Goal: Task Accomplishment & Management: Complete application form

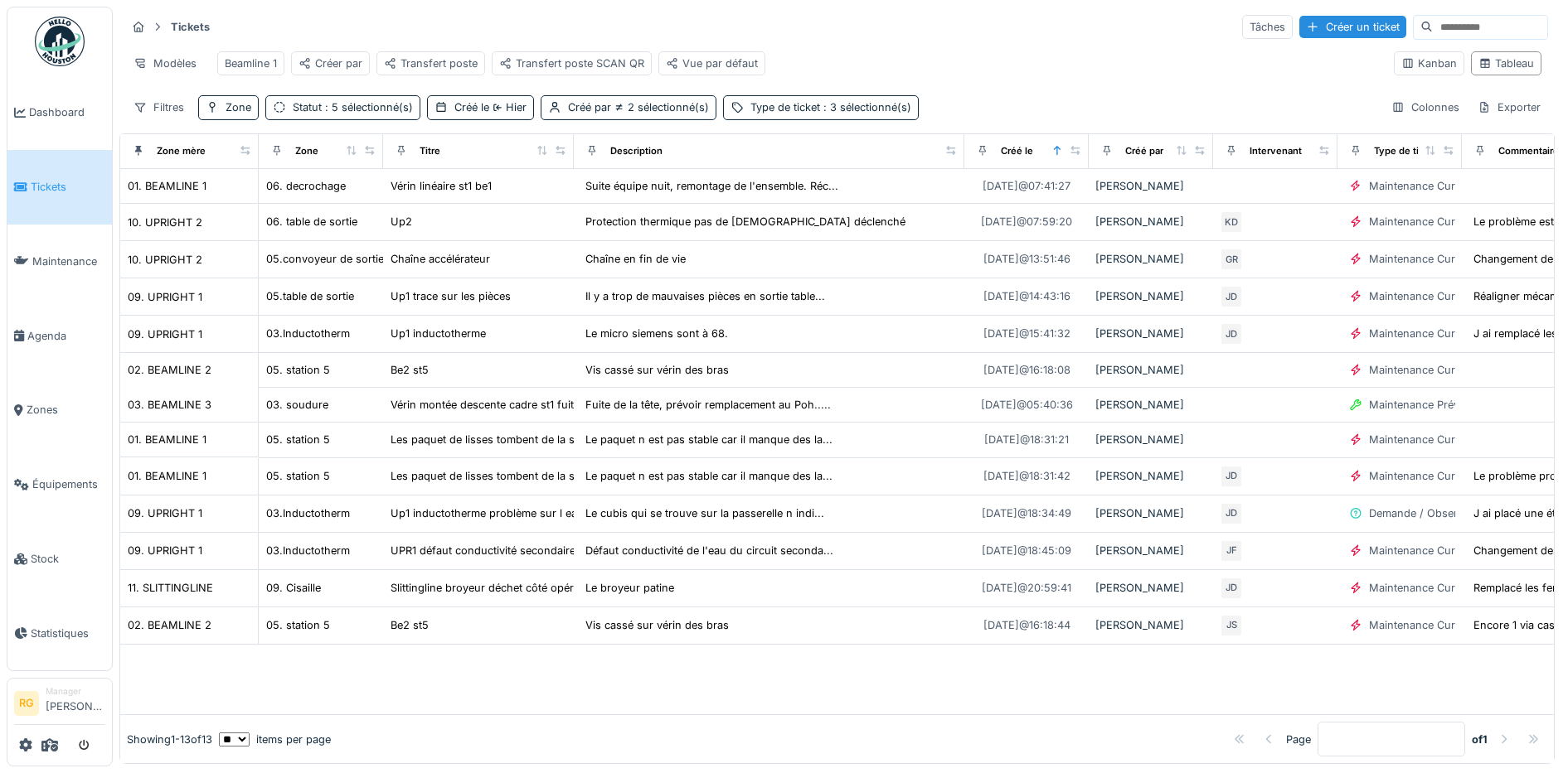
scroll to position [0, 204]
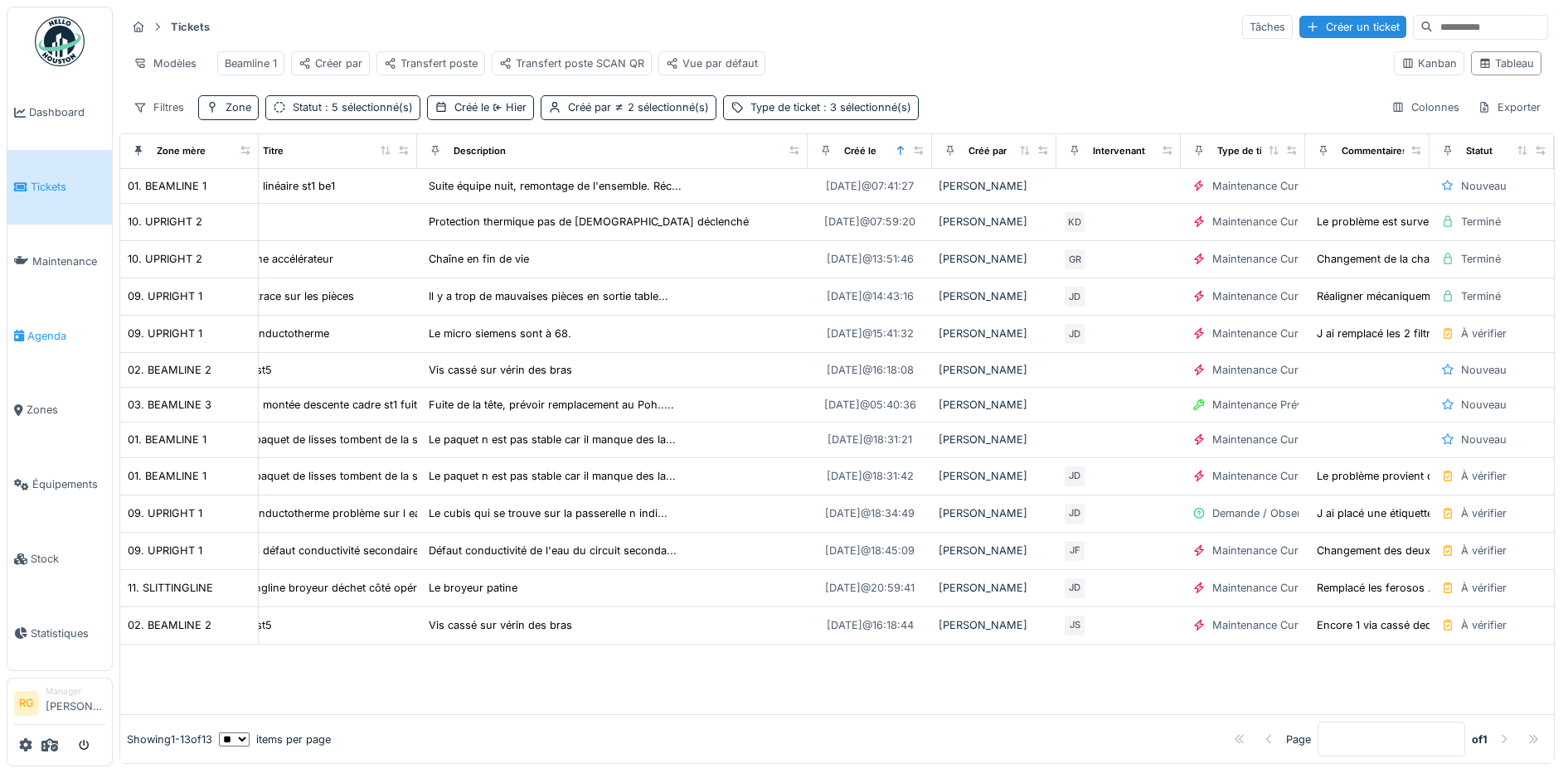
click at [56, 329] on span "Agenda" at bounding box center [67, 336] width 78 height 16
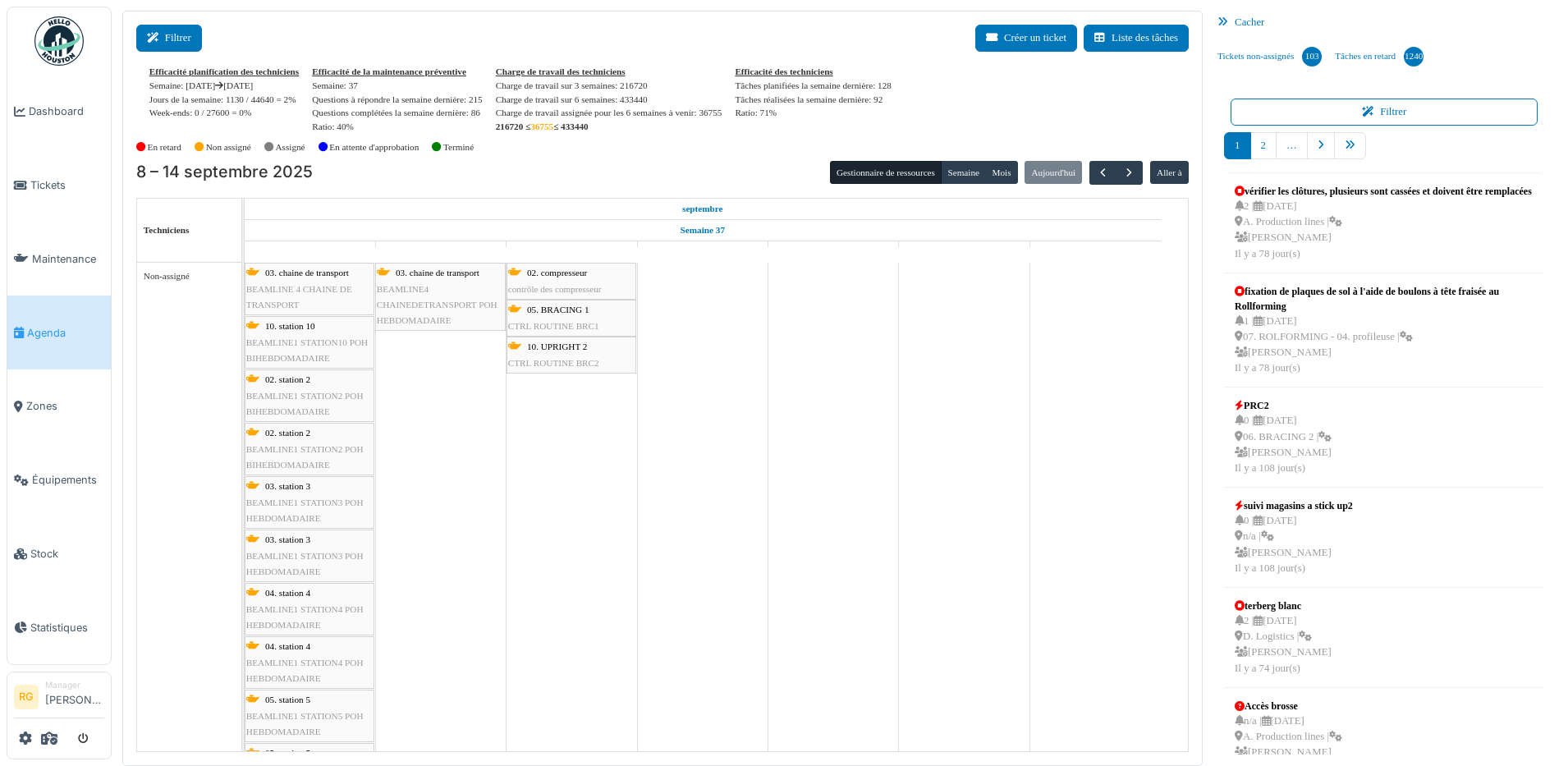
click at [170, 39] on button "Filtrer" at bounding box center [168, 38] width 65 height 27
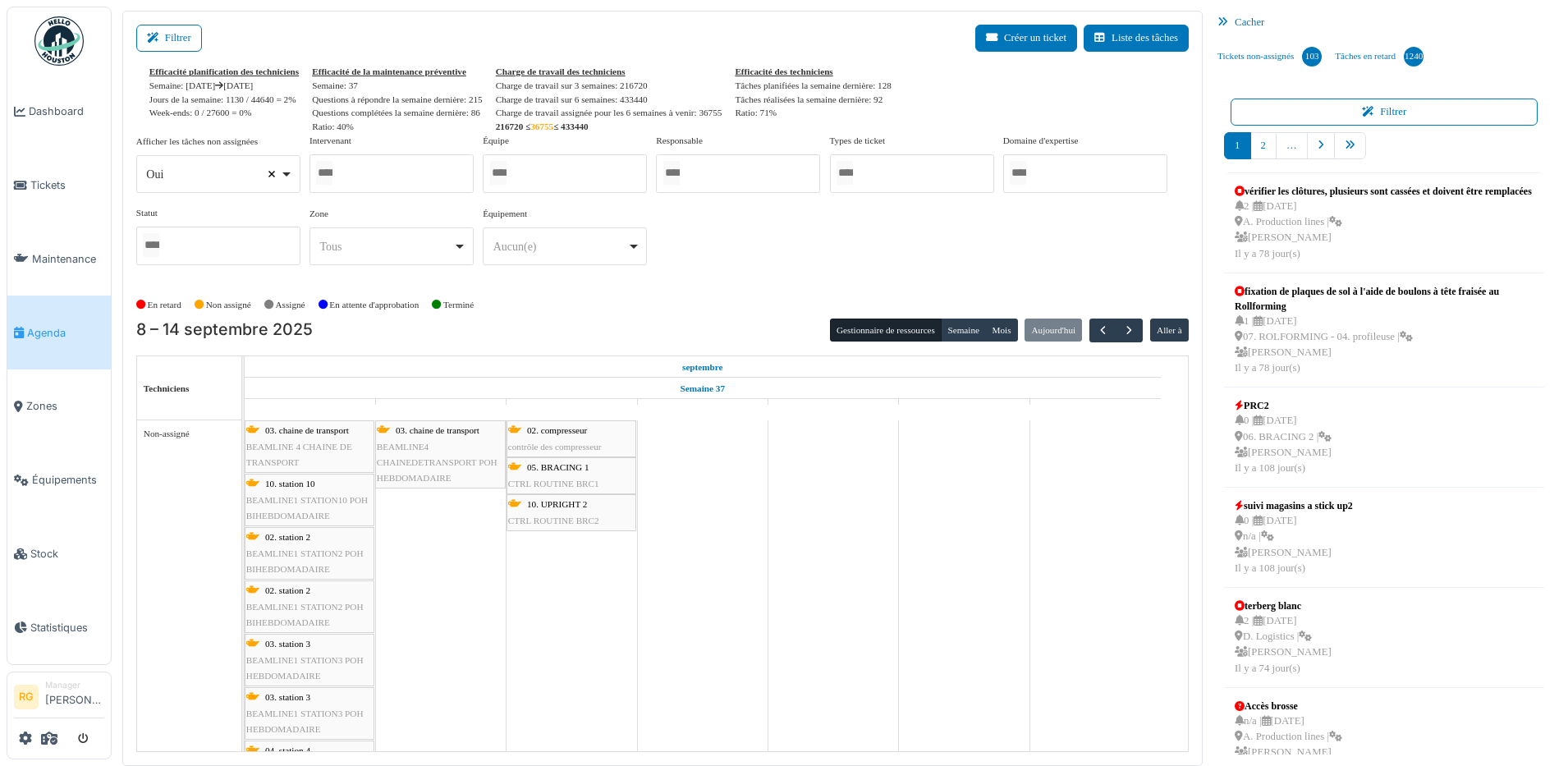
select select
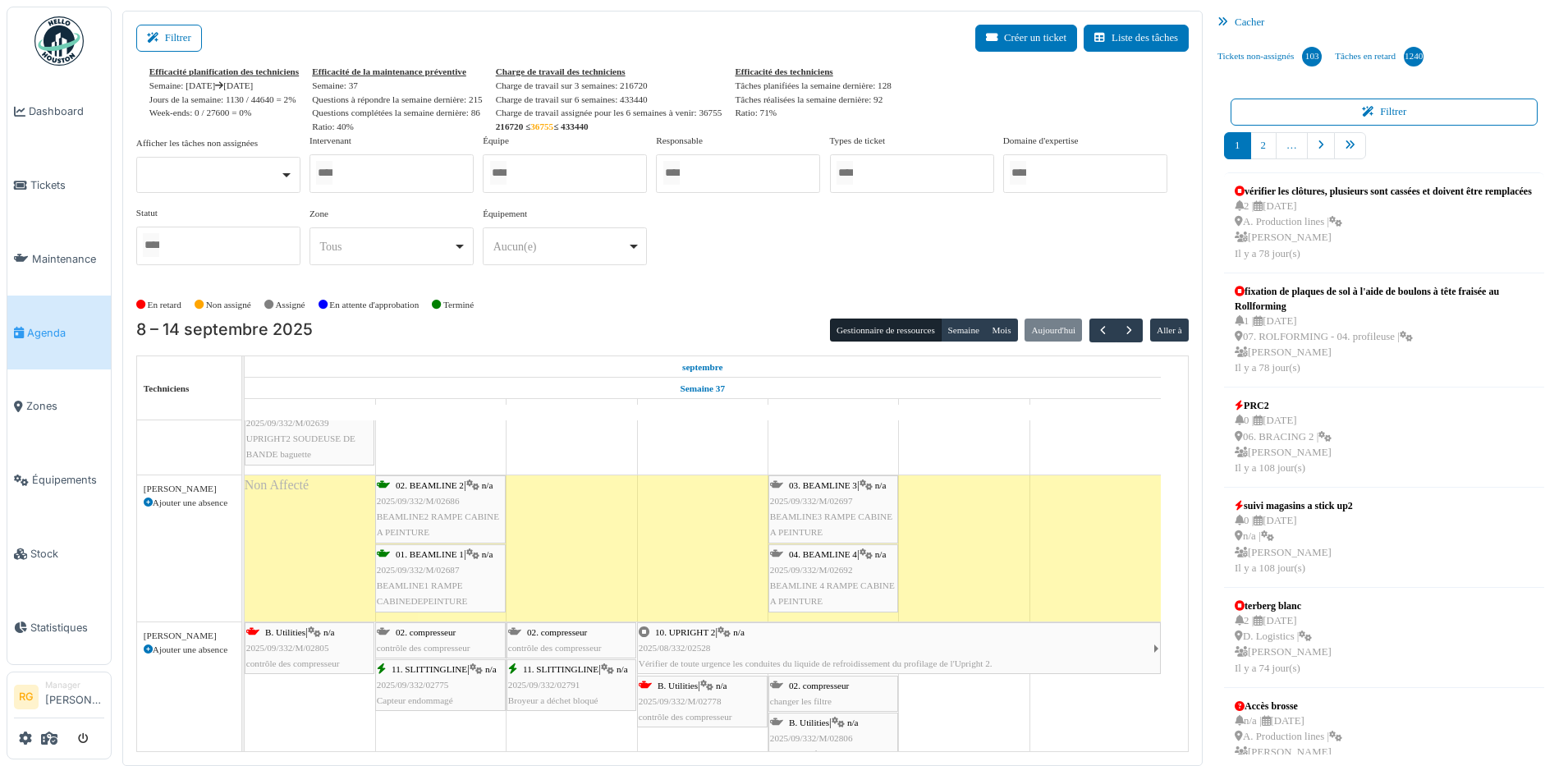
scroll to position [822, 0]
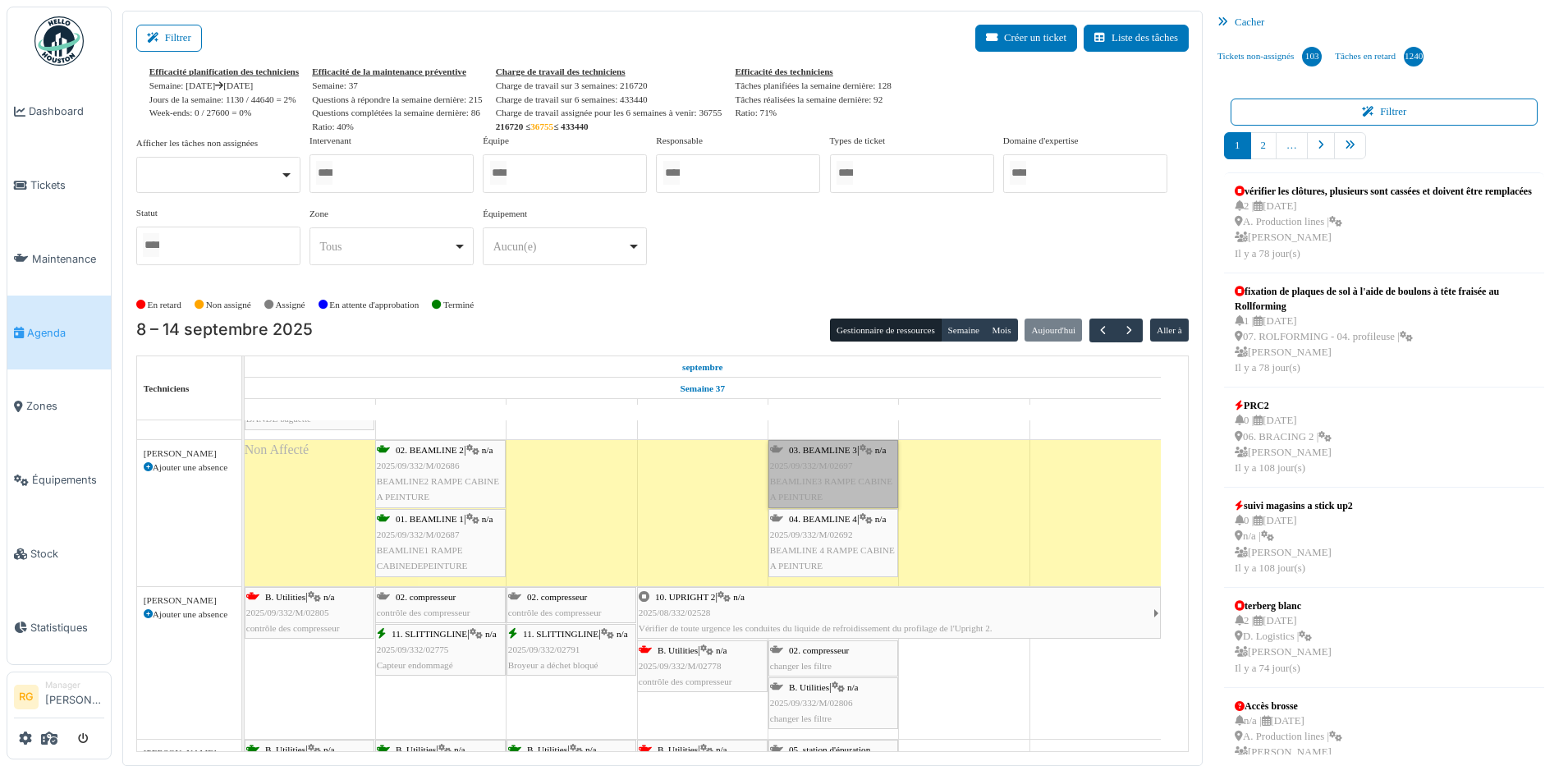
drag, startPoint x: 829, startPoint y: 468, endPoint x: 814, endPoint y: 475, distance: 16.6
click at [814, 475] on link "03. BEAMLINE 3 | n/a 2025/09/332/M/02697 BEAMLINE3 RAMPE CABINE A PEINTURE" at bounding box center [833, 475] width 129 height 68
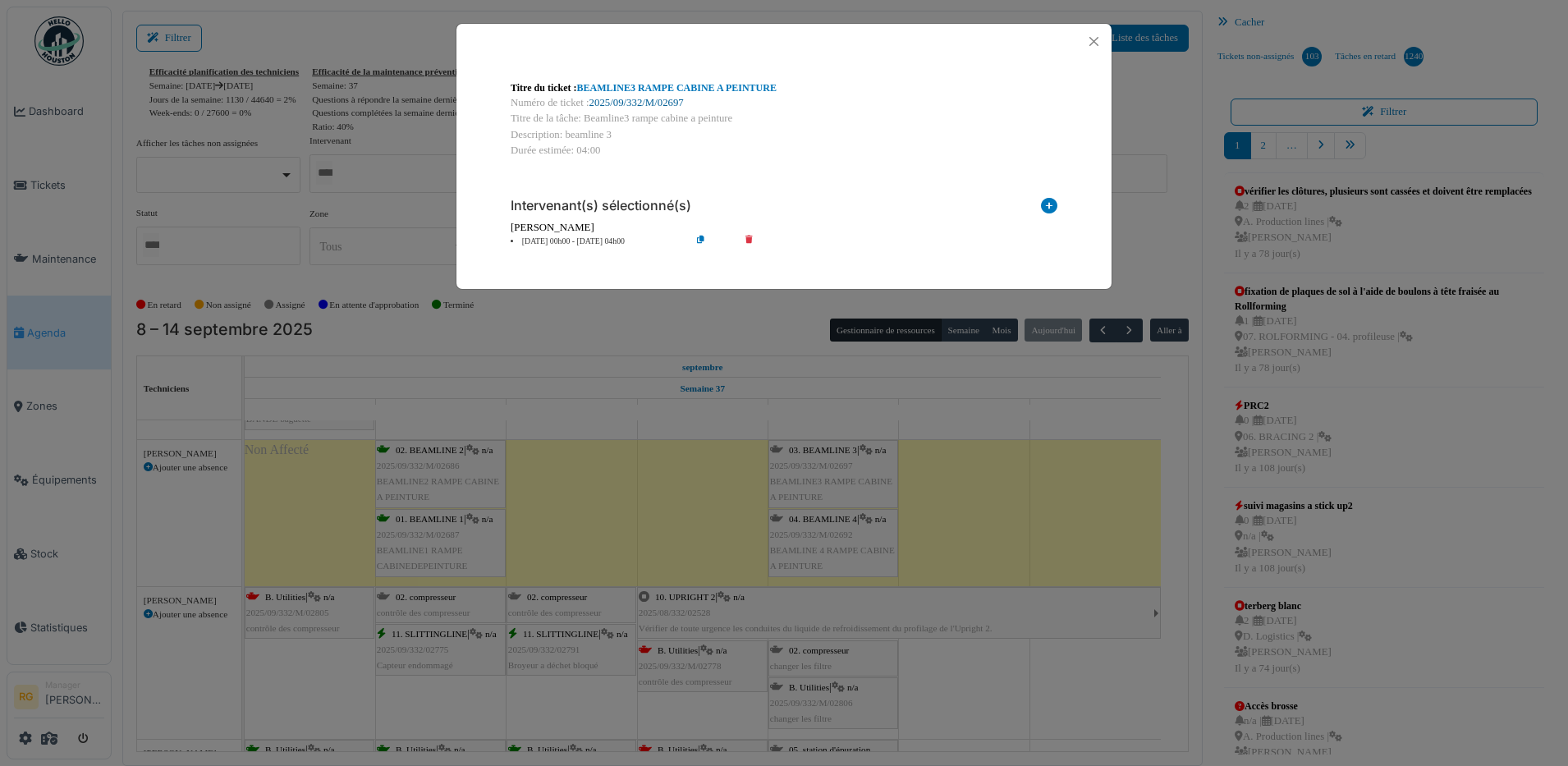
click at [628, 103] on link "2025/09/332/M/02697" at bounding box center [637, 102] width 95 height 11
click at [1093, 41] on button "Close" at bounding box center [1094, 41] width 22 height 22
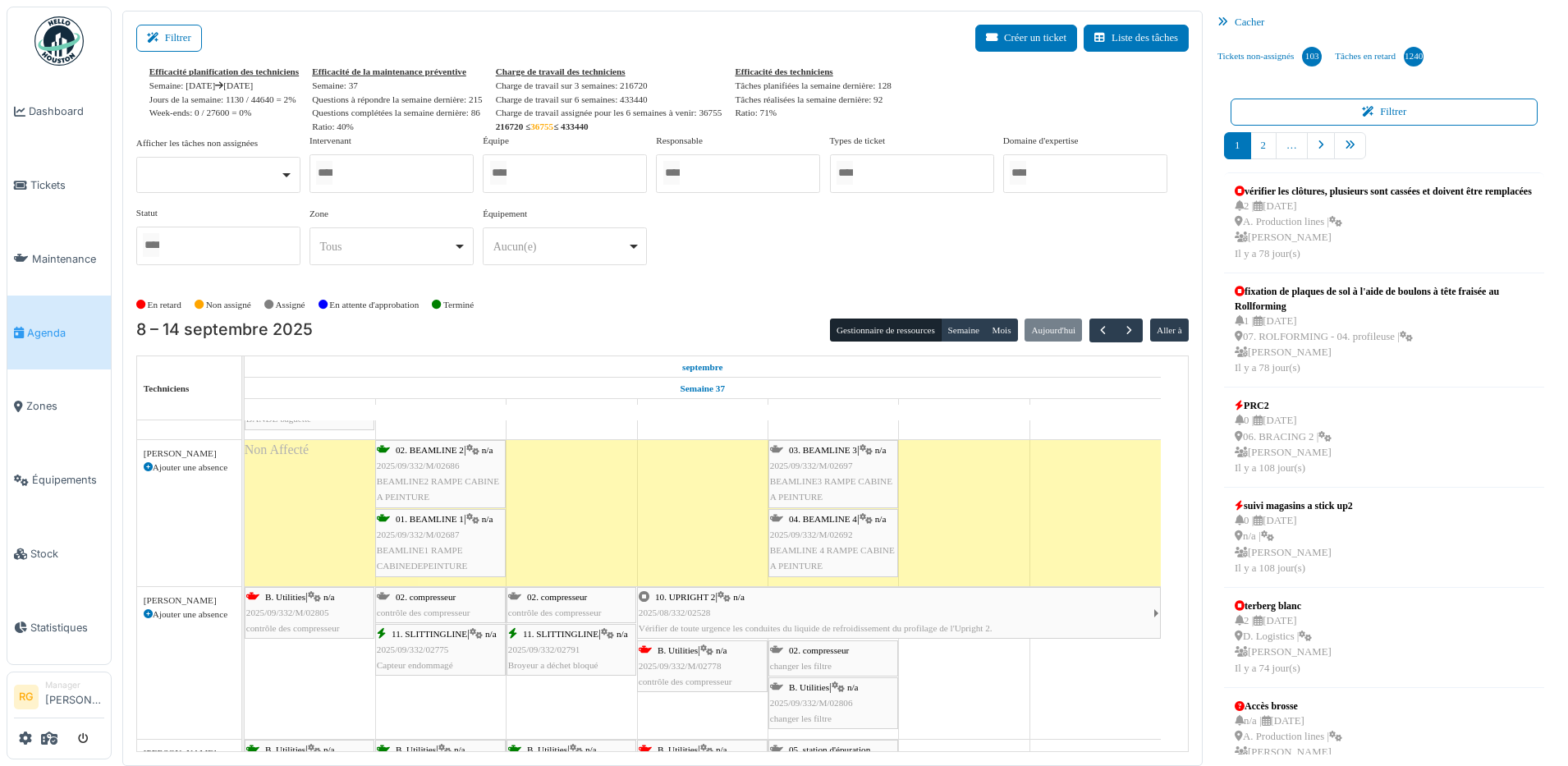
click at [825, 543] on div "04. BEAMLINE 4 | n/a 2025/09/332/M/02692 BEAMLINE 4 RAMPE CABINE A PEINTURE" at bounding box center [834, 543] width 127 height 63
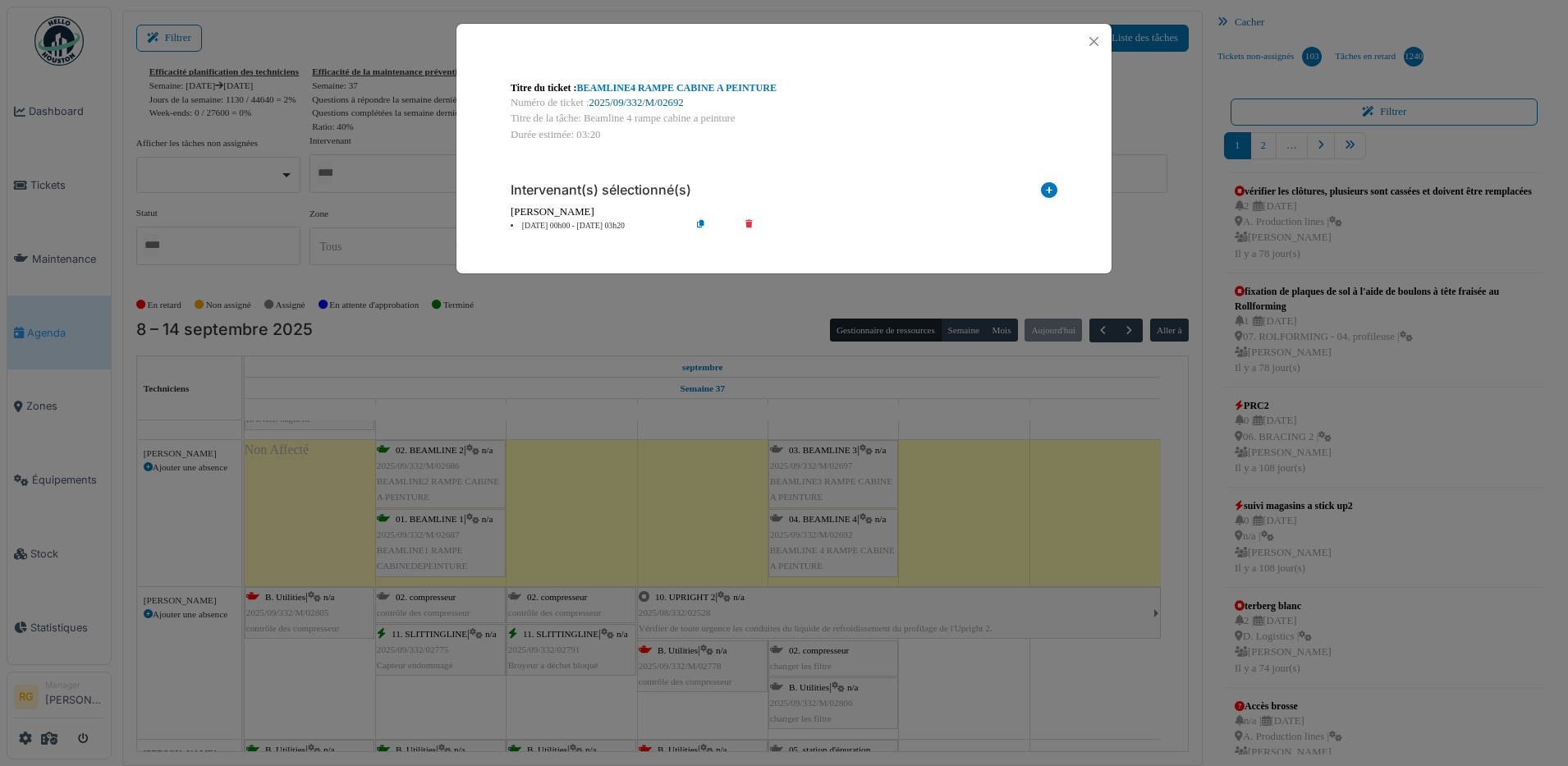
click at [641, 100] on link "2025/09/332/M/02692" at bounding box center [637, 102] width 95 height 11
click at [1094, 42] on button "Close" at bounding box center [1094, 41] width 22 height 22
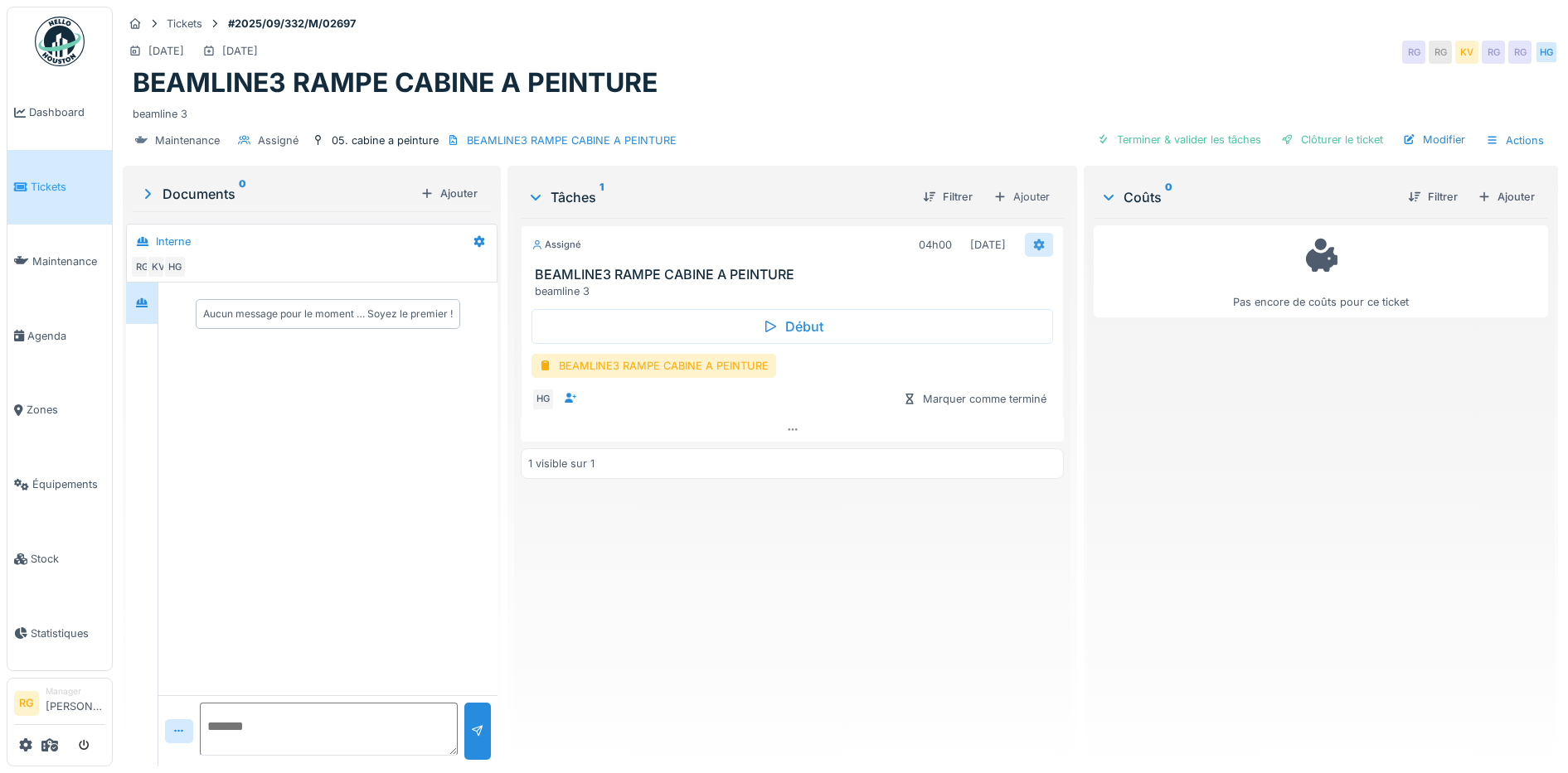
click at [1034, 242] on icon at bounding box center [1038, 245] width 10 height 11
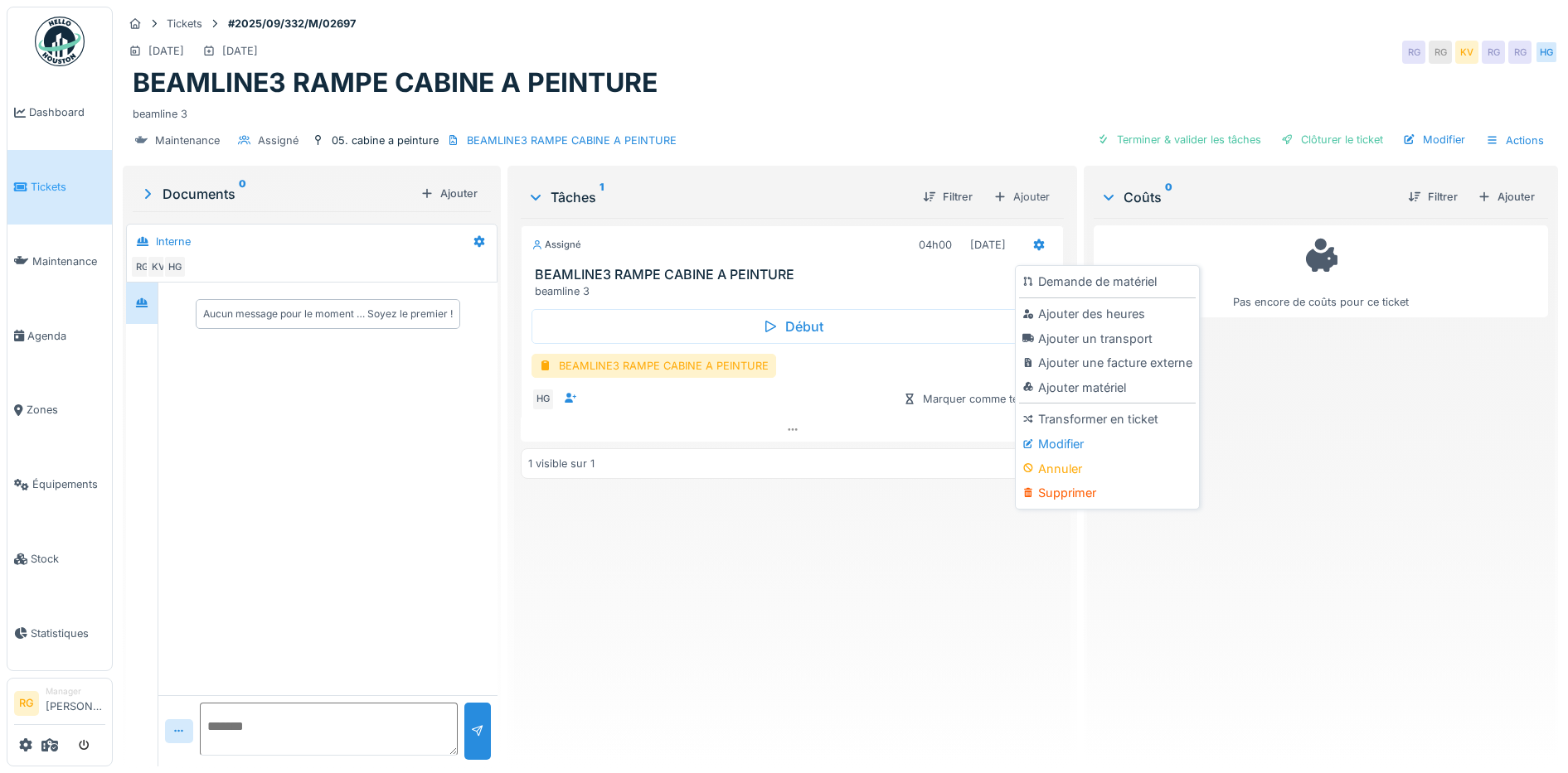
click at [1071, 436] on div "Modifier" at bounding box center [1107, 445] width 177 height 25
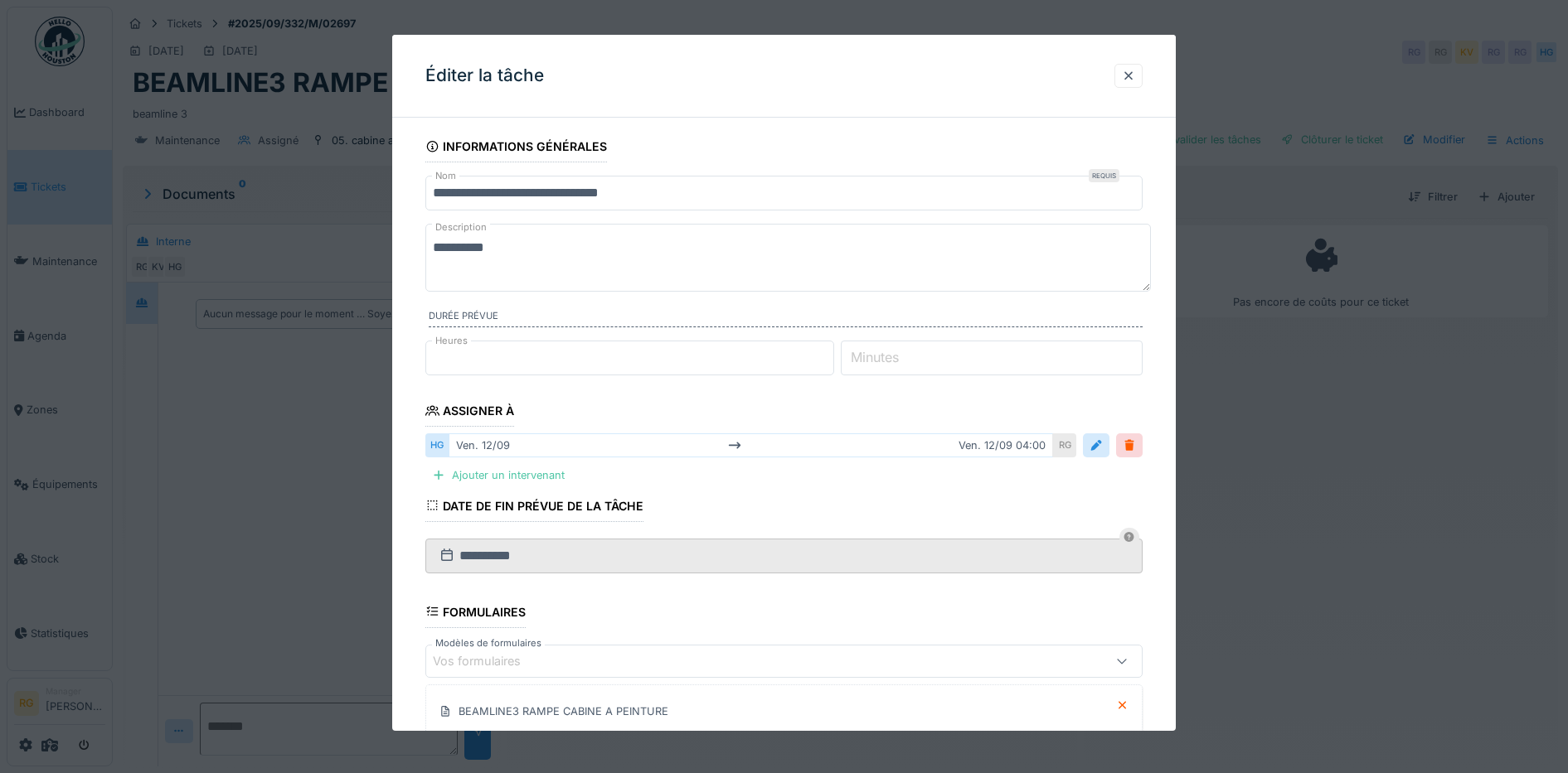
click at [520, 449] on div "ven. 12/09 ven. 12/09 04:00" at bounding box center [751, 445] width 605 height 24
click at [1102, 447] on div at bounding box center [1096, 446] width 13 height 16
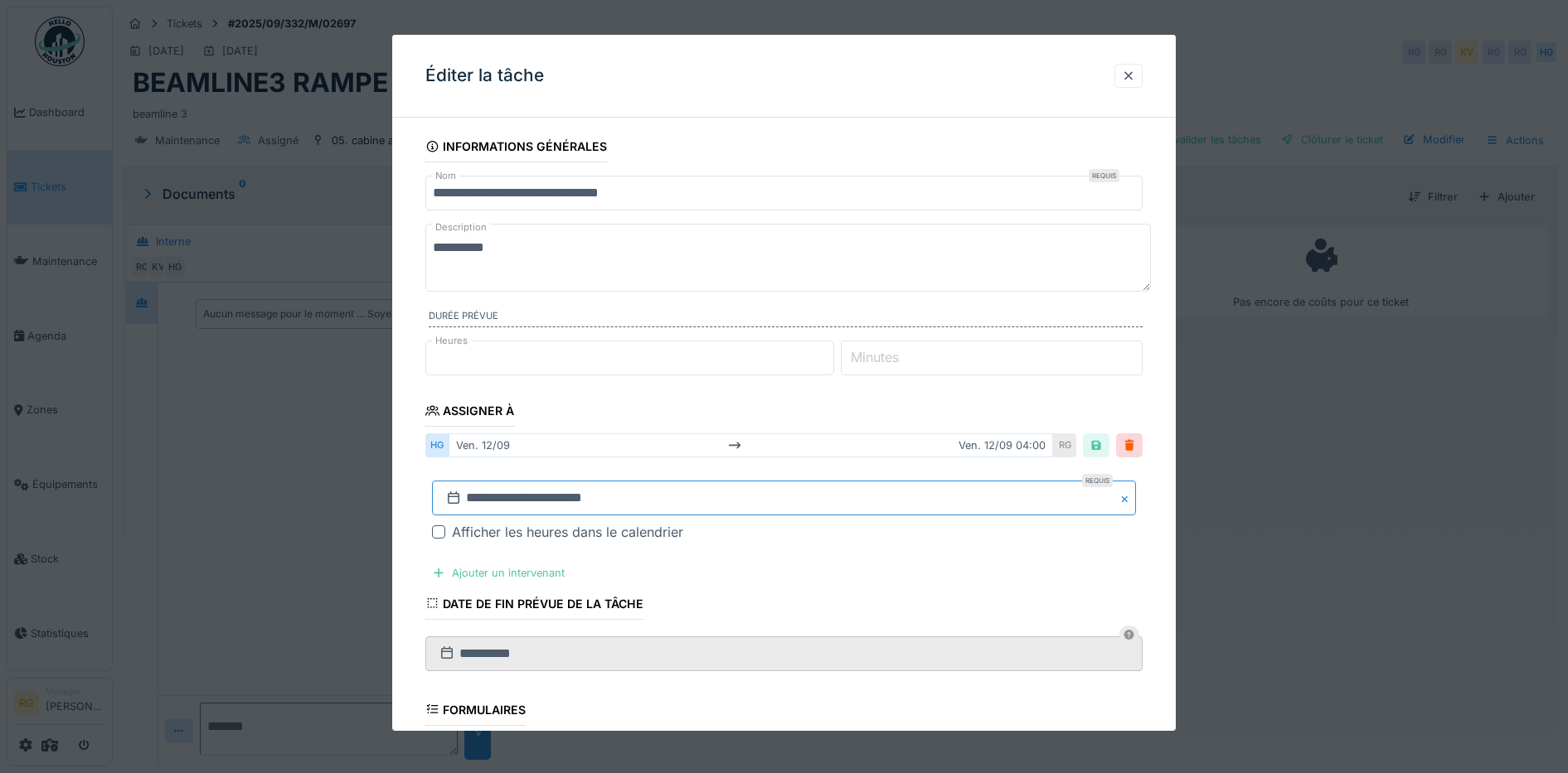
click at [625, 499] on input "**********" at bounding box center [784, 498] width 704 height 34
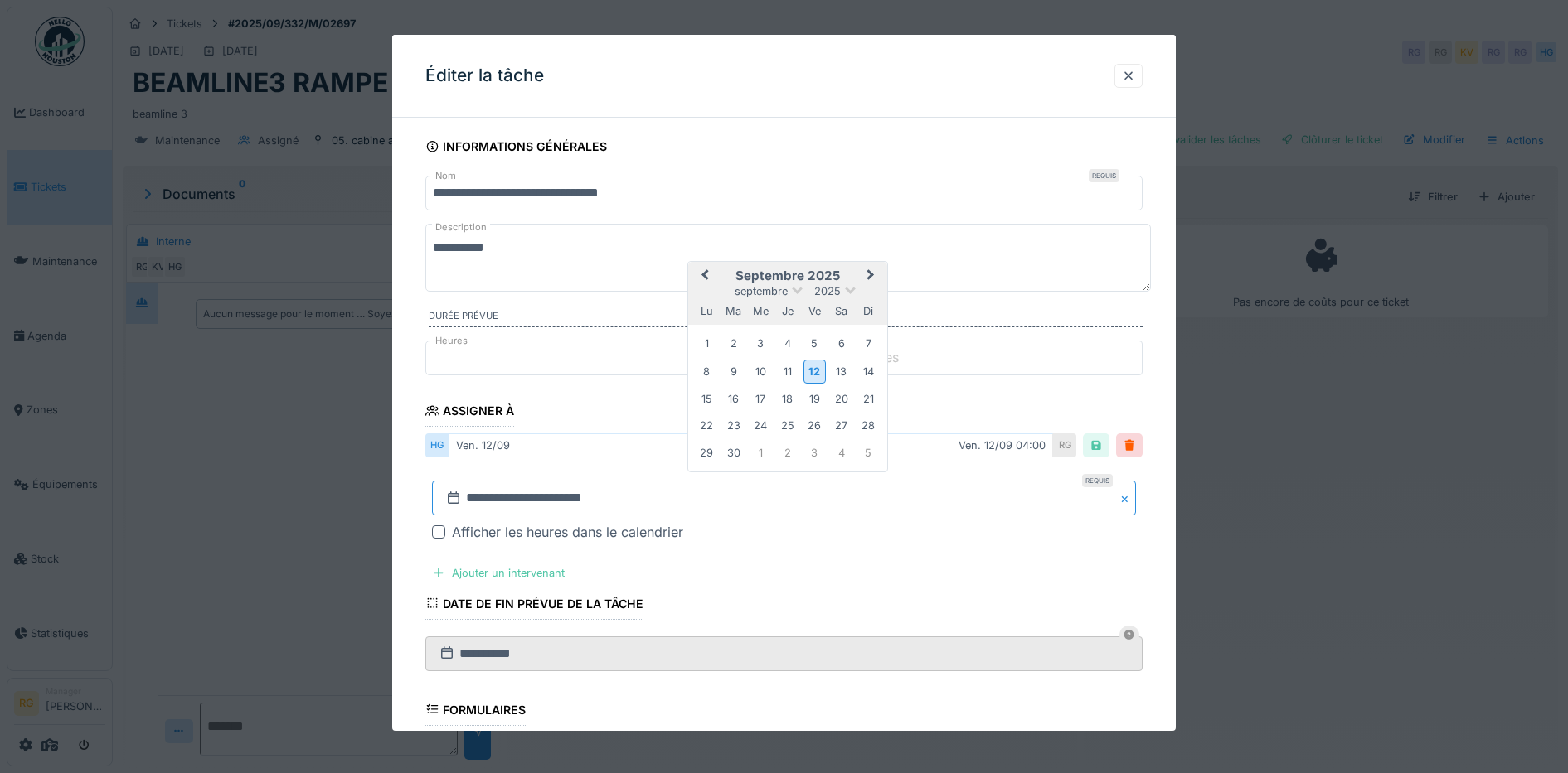
click at [500, 499] on input "**********" at bounding box center [784, 498] width 704 height 34
click at [707, 397] on div "15" at bounding box center [706, 399] width 22 height 22
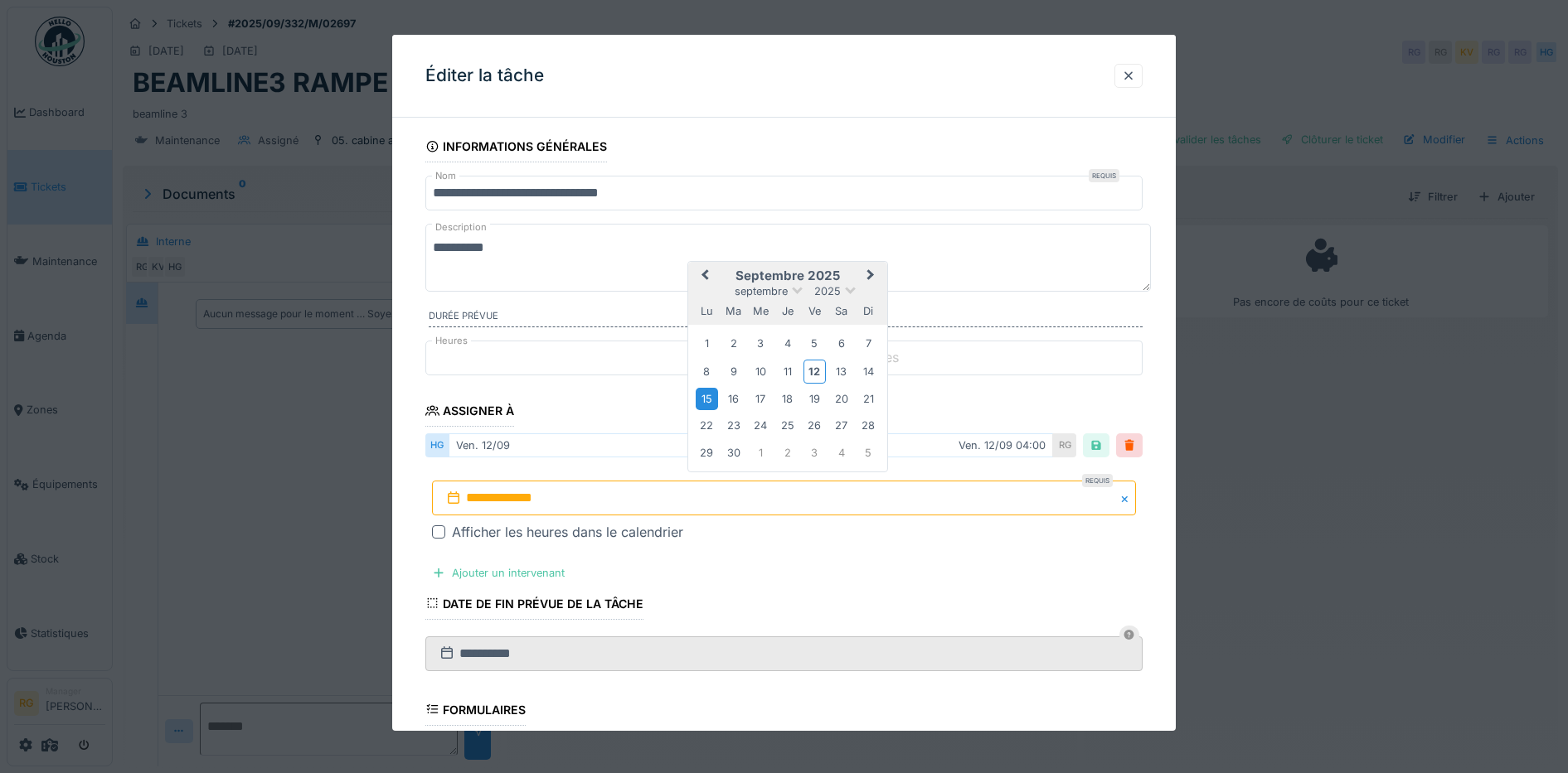
click at [707, 397] on div "15" at bounding box center [706, 399] width 22 height 22
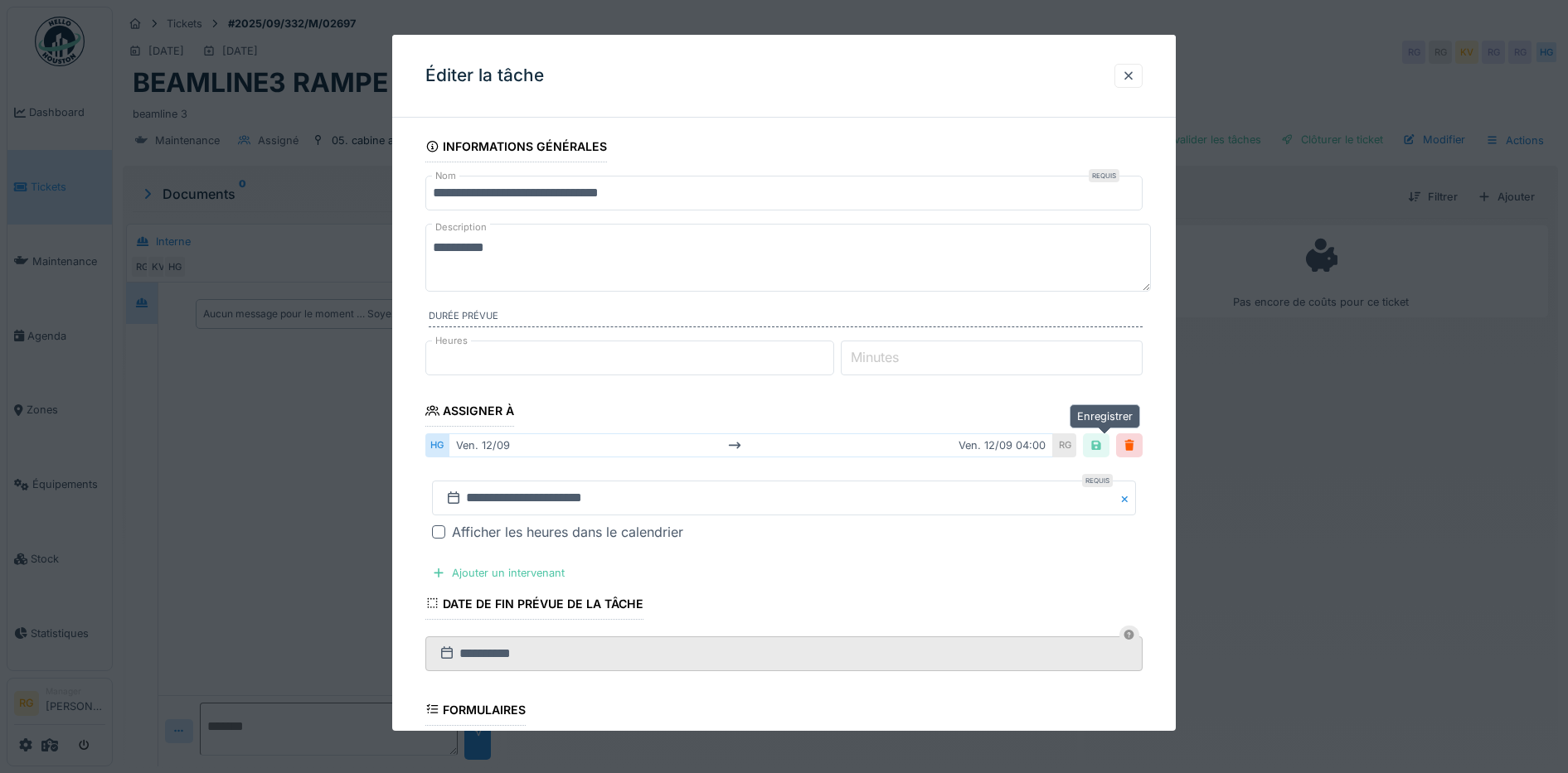
click at [1102, 442] on div at bounding box center [1096, 446] width 13 height 16
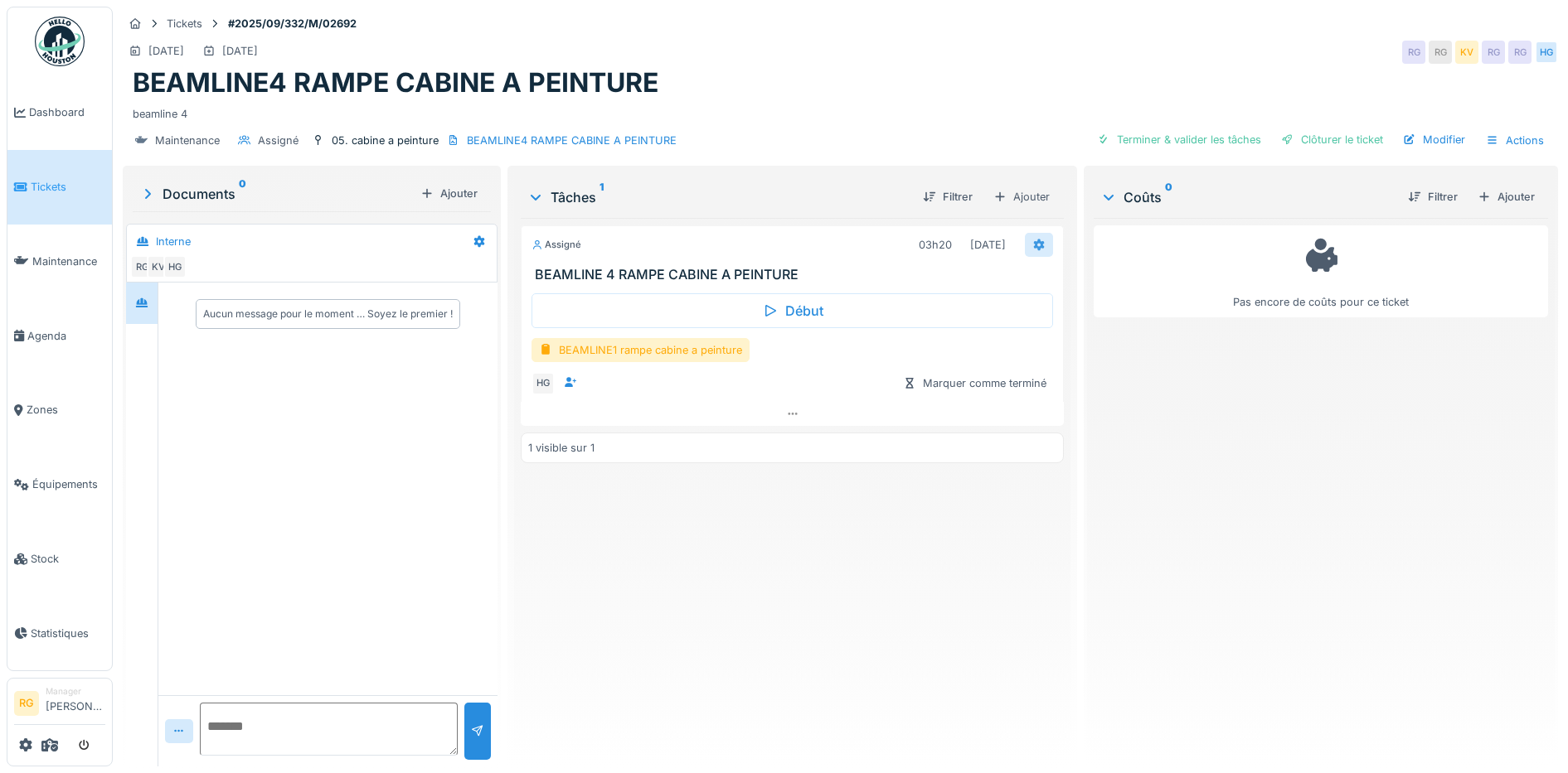
click at [1034, 245] on icon at bounding box center [1038, 245] width 10 height 11
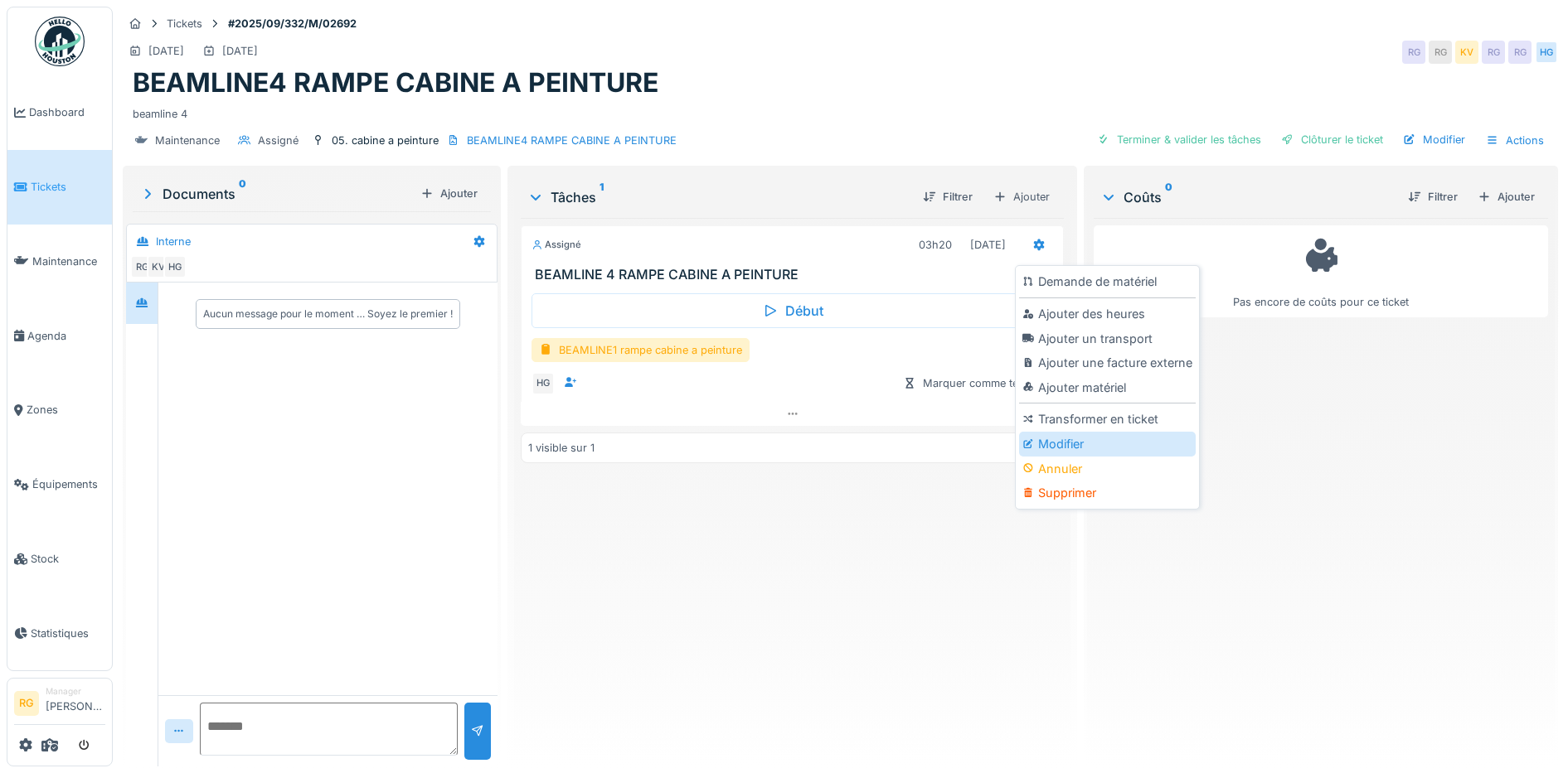
click at [1064, 446] on div "Modifier" at bounding box center [1107, 445] width 177 height 25
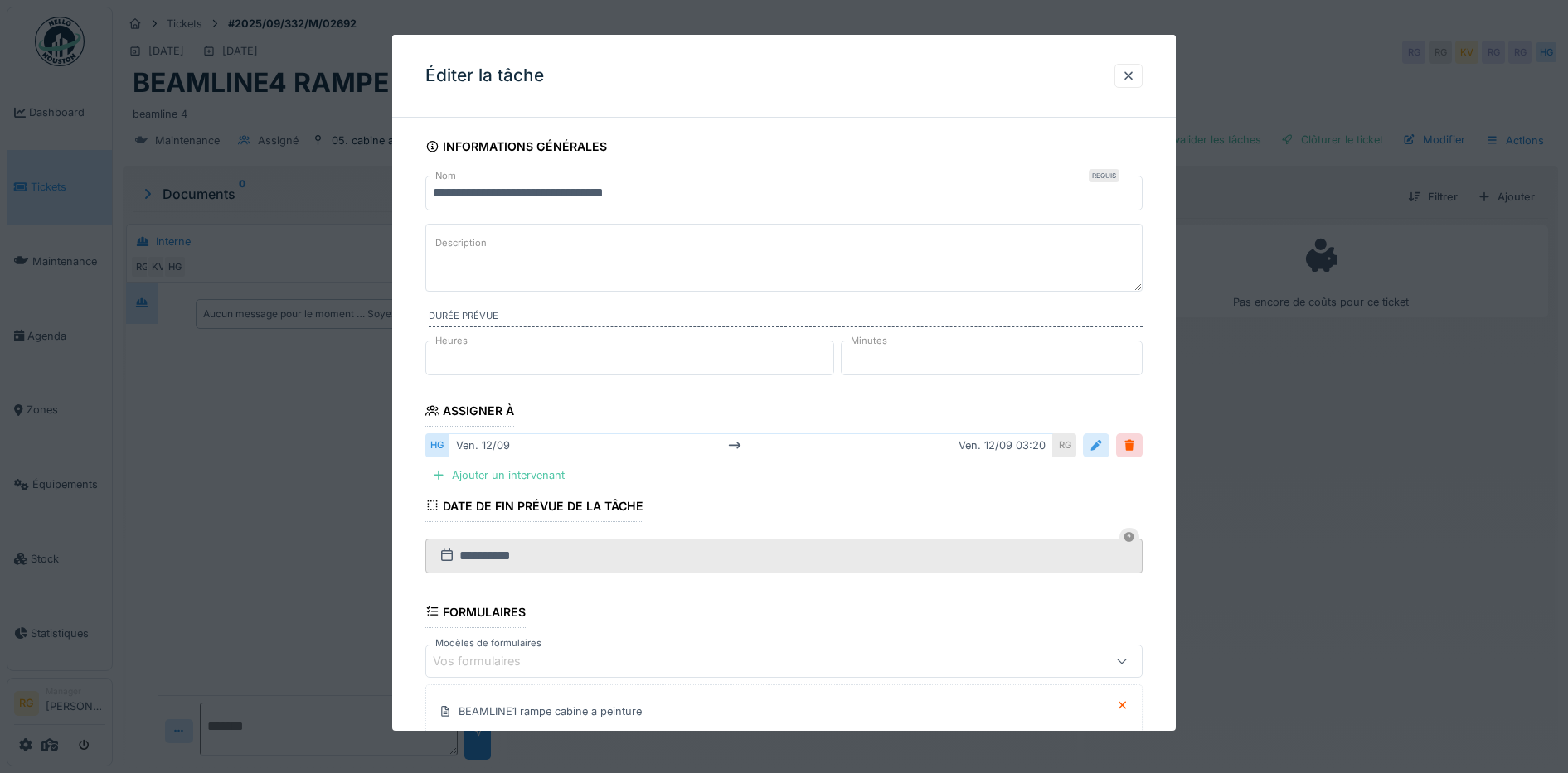
click at [1102, 447] on div at bounding box center [1096, 446] width 13 height 16
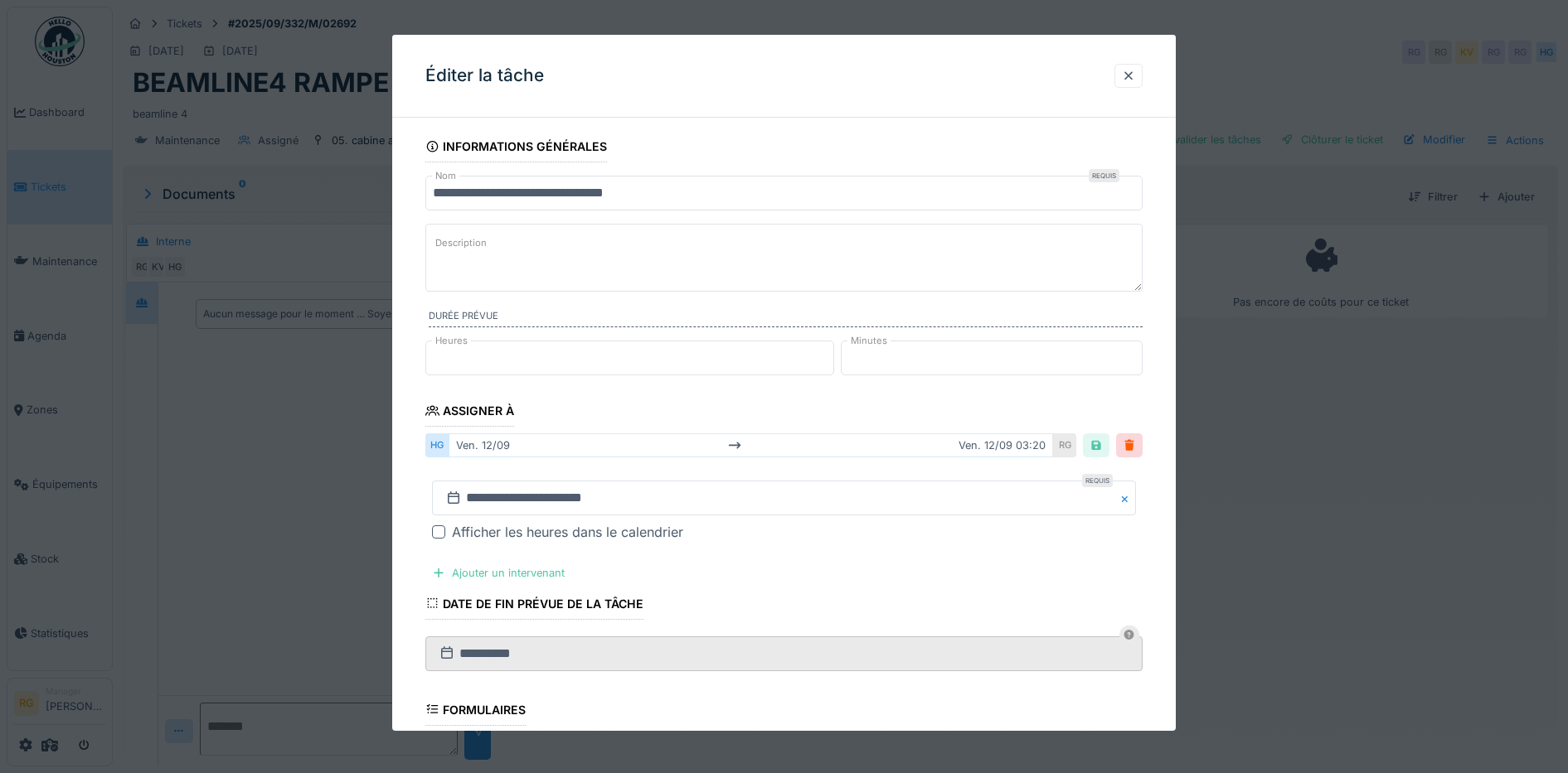
click at [552, 445] on div "ven. 12/09 ven. 12/09 03:20" at bounding box center [751, 445] width 605 height 24
click at [496, 495] on input "**********" at bounding box center [784, 498] width 704 height 34
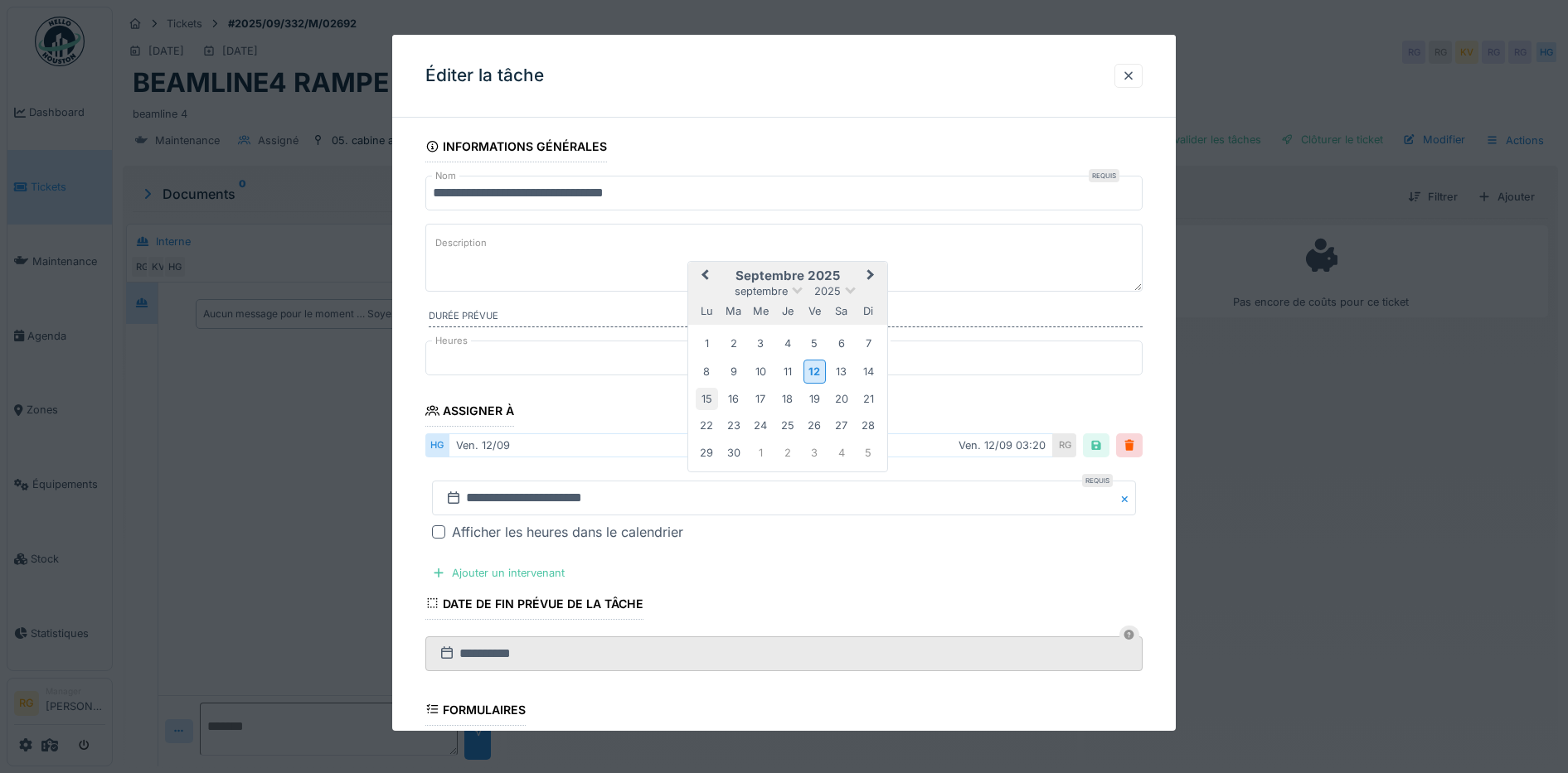
click at [706, 399] on div "15" at bounding box center [706, 399] width 22 height 22
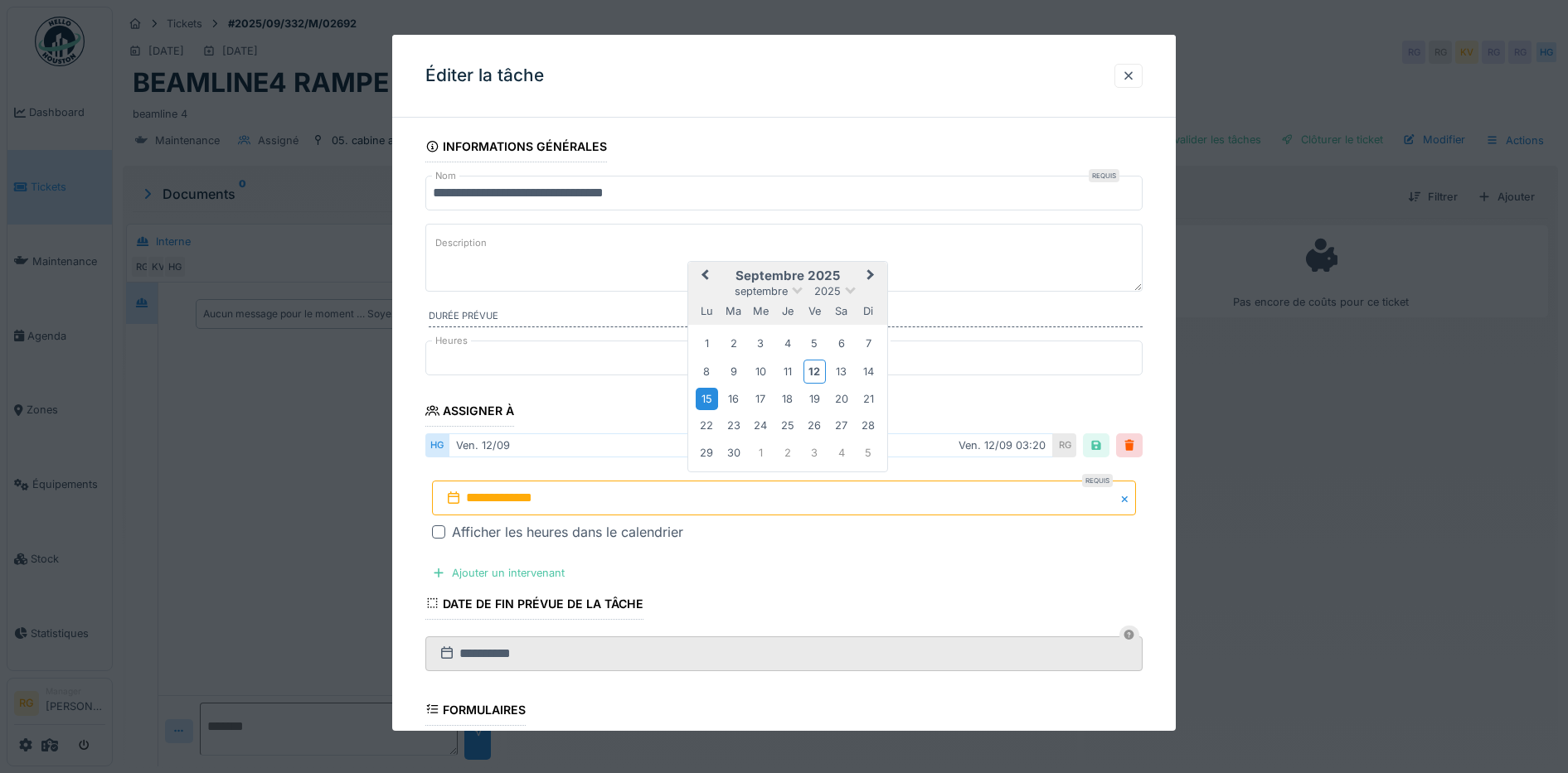
click at [706, 399] on div "15" at bounding box center [706, 399] width 22 height 22
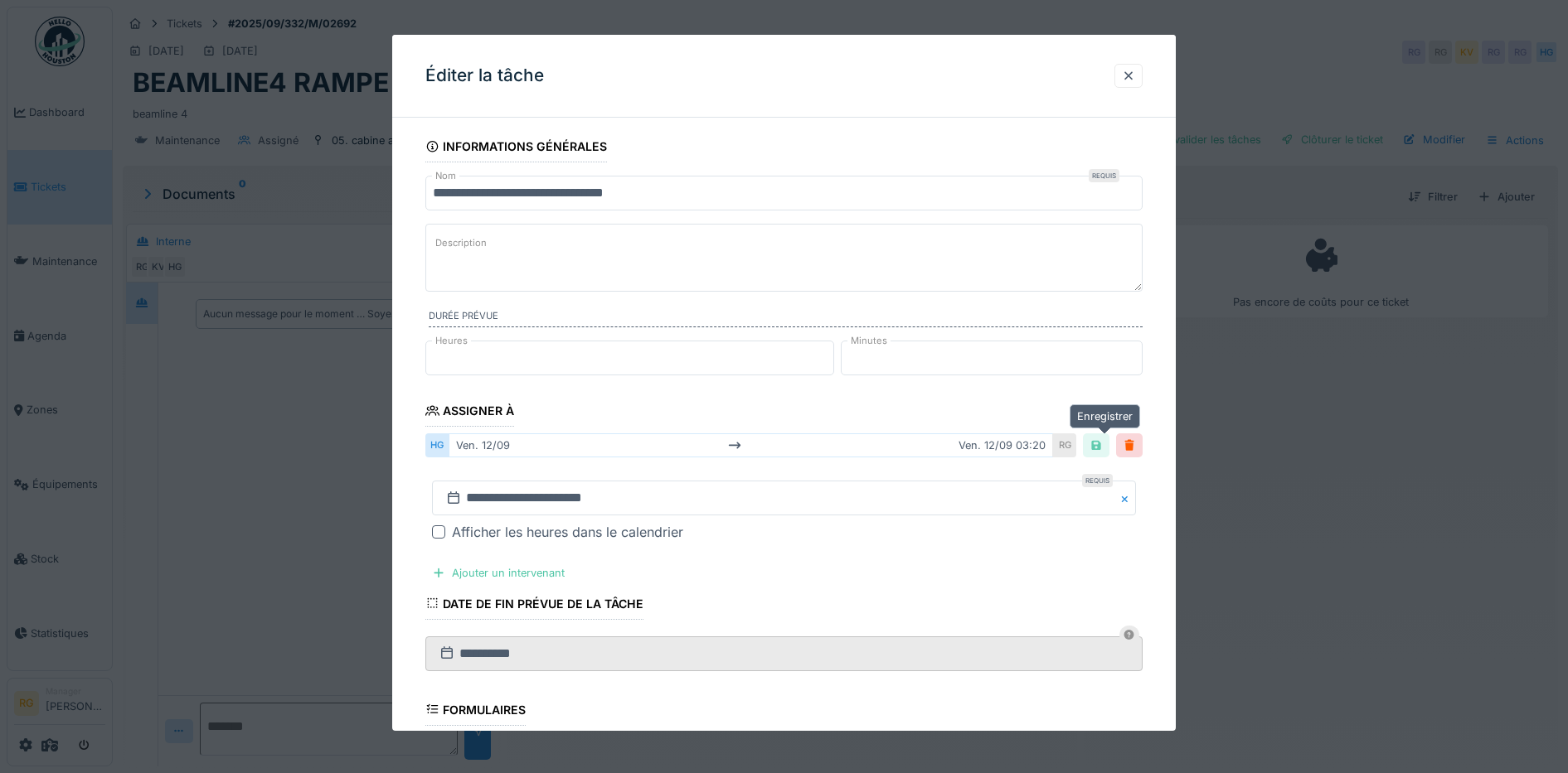
click at [1102, 449] on div at bounding box center [1096, 446] width 13 height 16
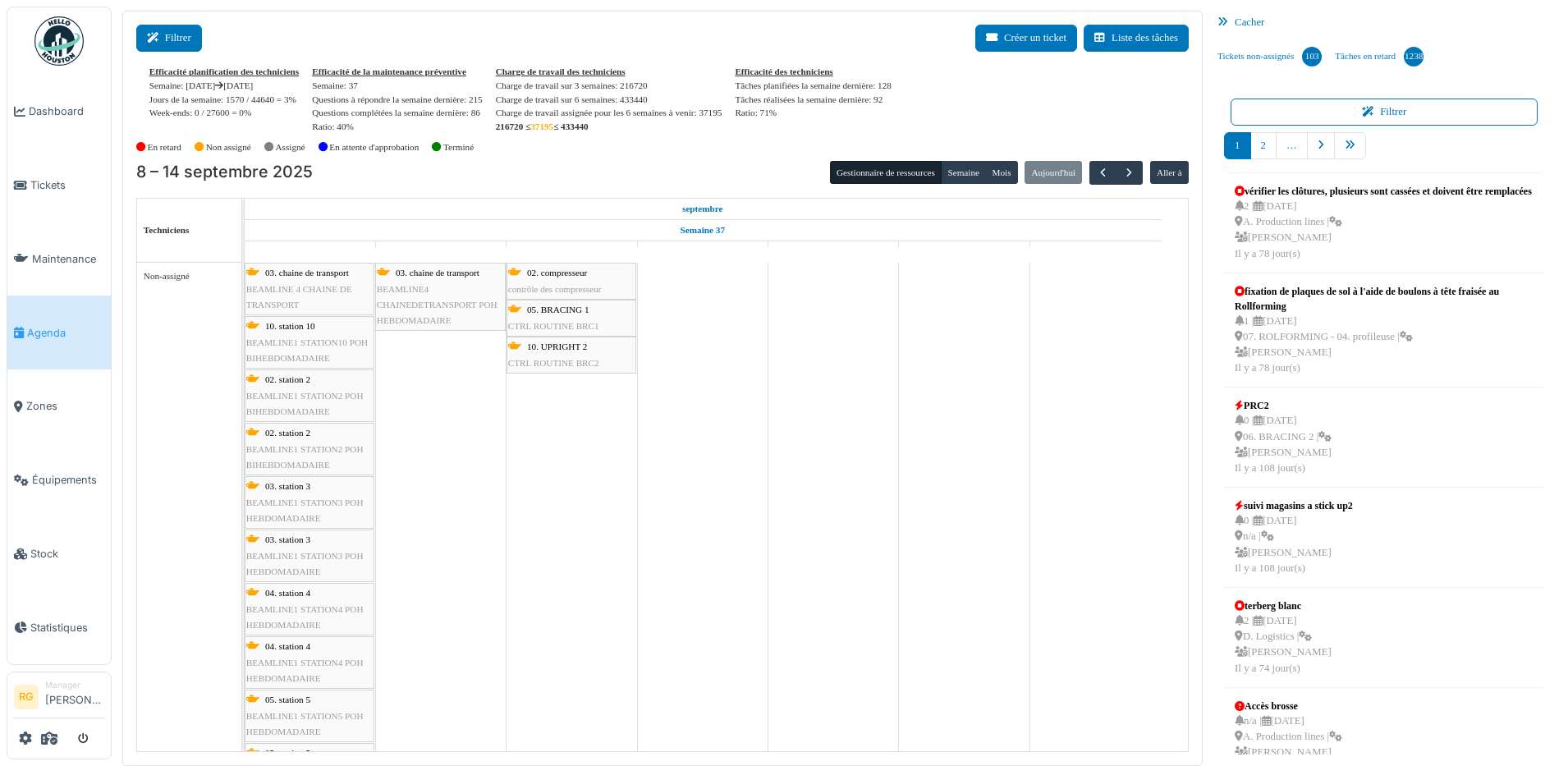
click at [166, 44] on button "Filtrer" at bounding box center [168, 38] width 65 height 27
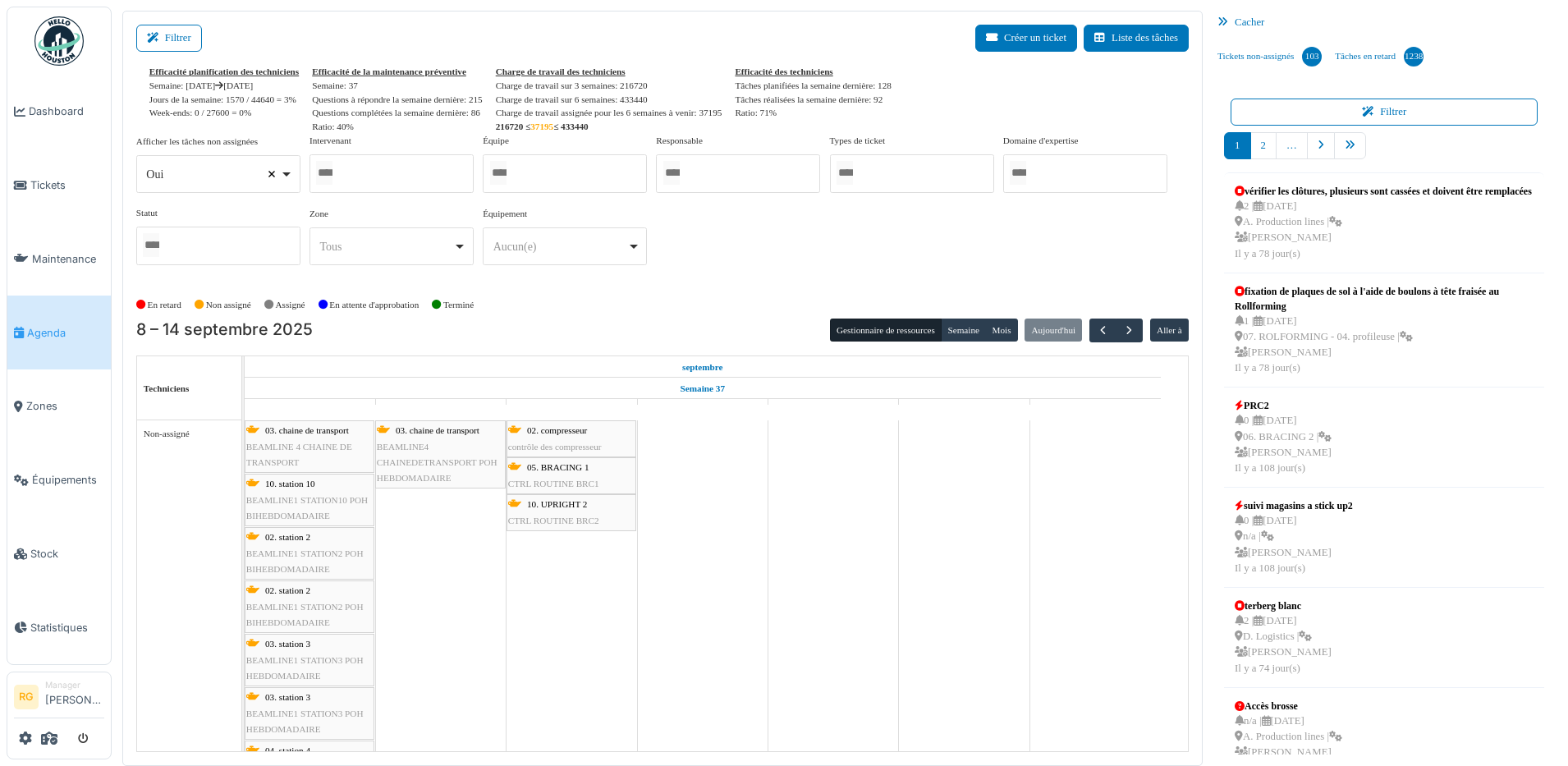
select select
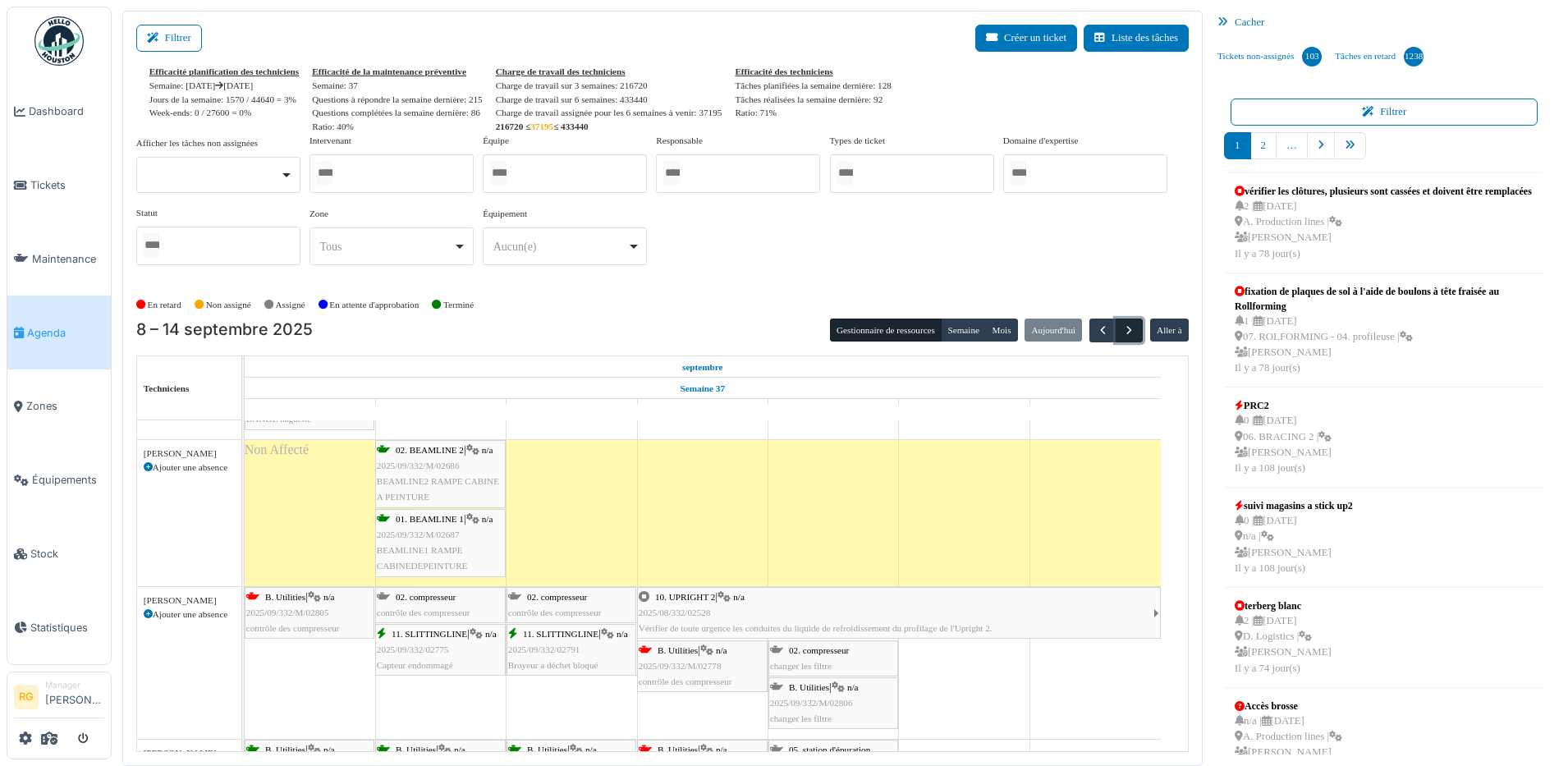
click at [1122, 331] on span "button" at bounding box center [1129, 330] width 14 height 14
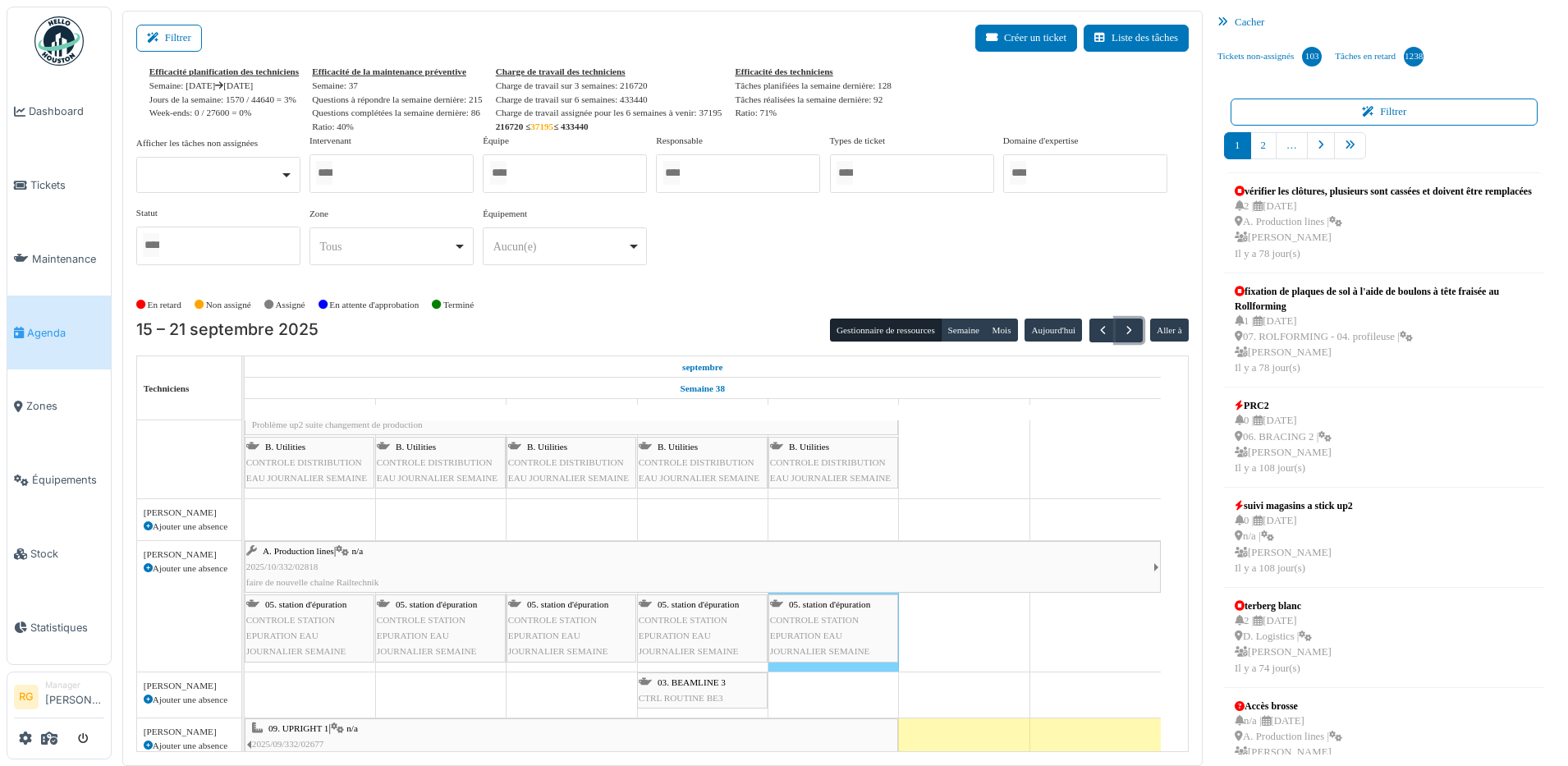
scroll to position [1334, 0]
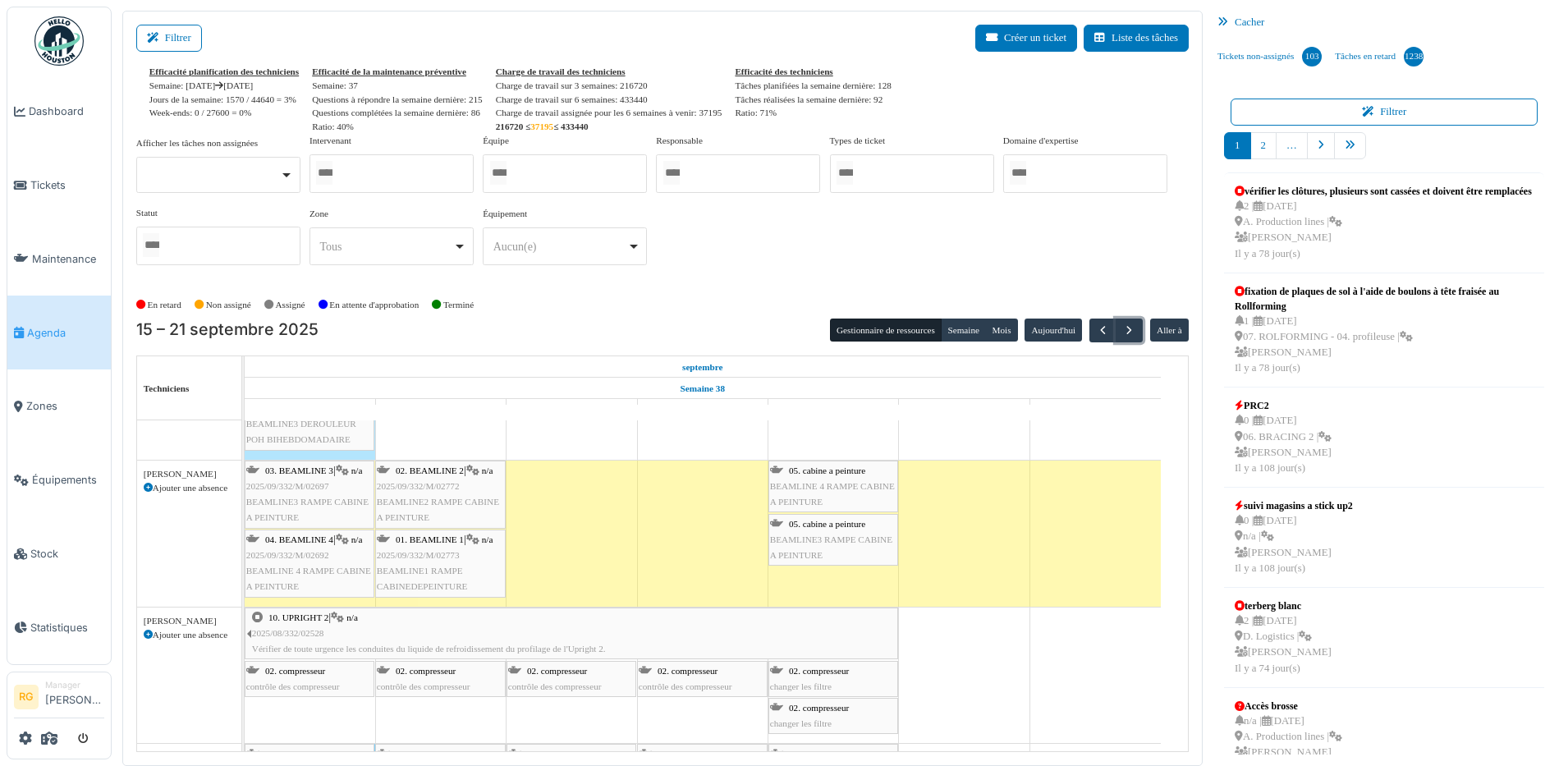
click at [831, 484] on span "BEAMLINE 4 RAMPE CABINE A PEINTURE" at bounding box center [833, 494] width 125 height 26
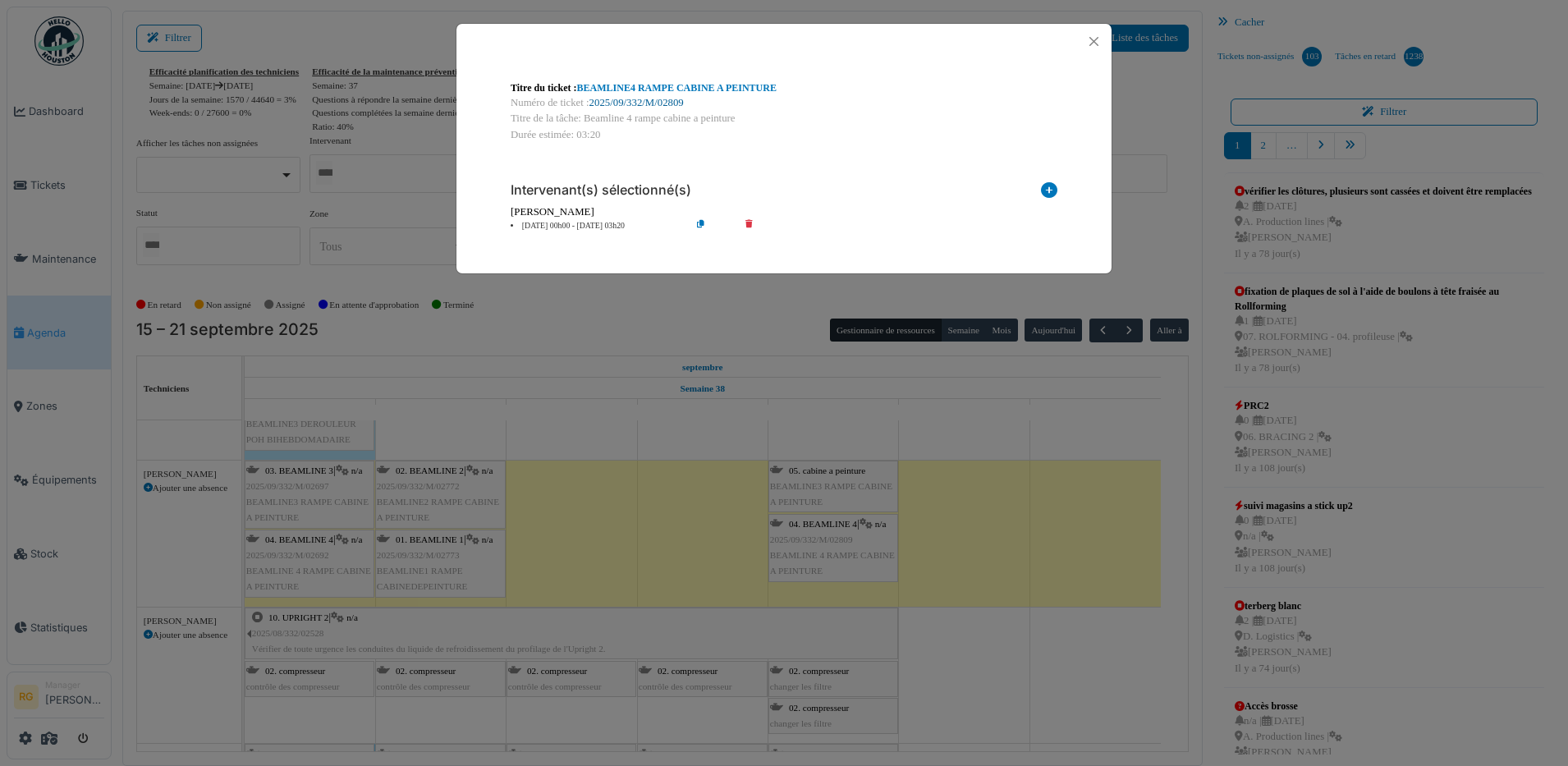
click at [662, 98] on link "2025/09/332/M/02809" at bounding box center [637, 102] width 95 height 11
click at [1094, 40] on button "Close" at bounding box center [1094, 41] width 22 height 22
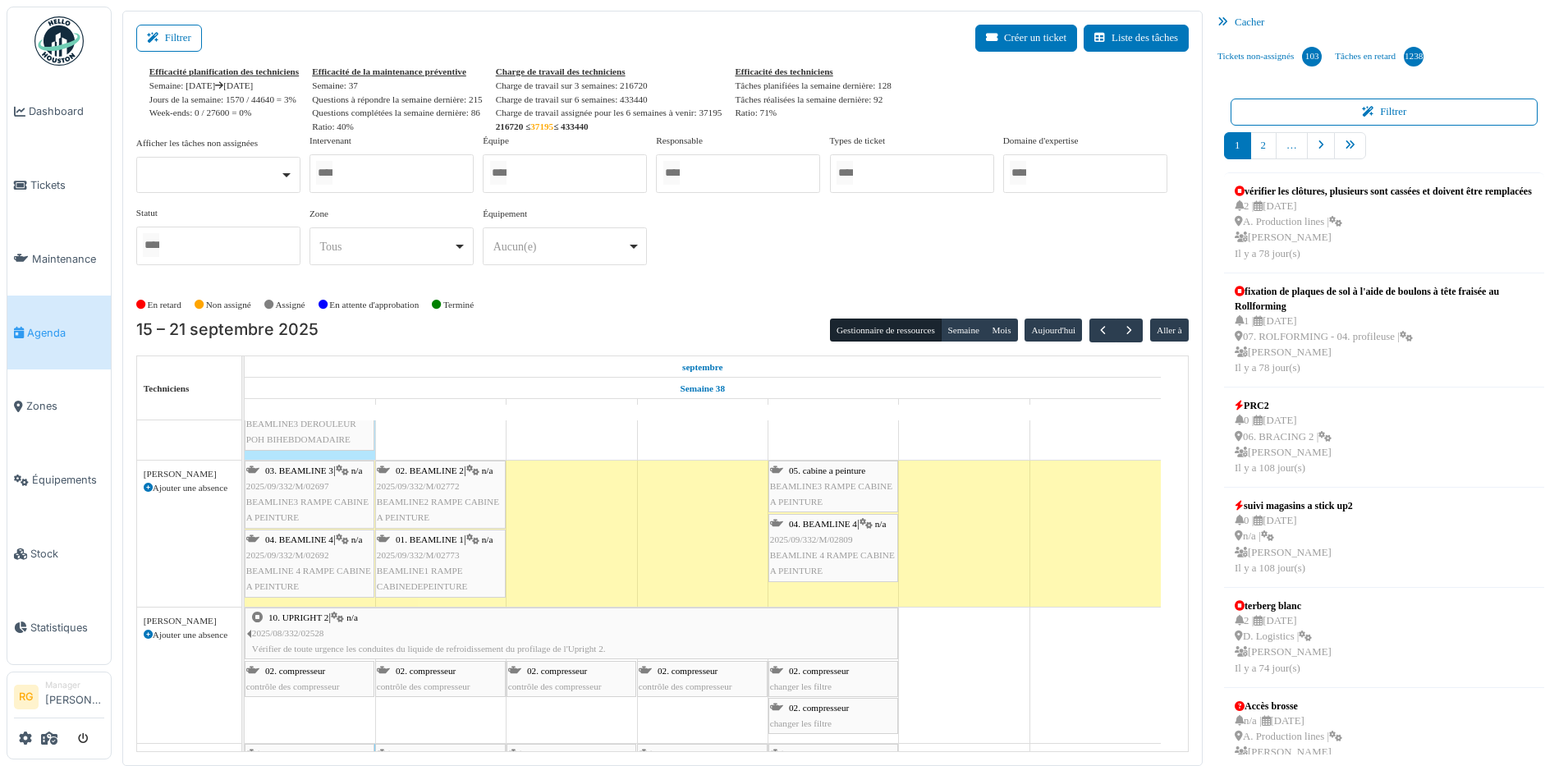
click at [832, 541] on span "2025/09/332/M/02809" at bounding box center [812, 539] width 83 height 9
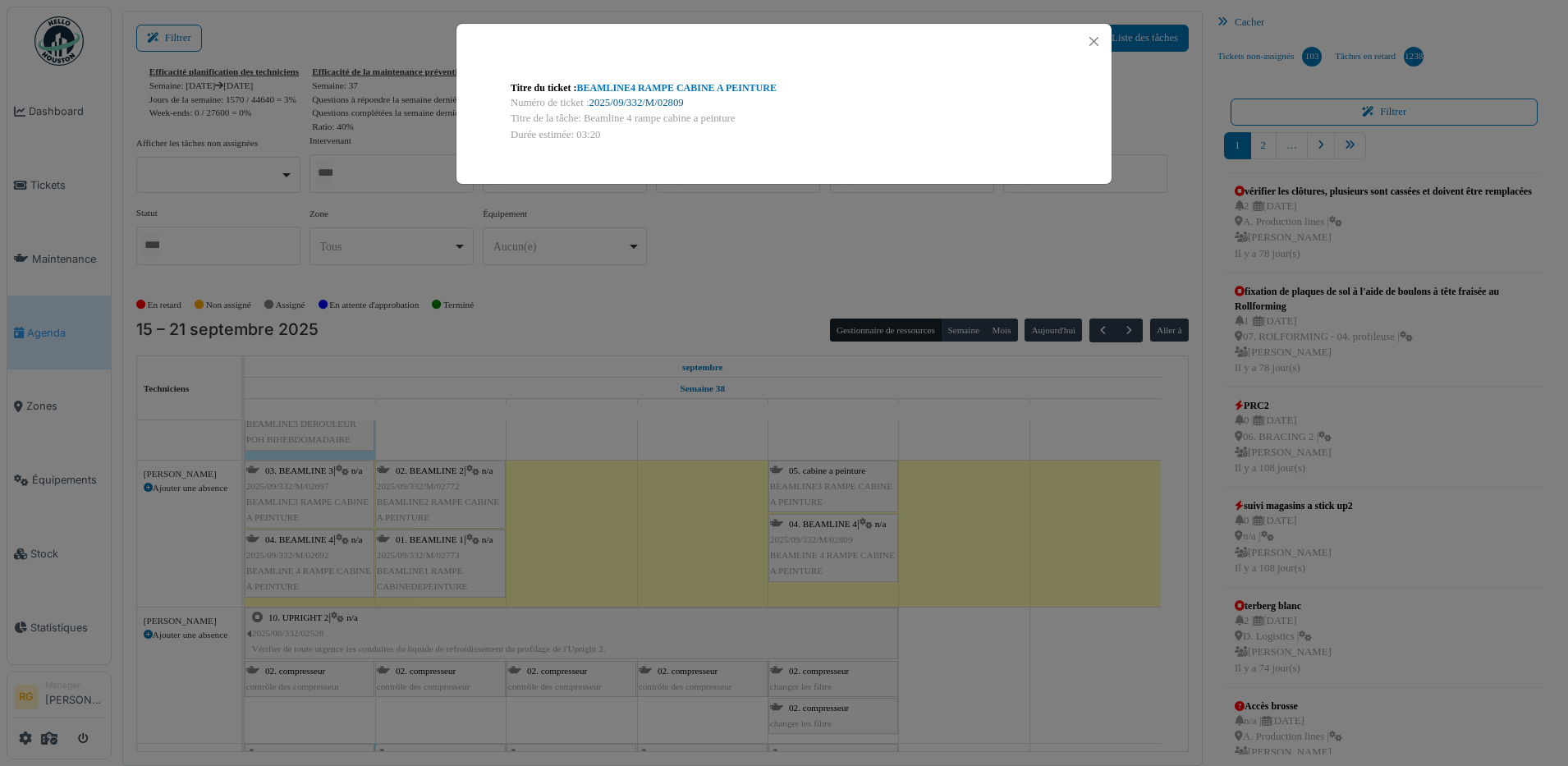
click at [649, 102] on link "2025/09/332/M/02809" at bounding box center [637, 102] width 95 height 11
click at [1097, 32] on button "Close" at bounding box center [1094, 41] width 22 height 22
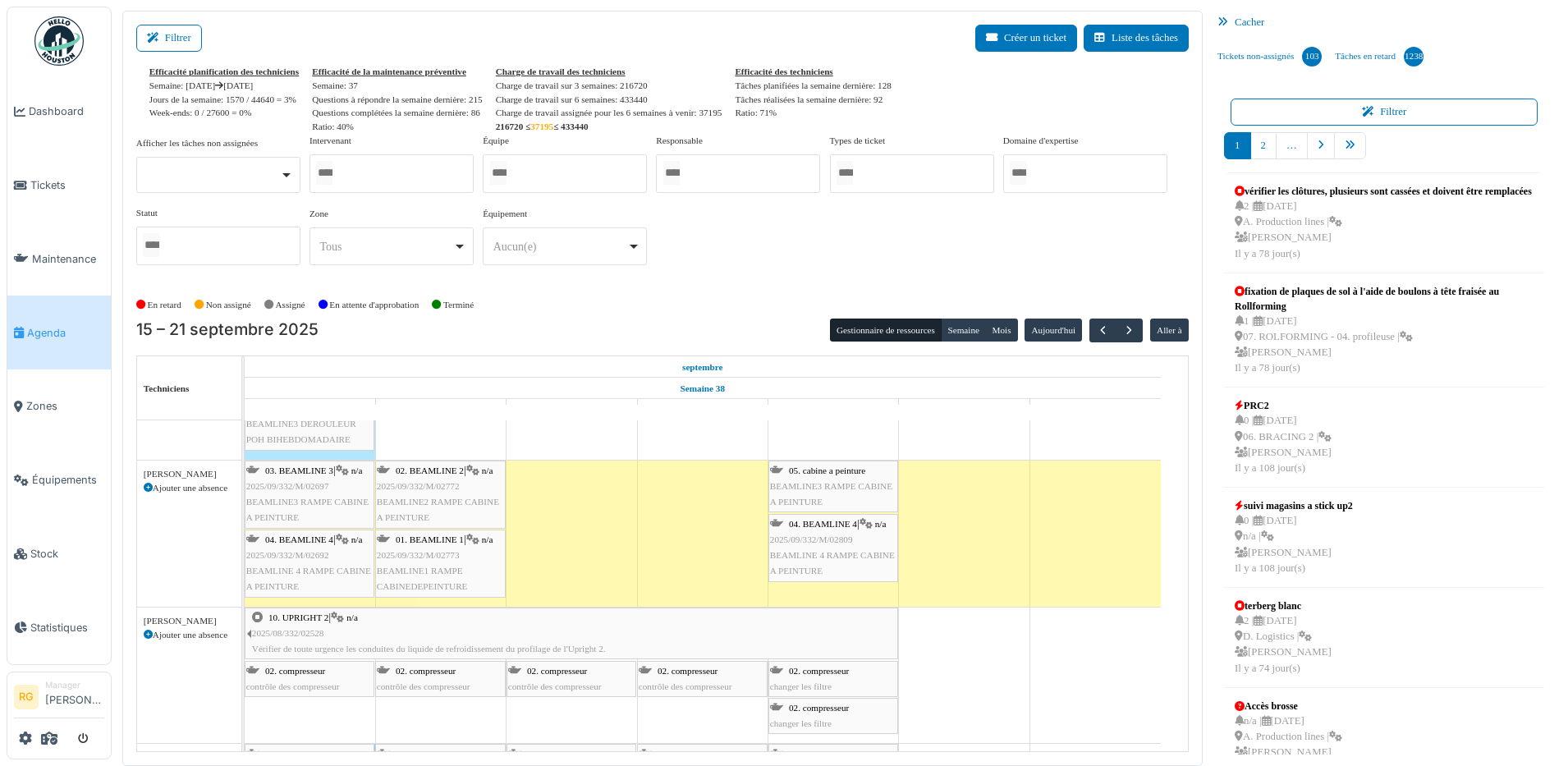
click at [833, 483] on span "BEAMLINE3 RAMPE CABINE A PEINTURE" at bounding box center [831, 494] width 122 height 26
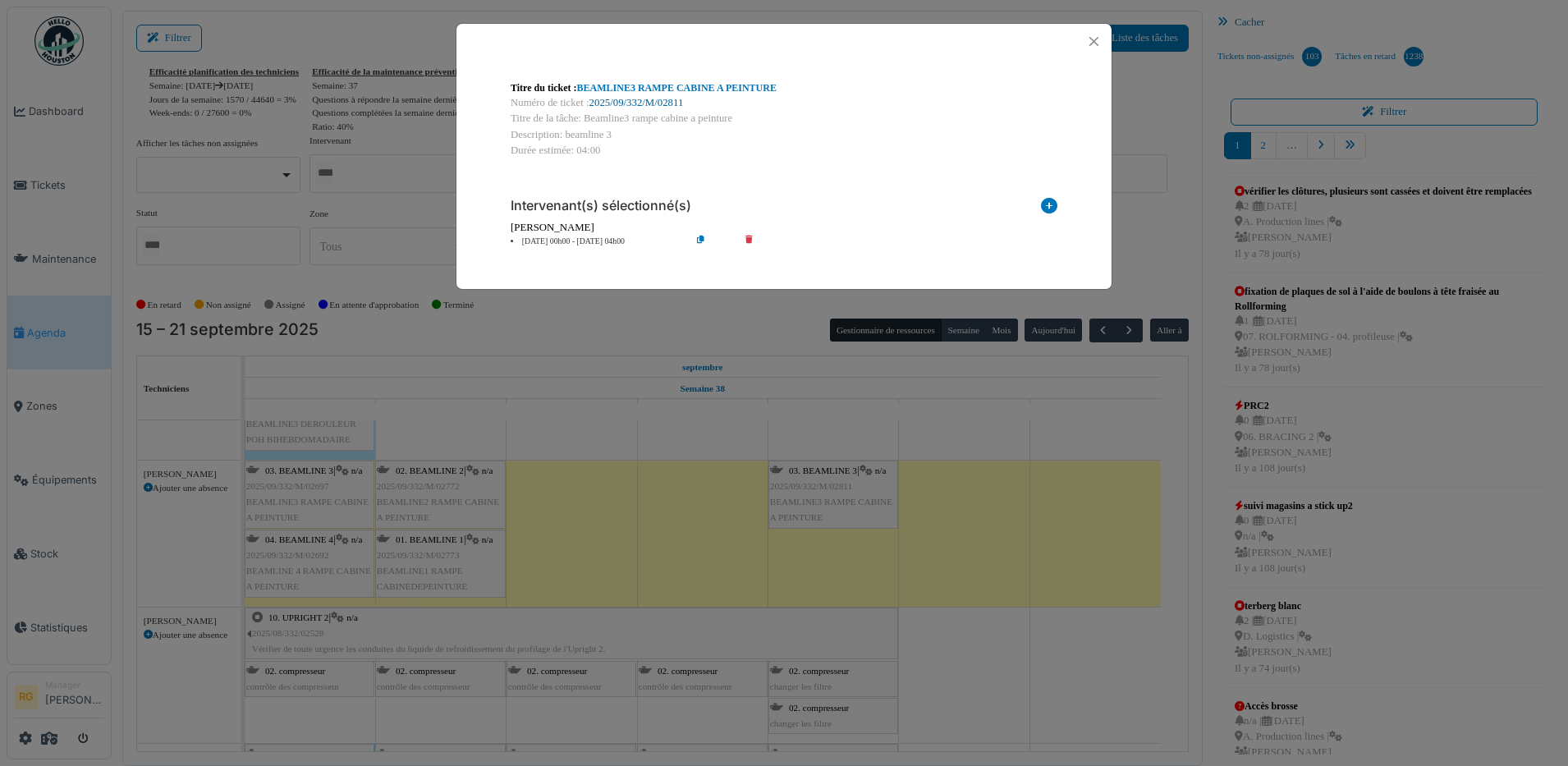
click at [659, 104] on link "2025/09/332/M/02811" at bounding box center [637, 102] width 95 height 11
click at [1101, 35] on button "Close" at bounding box center [1094, 41] width 22 height 22
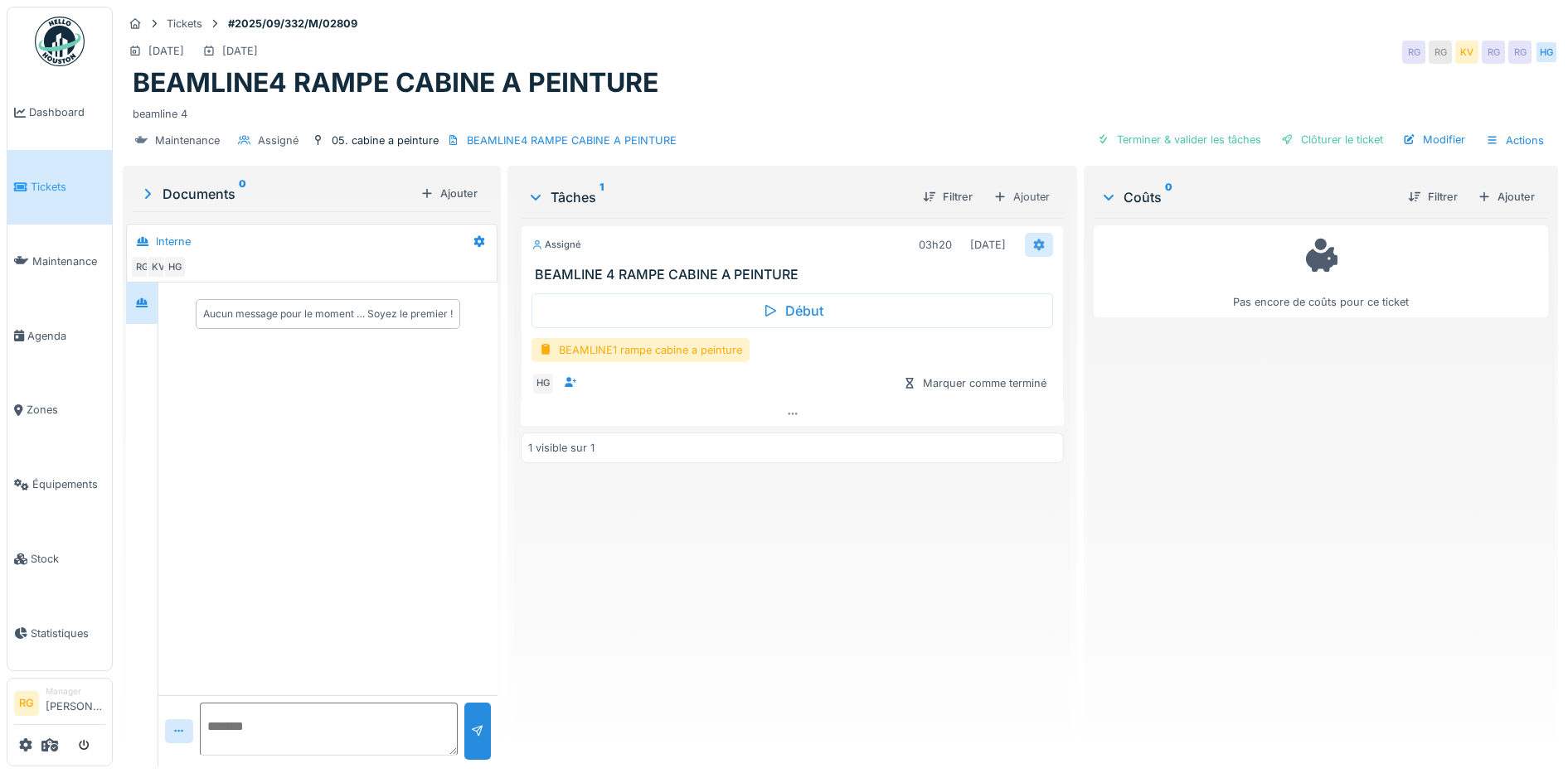
click at [1032, 245] on icon at bounding box center [1038, 244] width 13 height 10
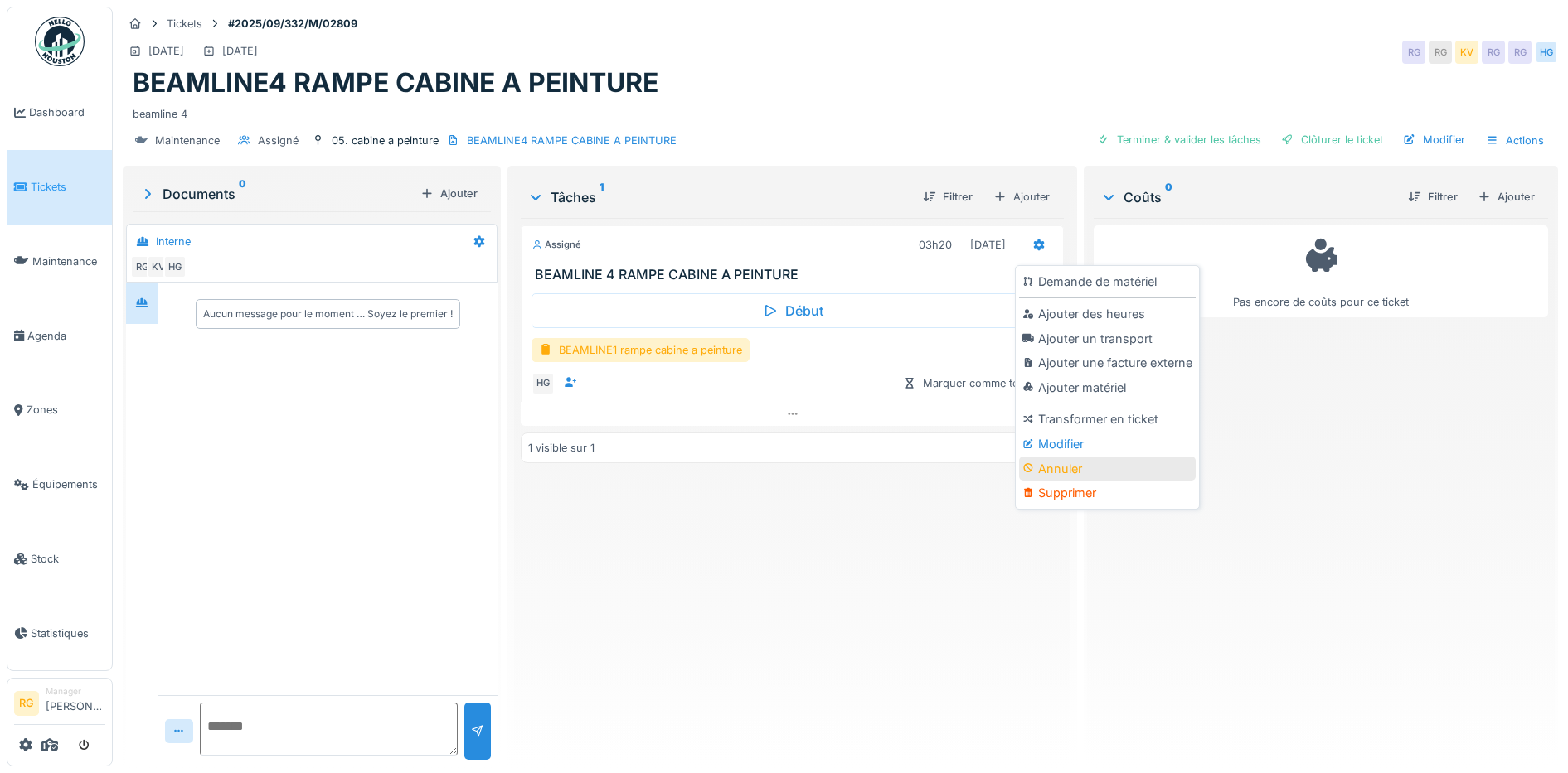
click at [1060, 470] on div "Annuler" at bounding box center [1107, 470] width 177 height 25
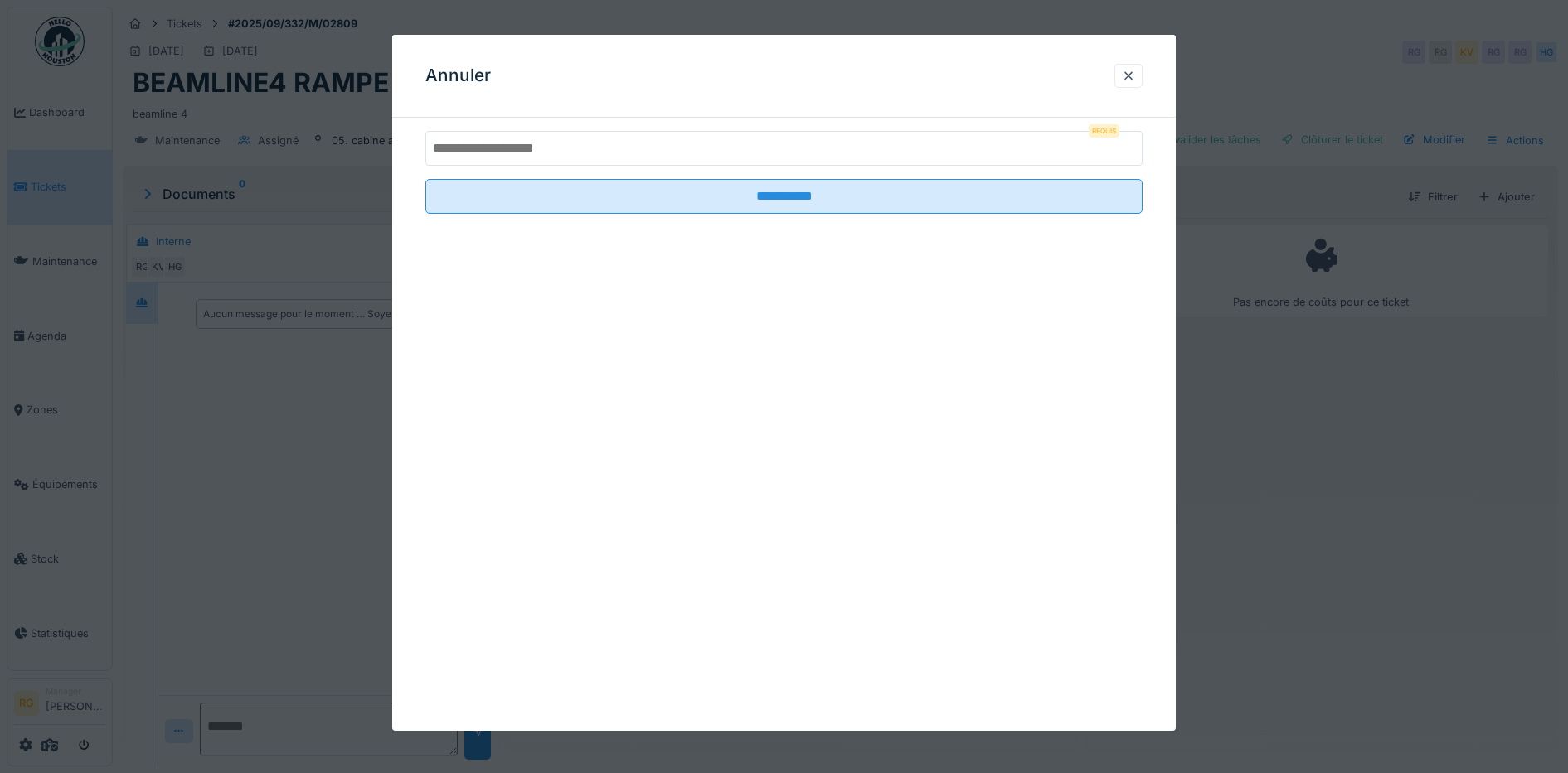
click at [527, 145] on input "text" at bounding box center [784, 148] width 718 height 34
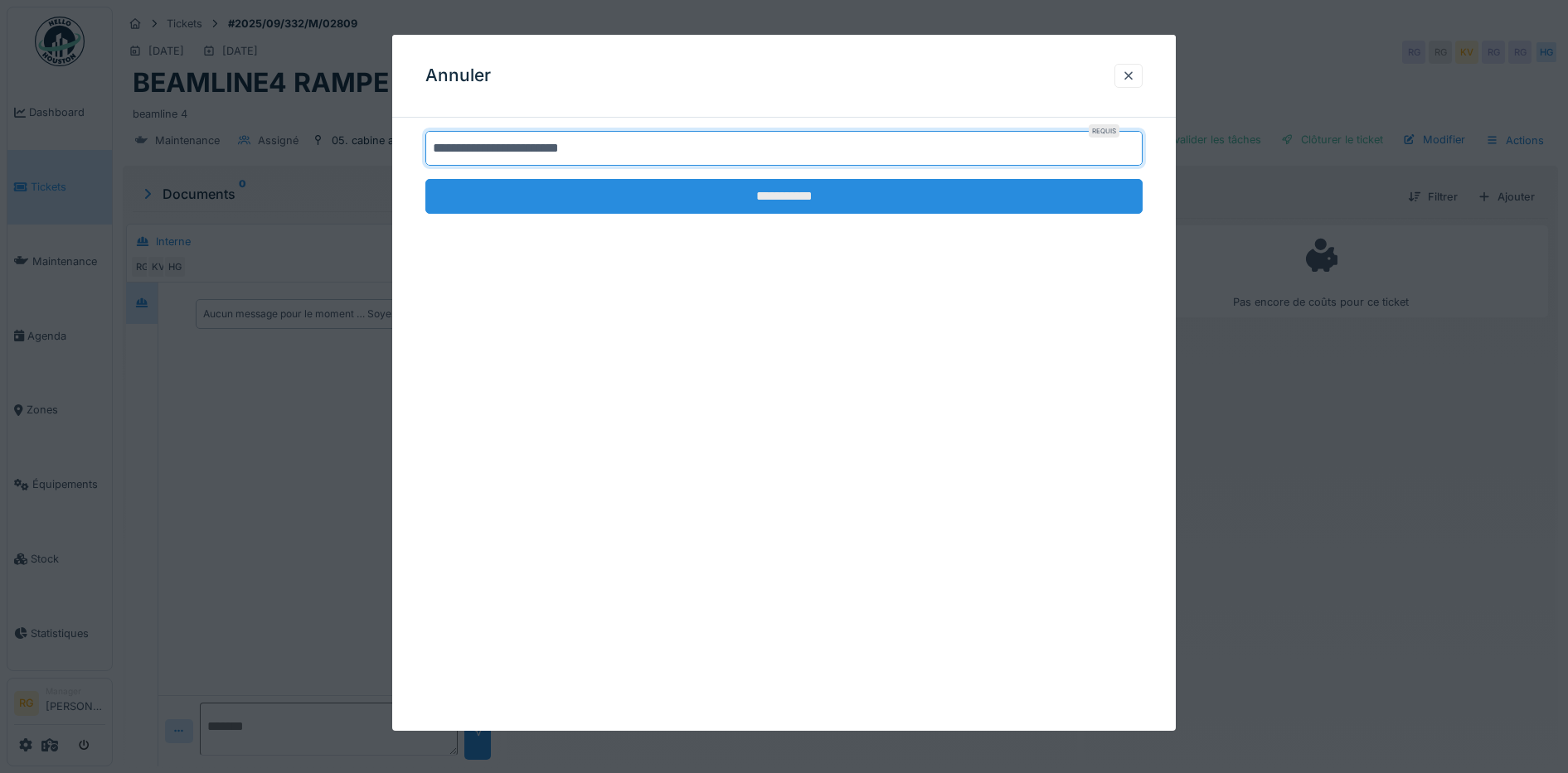
type input "**********"
click at [794, 194] on input "**********" at bounding box center [784, 197] width 718 height 34
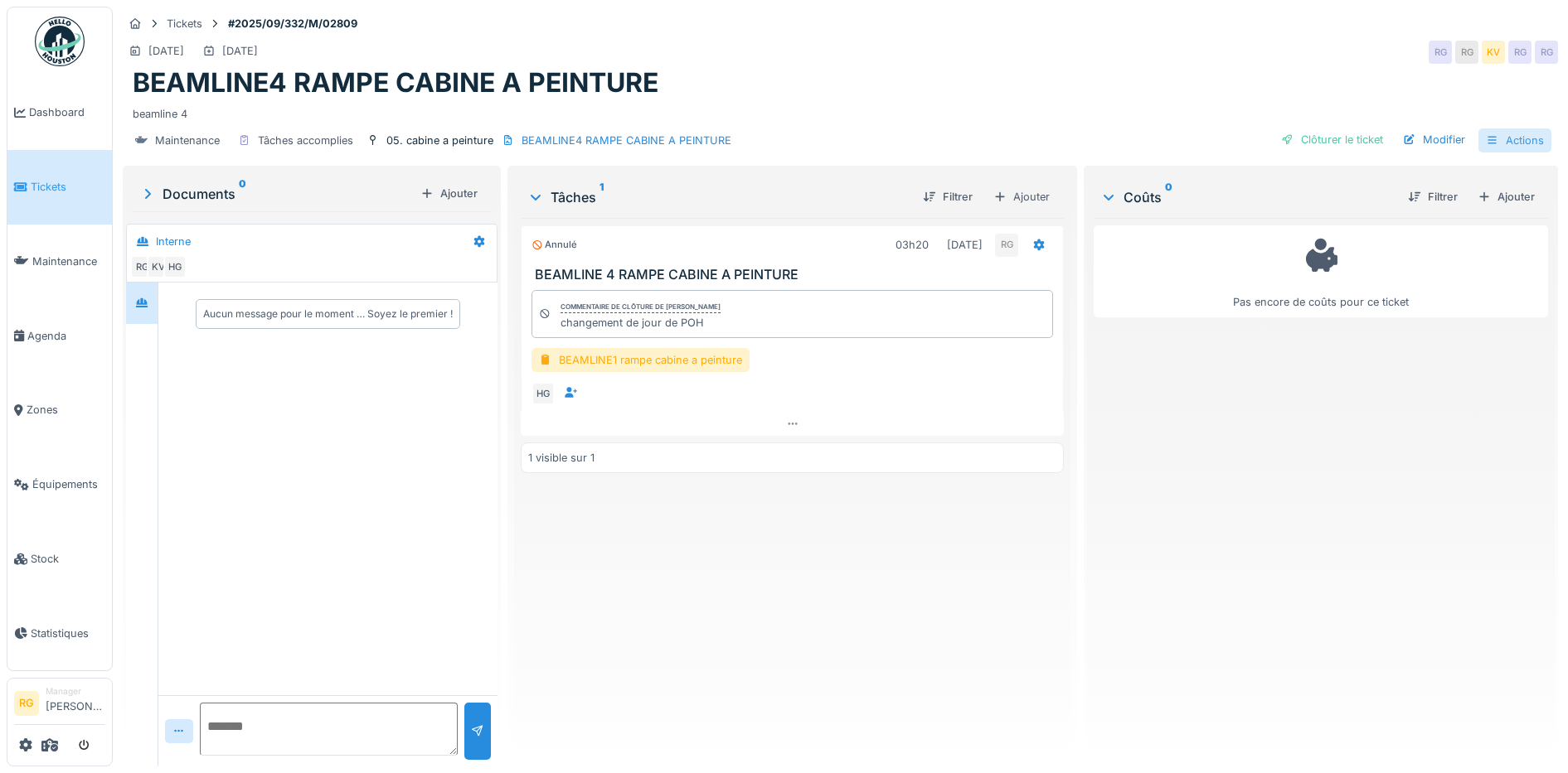
click at [1515, 137] on div "Actions" at bounding box center [1515, 140] width 73 height 24
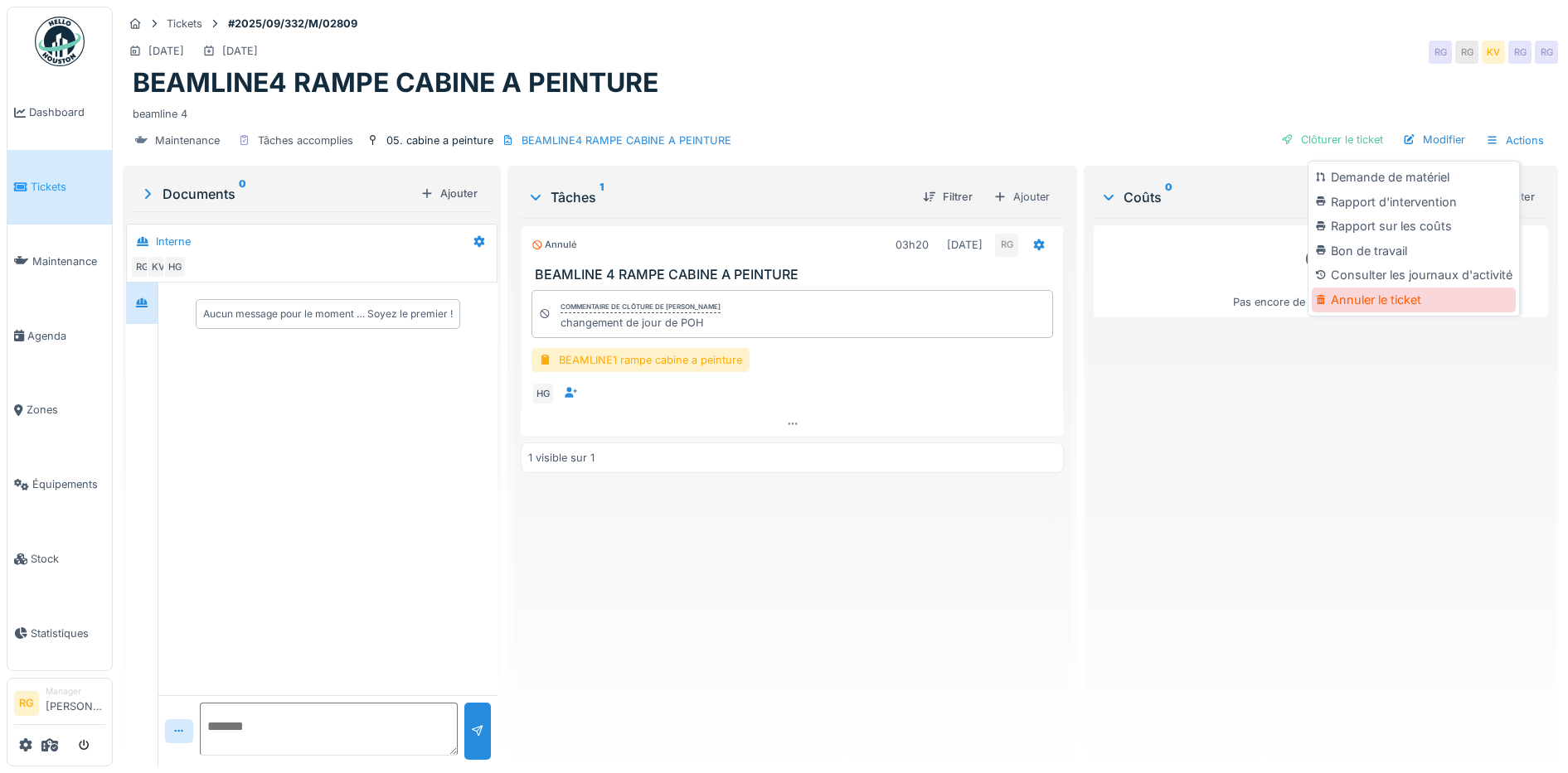
click at [1384, 298] on div "Annuler le ticket" at bounding box center [1413, 300] width 204 height 25
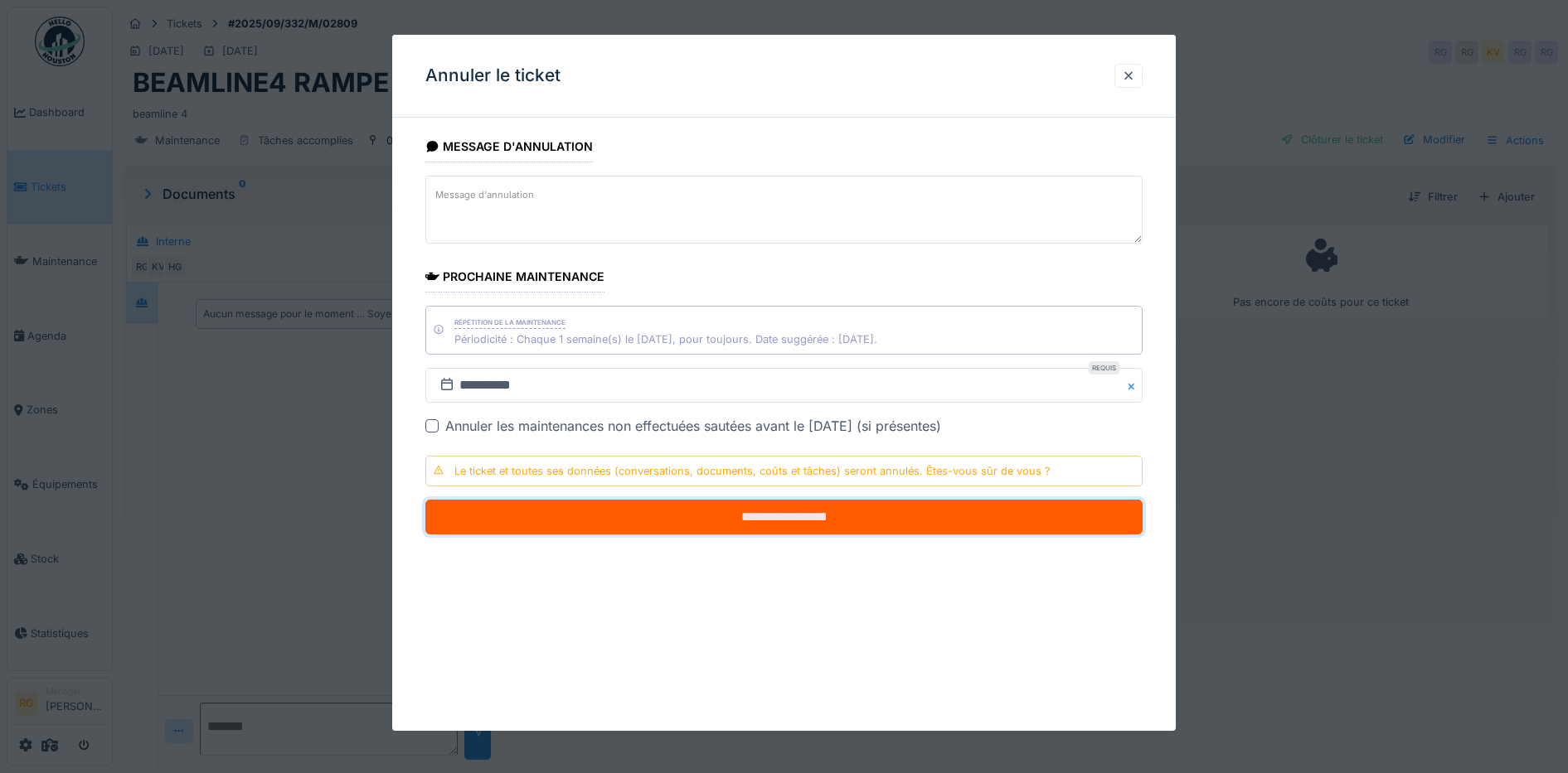
click at [778, 514] on input "**********" at bounding box center [784, 517] width 718 height 34
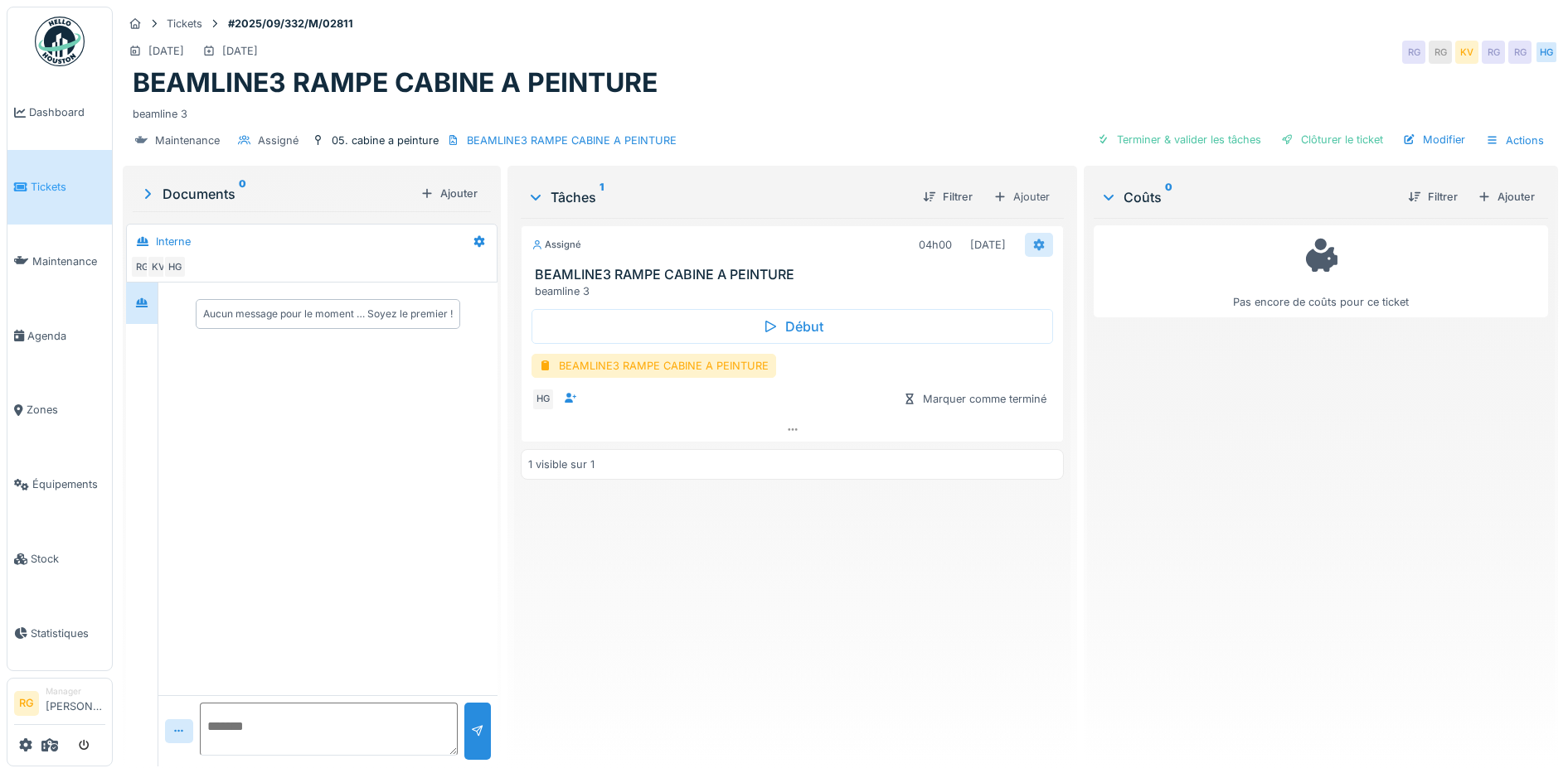
click at [1034, 246] on icon at bounding box center [1038, 245] width 10 height 11
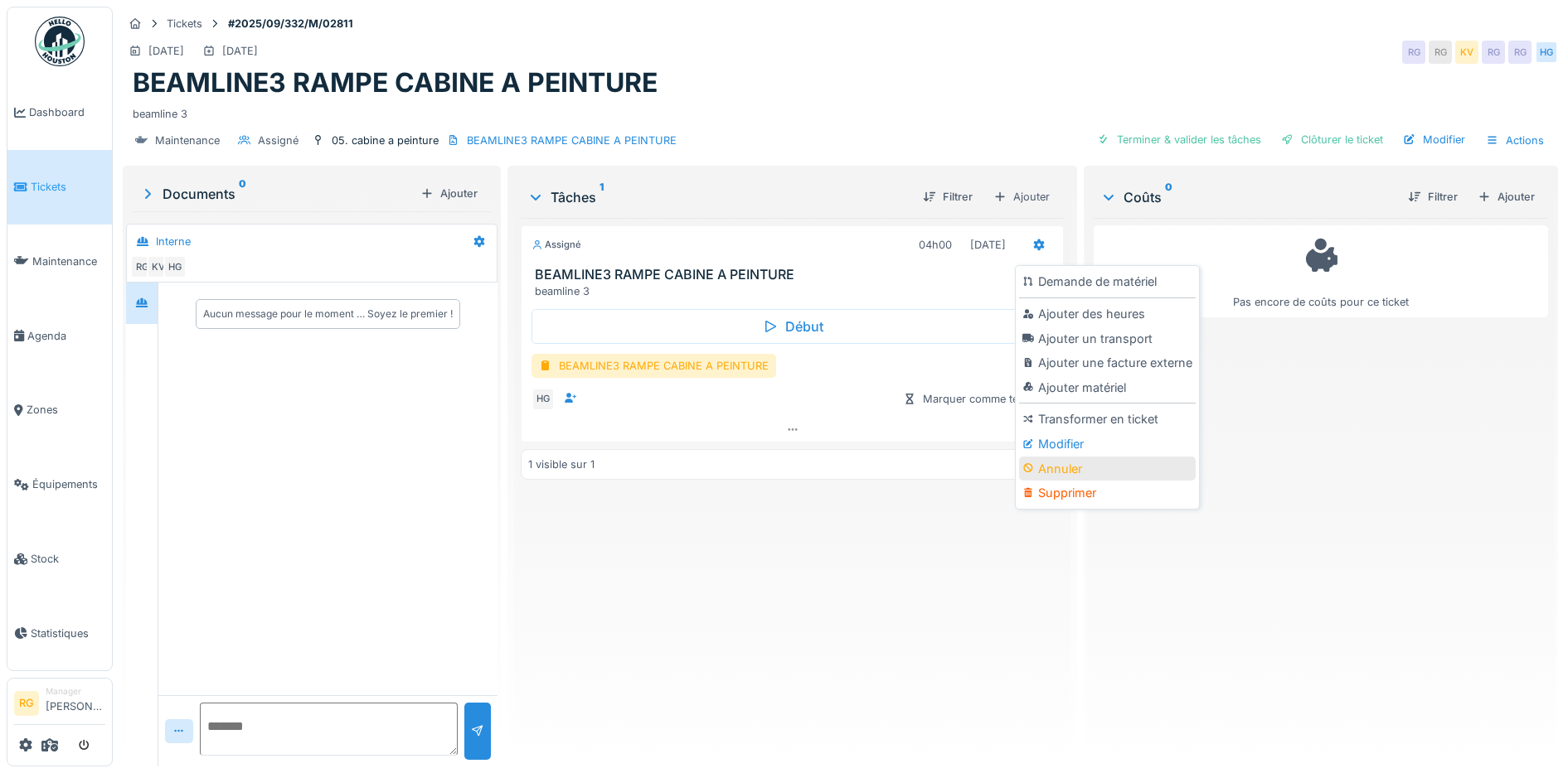
click at [1061, 468] on div "Annuler" at bounding box center [1107, 470] width 177 height 25
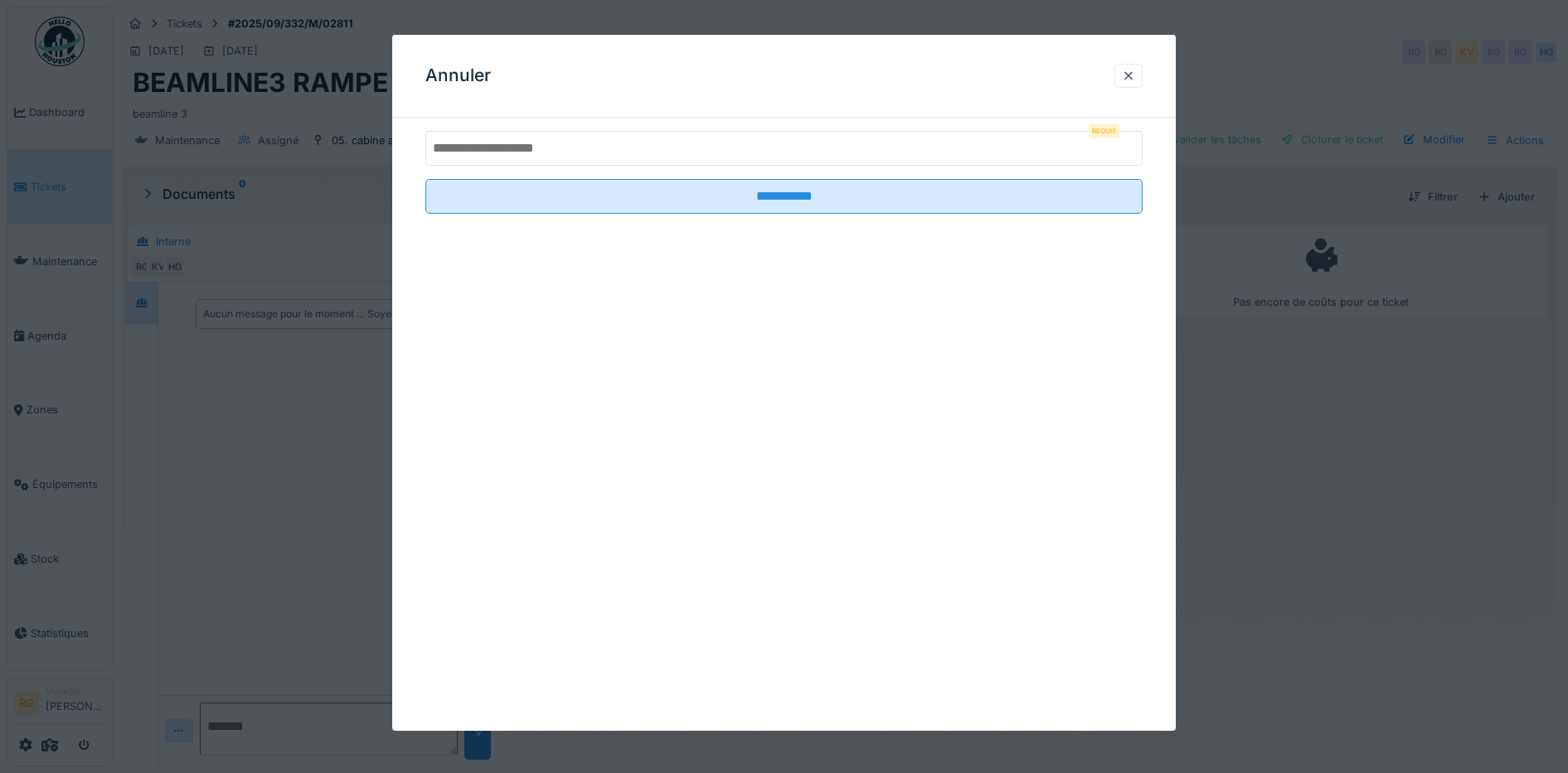
click at [666, 150] on input "text" at bounding box center [784, 148] width 718 height 34
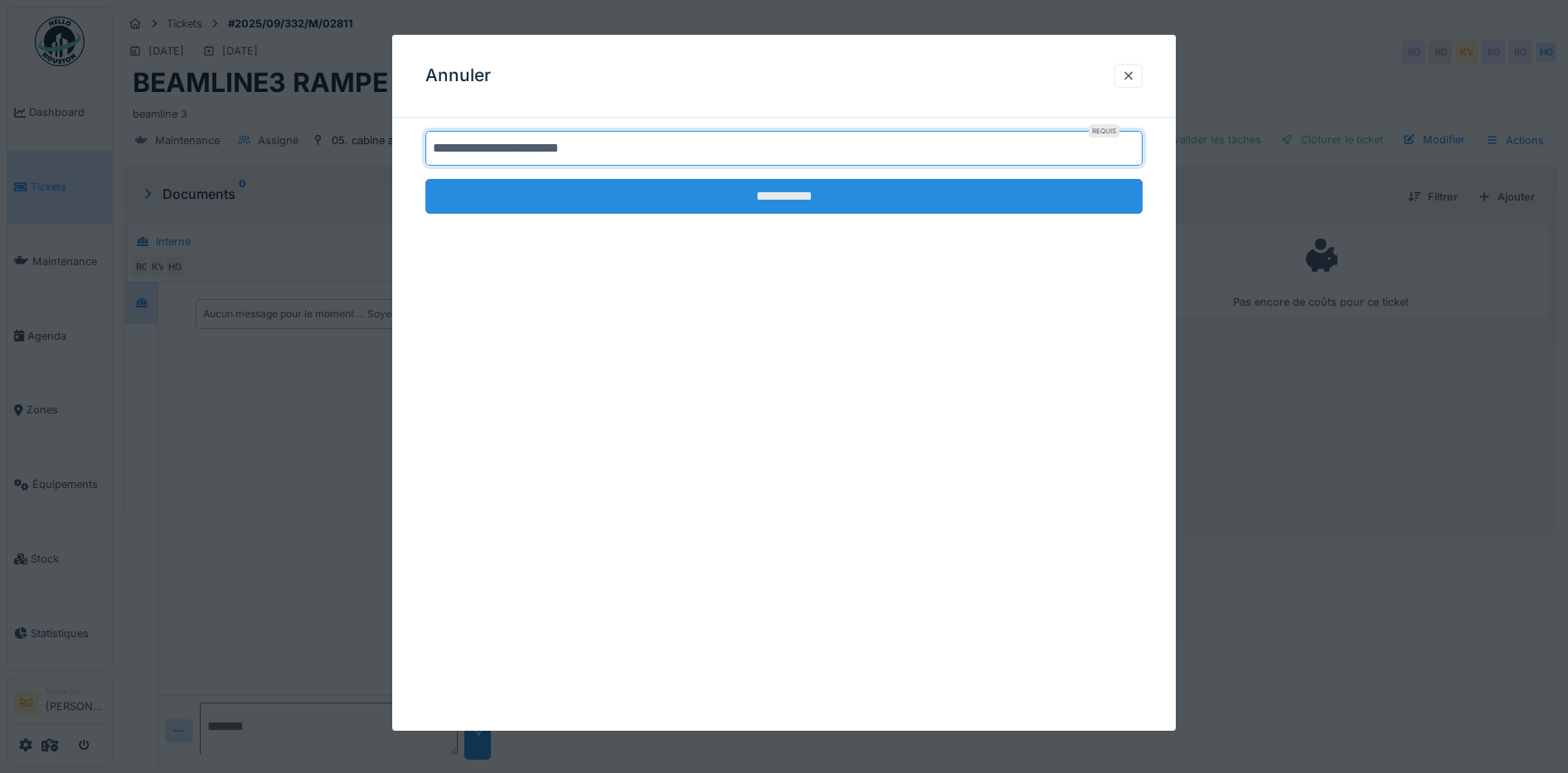
type input "**********"
click at [810, 198] on input "**********" at bounding box center [784, 197] width 718 height 34
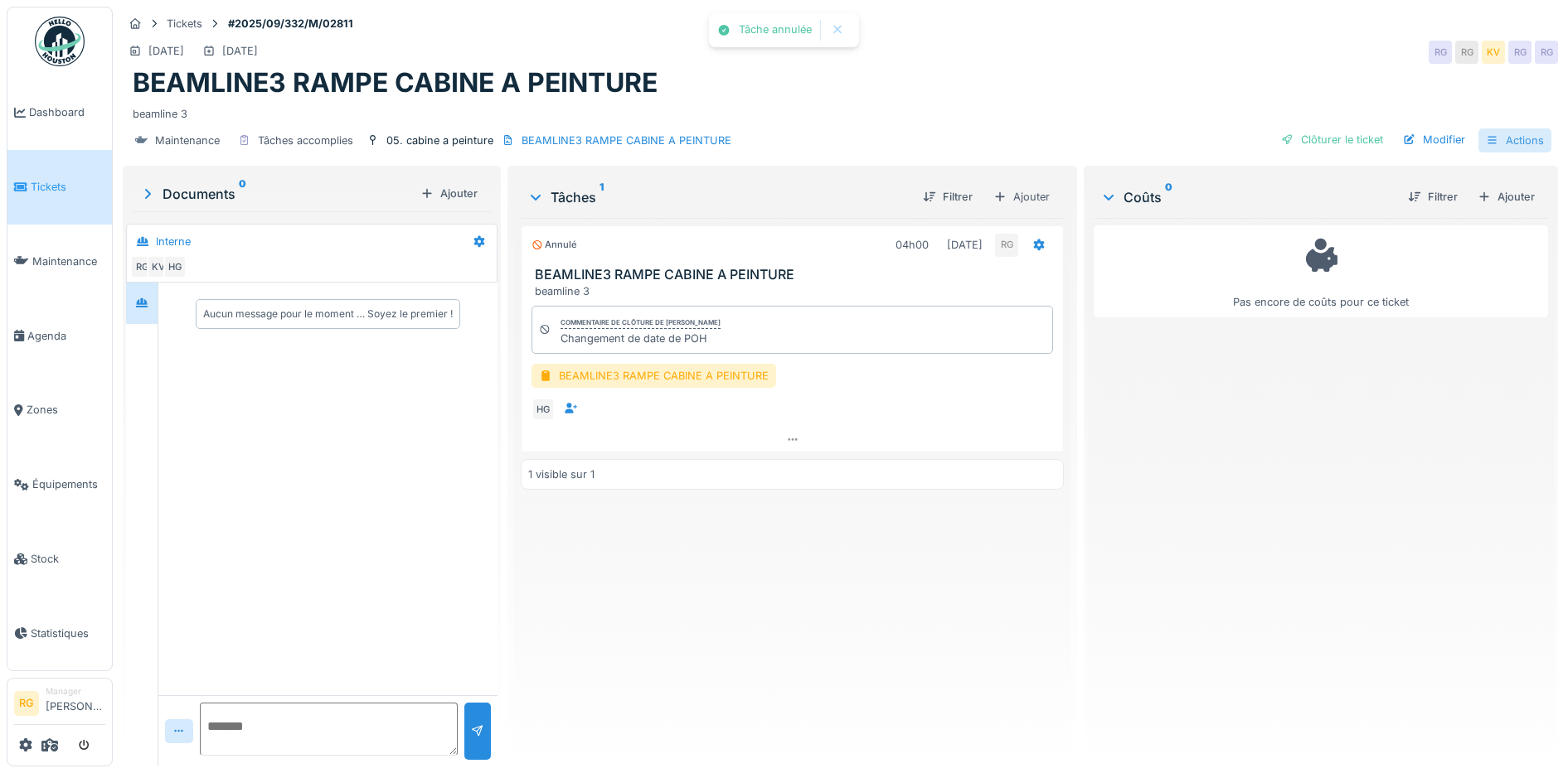
click at [1501, 139] on div "Actions" at bounding box center [1515, 140] width 73 height 24
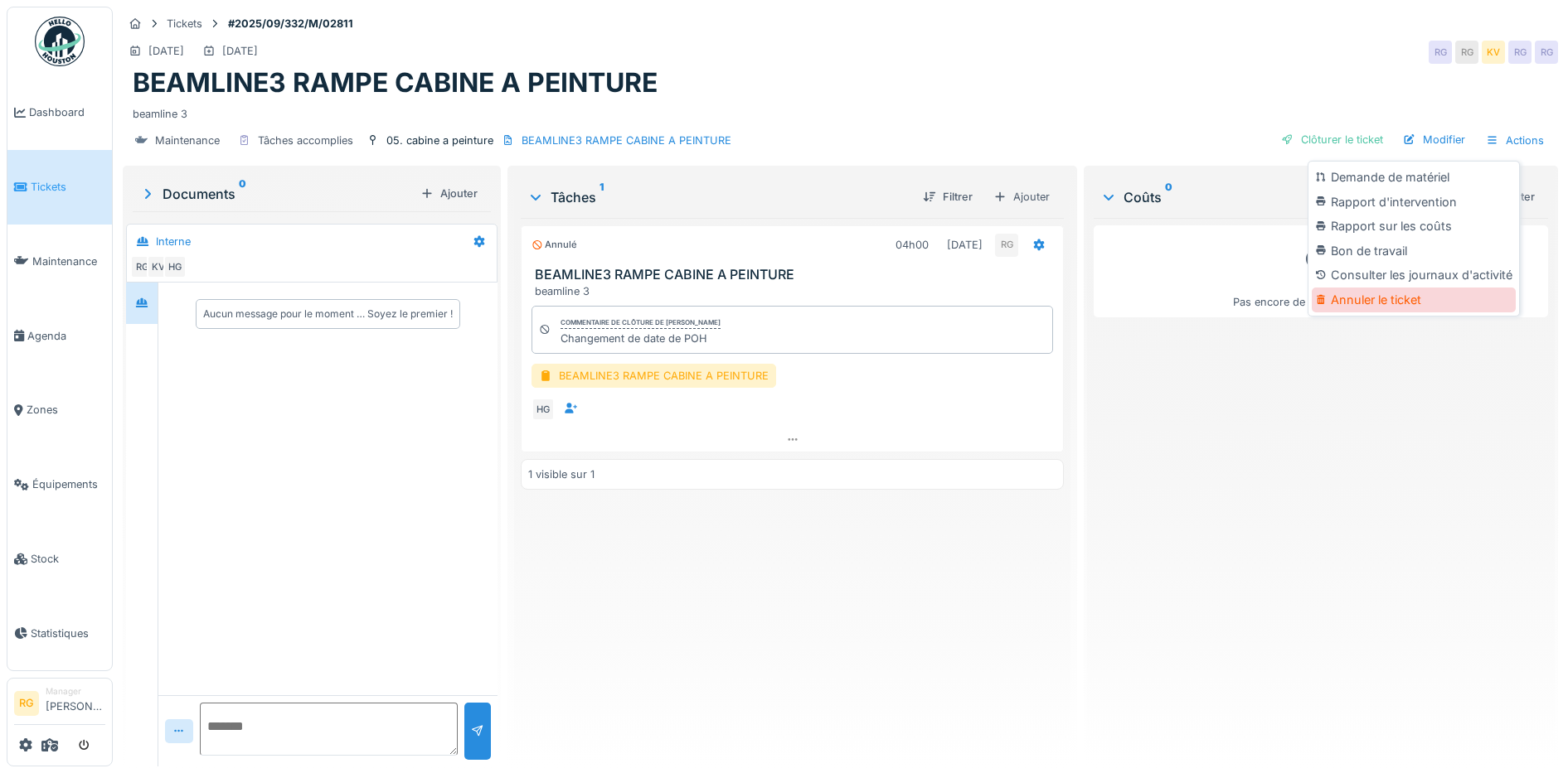
click at [1383, 298] on div "Annuler le ticket" at bounding box center [1413, 300] width 204 height 25
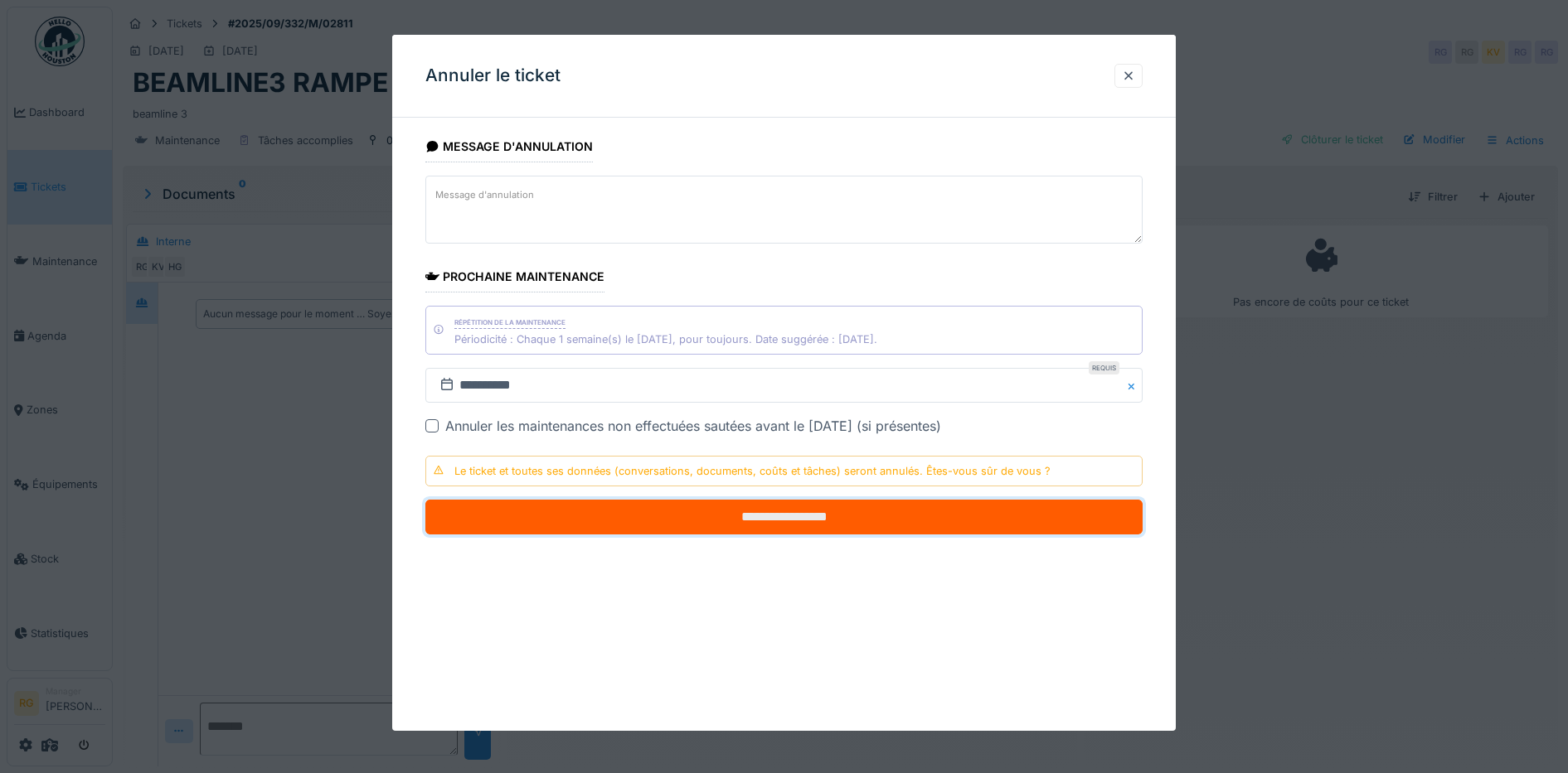
click at [796, 517] on input "**********" at bounding box center [784, 517] width 718 height 34
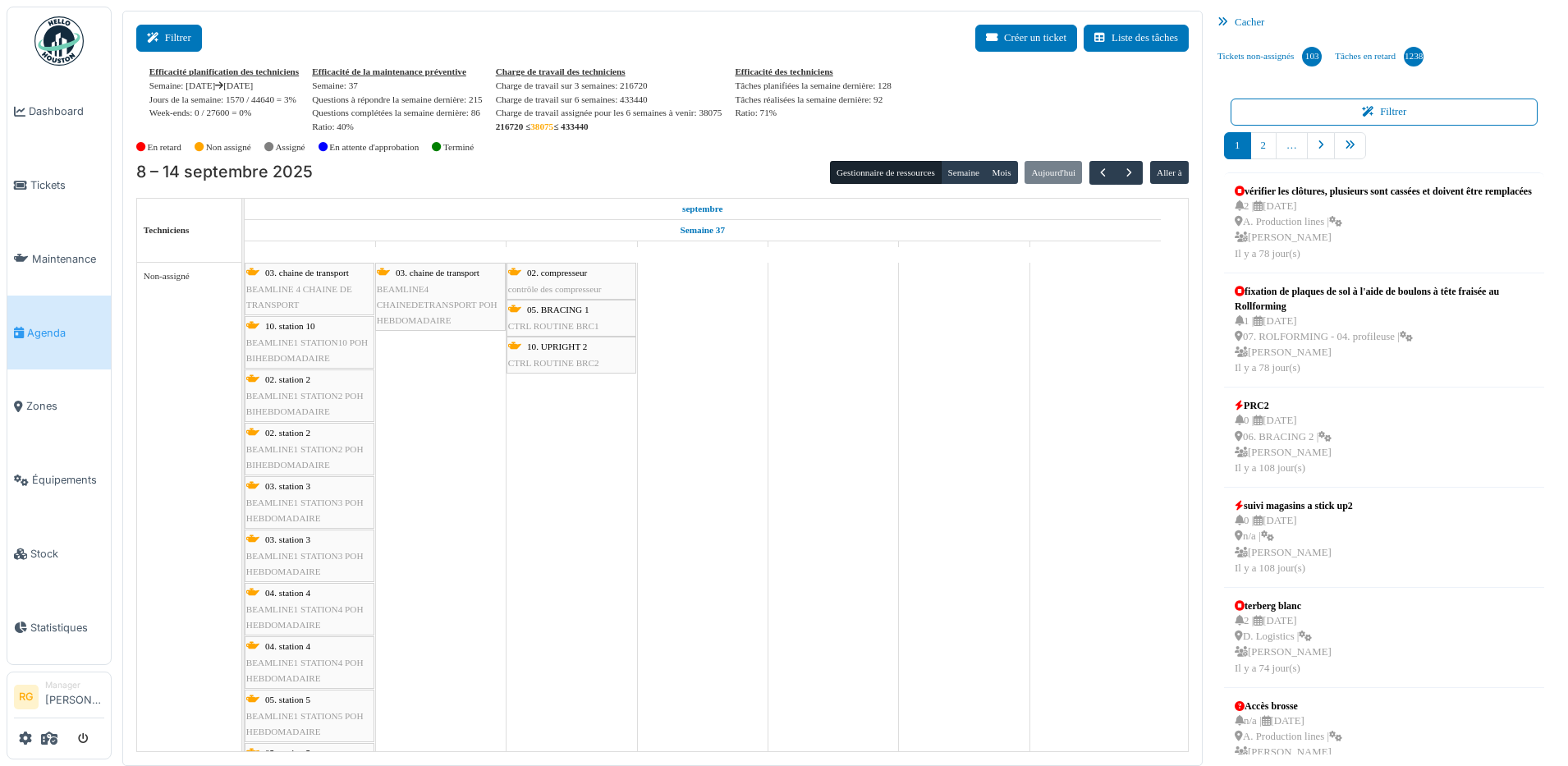
click at [181, 34] on button "Filtrer" at bounding box center [168, 38] width 65 height 27
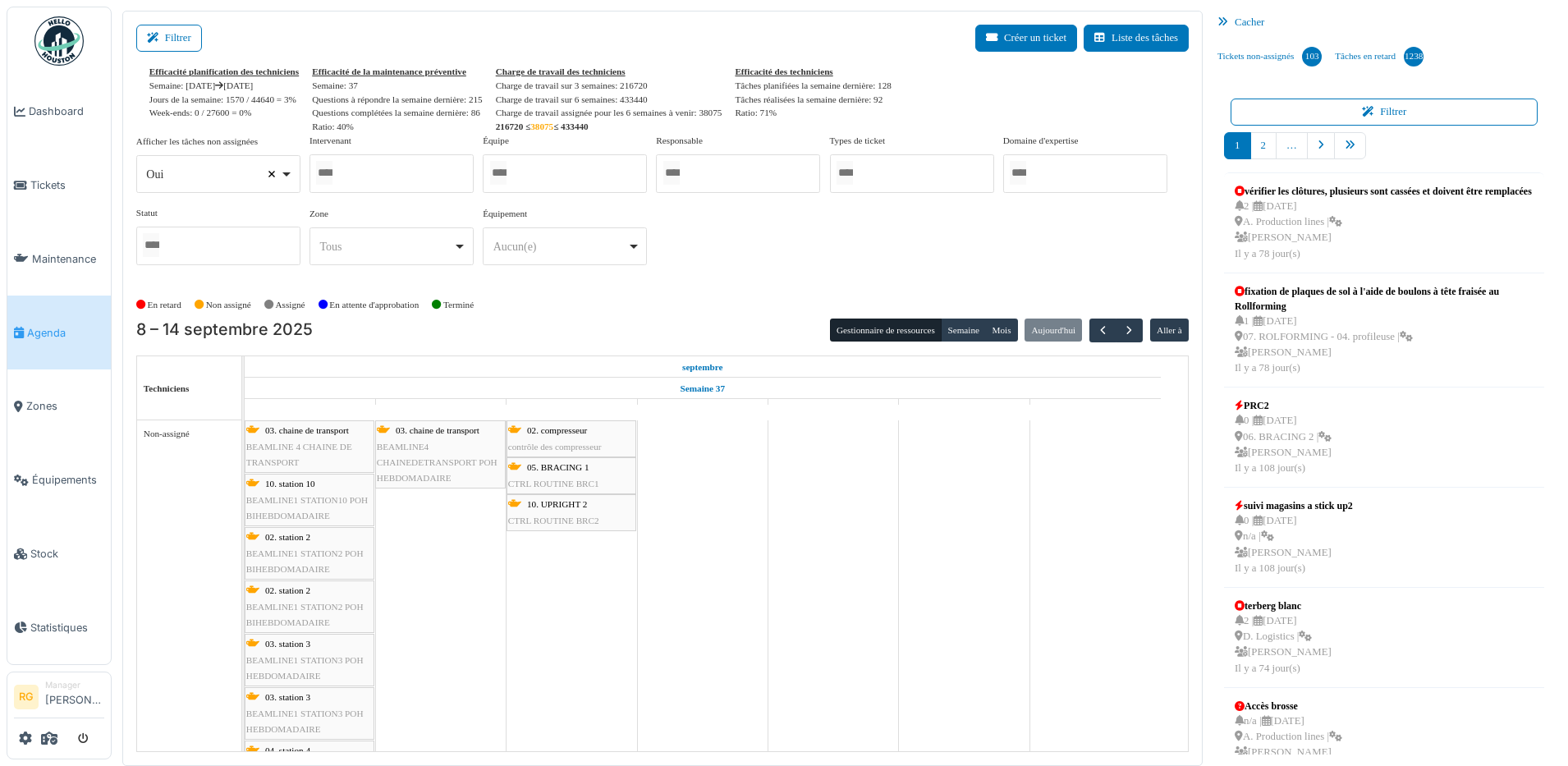
select select
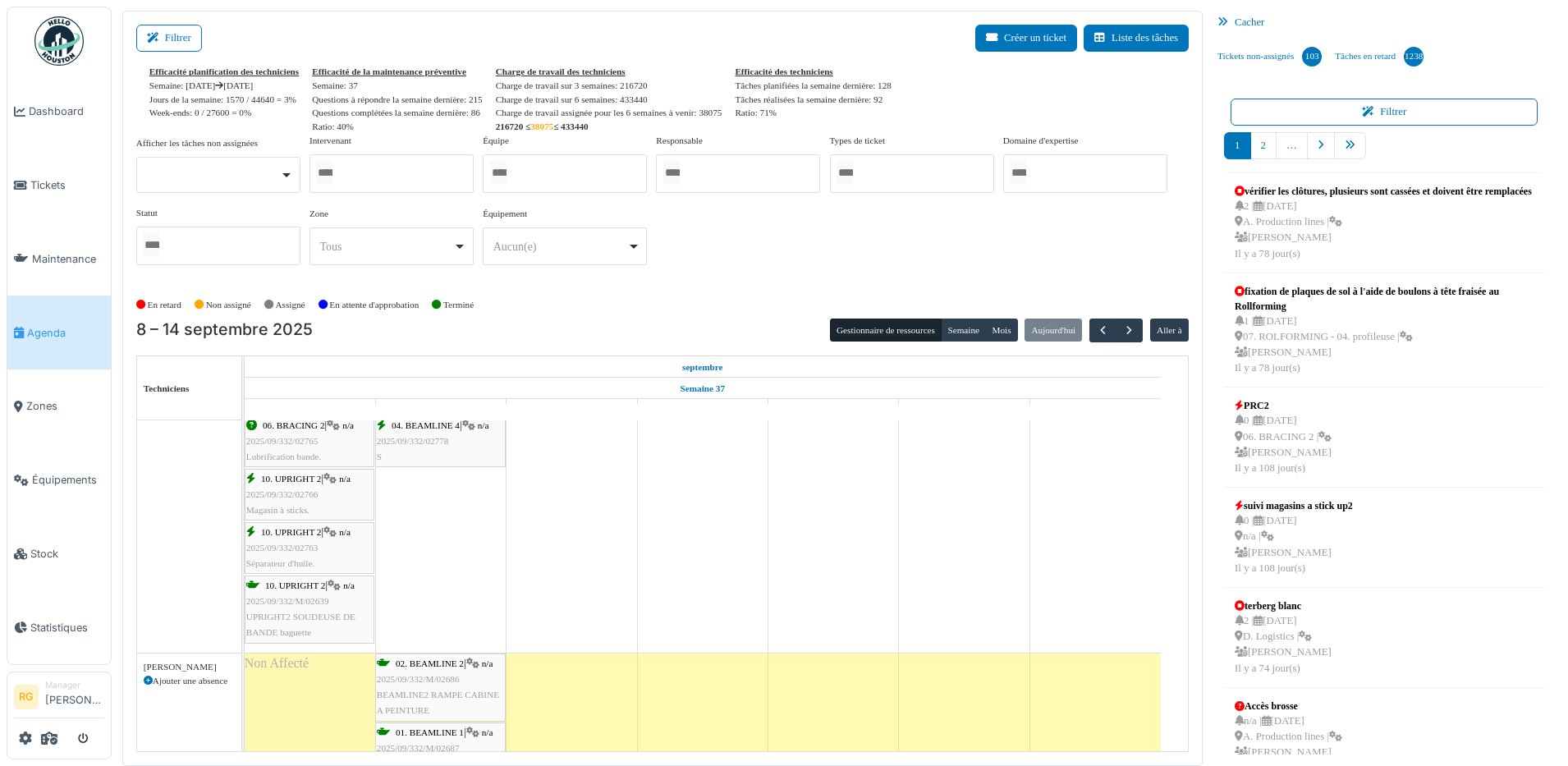
scroll to position [719, 0]
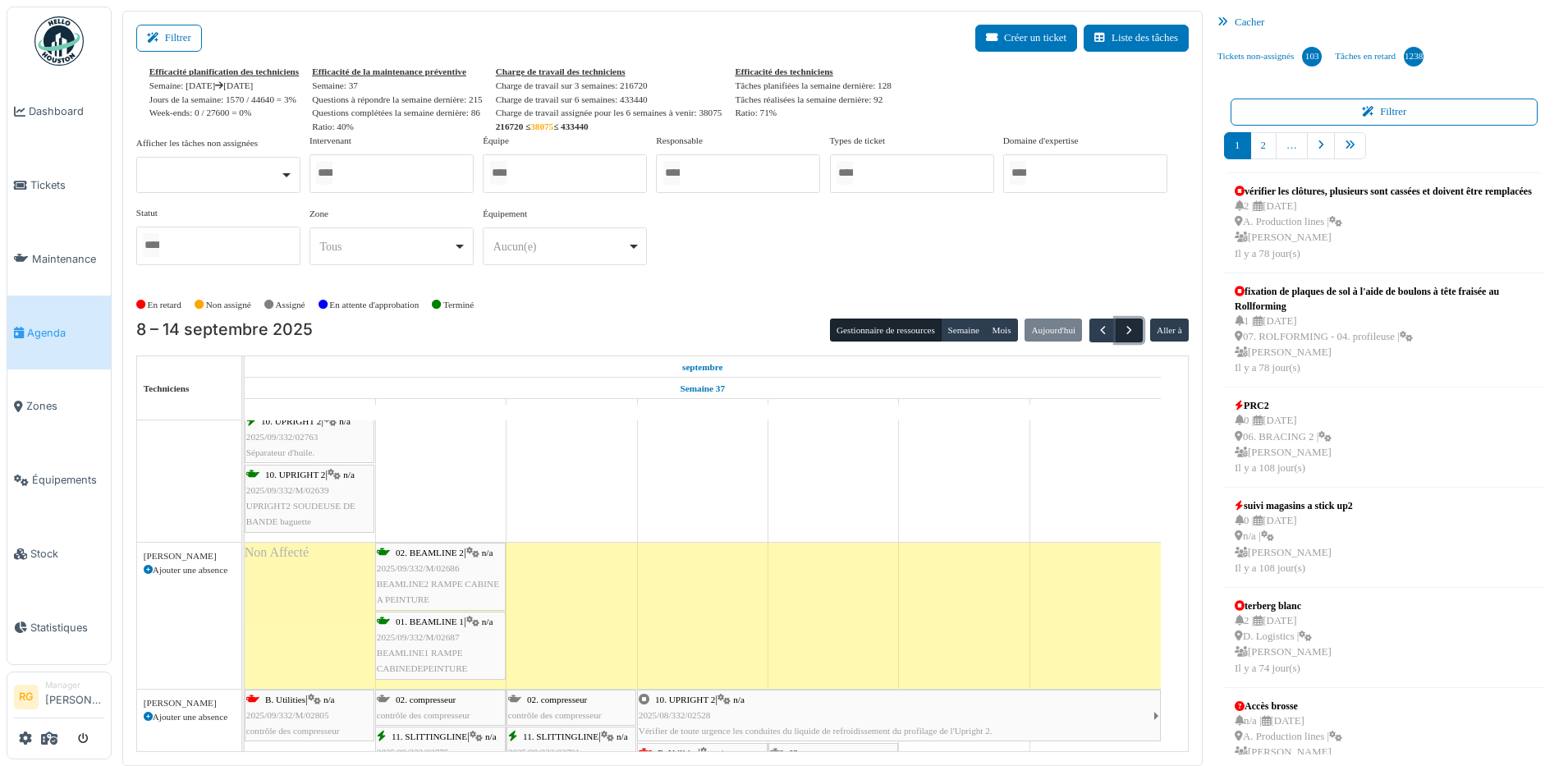
click at [1122, 328] on span "button" at bounding box center [1129, 330] width 14 height 14
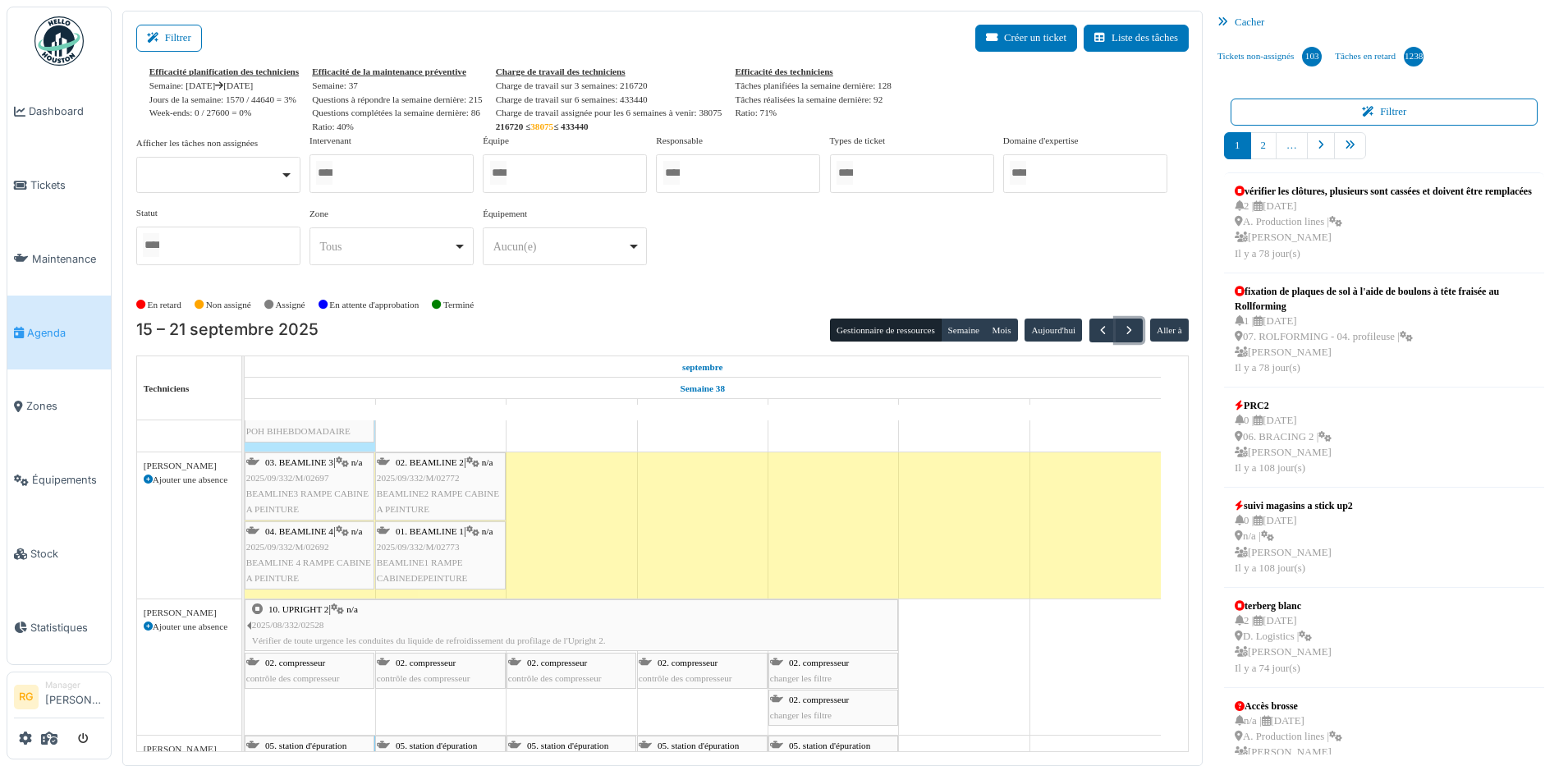
scroll to position [514, 0]
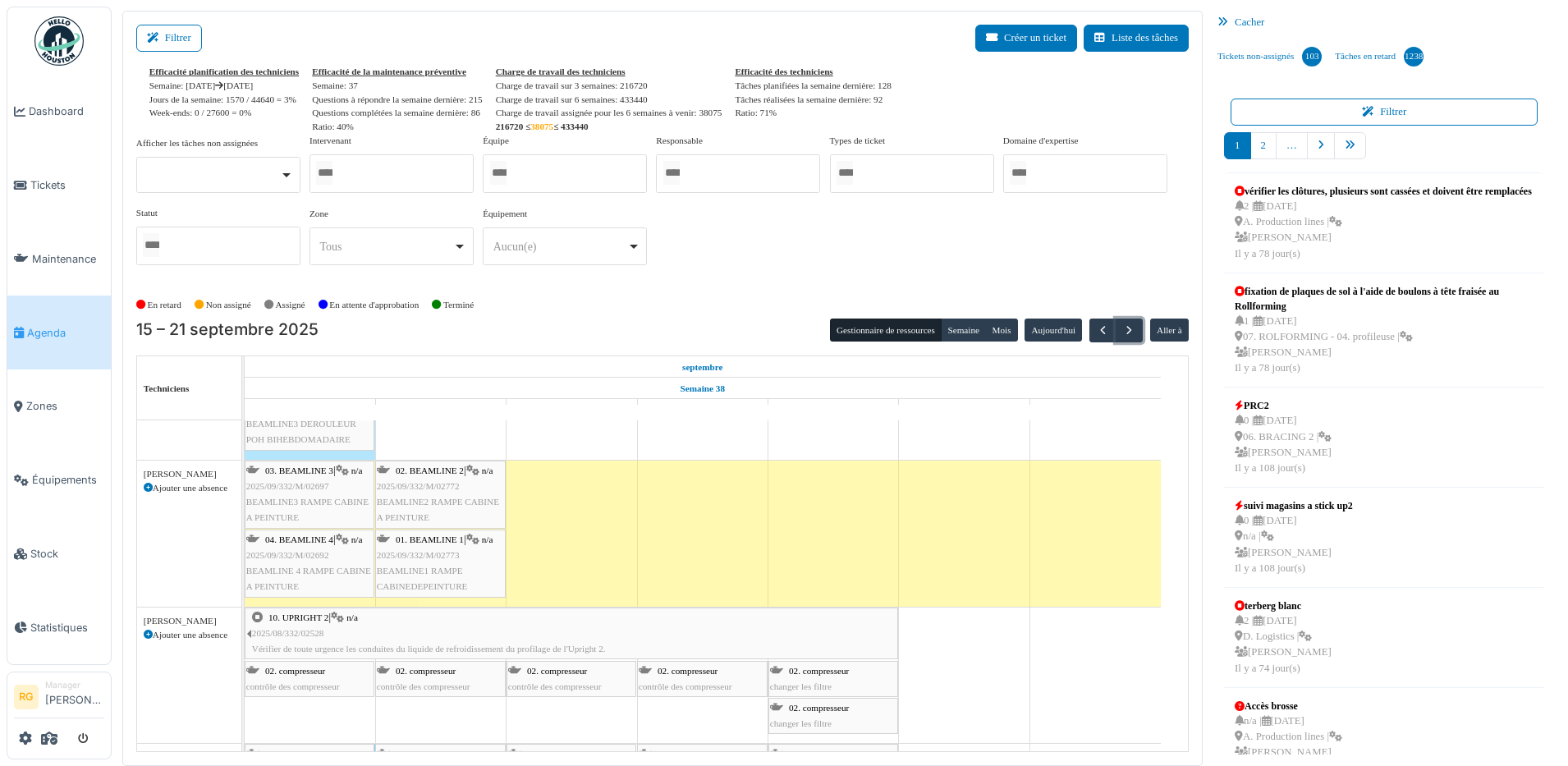
click at [439, 486] on span "2025/09/332/M/02772" at bounding box center [419, 486] width 83 height 9
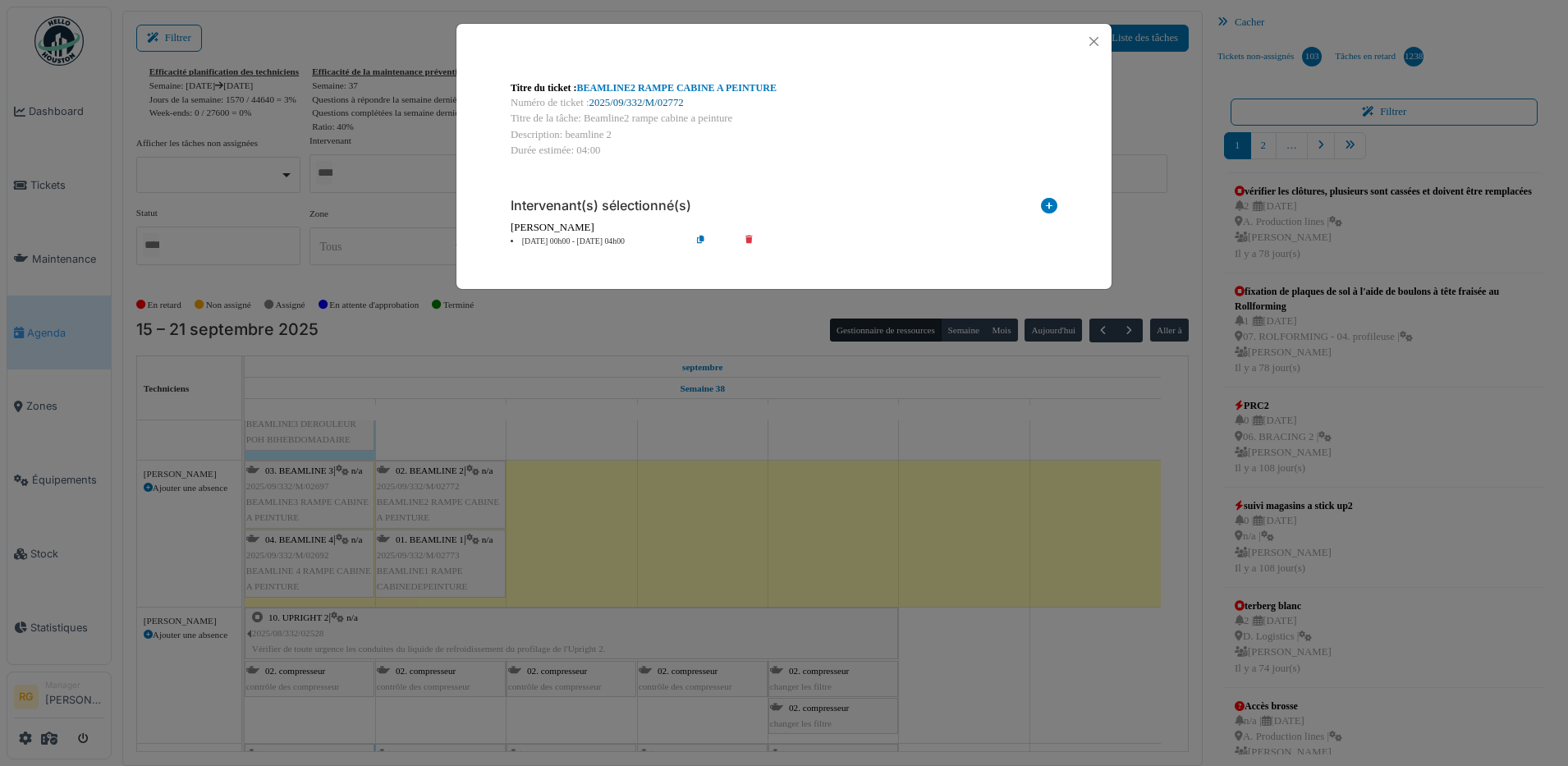
click at [633, 100] on link "2025/09/332/M/02772" at bounding box center [637, 102] width 95 height 11
click at [1094, 43] on button "Close" at bounding box center [1094, 41] width 22 height 22
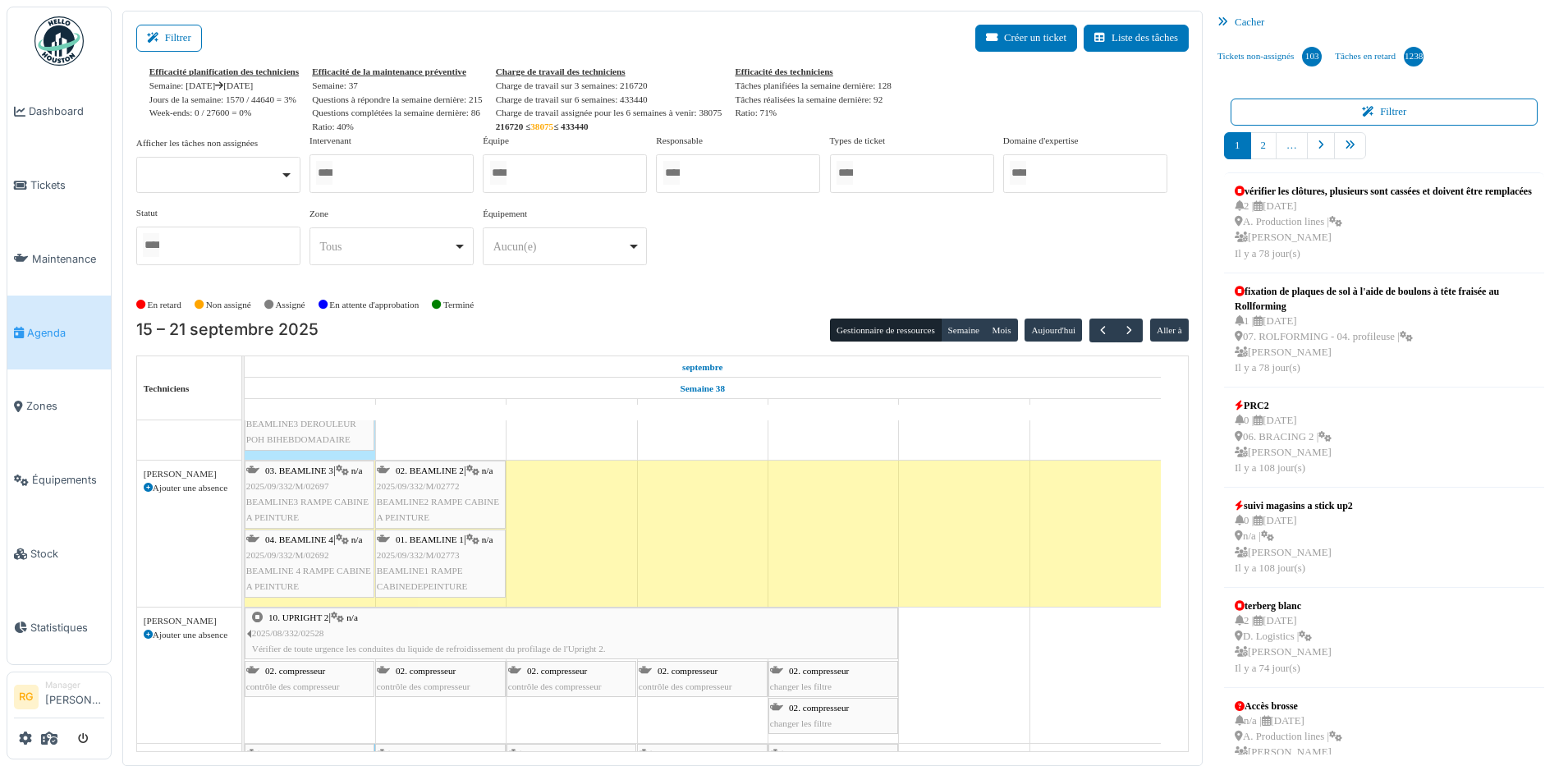
click at [437, 564] on div "01. BEAMLINE 1 | n/a 2025/09/332/M/02773 BEAMLINE1 RAMPE CABINEDEPEINTURE" at bounding box center [440, 564] width 128 height 63
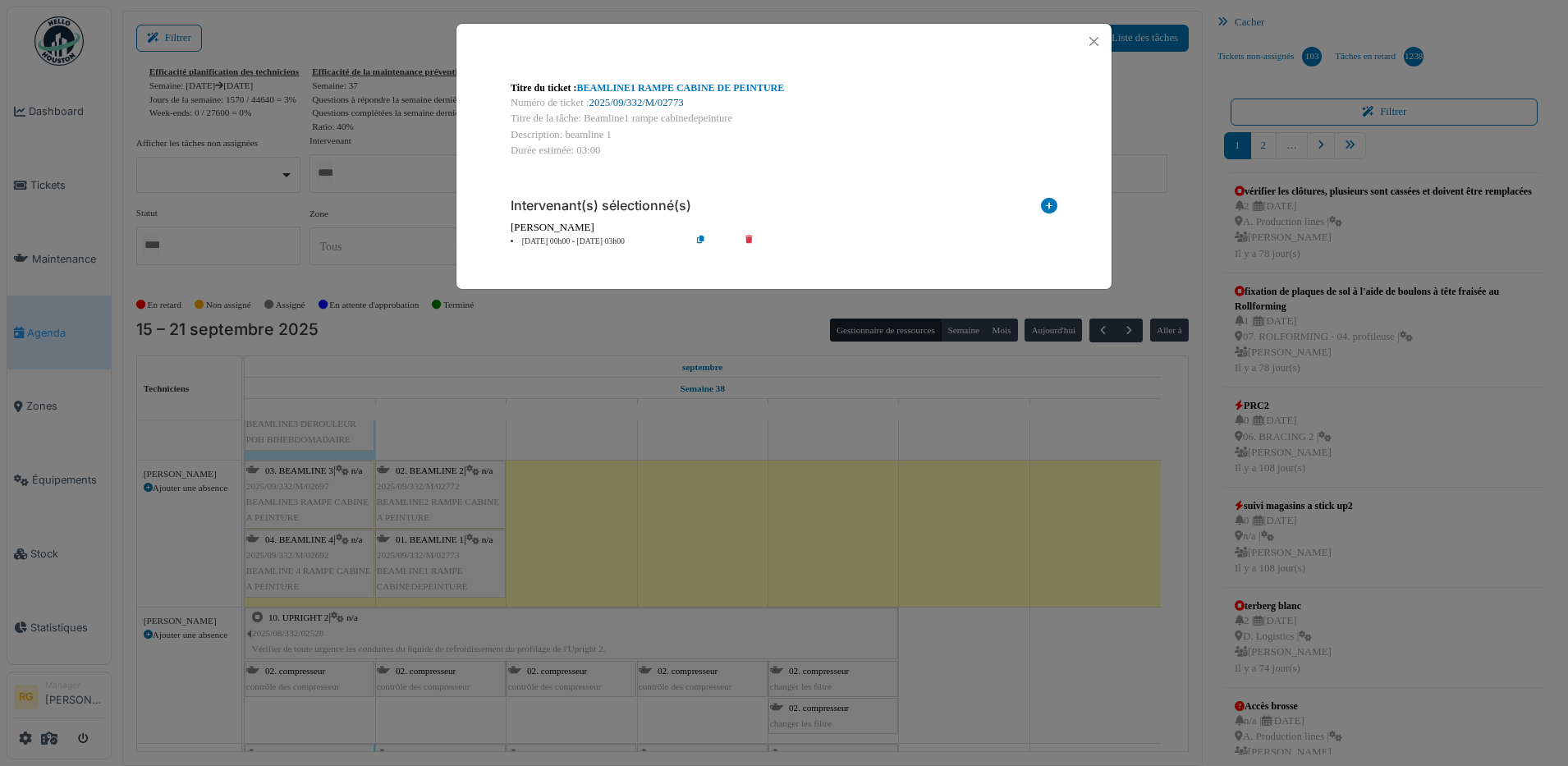
click at [639, 102] on link "2025/09/332/M/02773" at bounding box center [637, 102] width 95 height 11
click at [1091, 41] on button "Close" at bounding box center [1094, 41] width 22 height 22
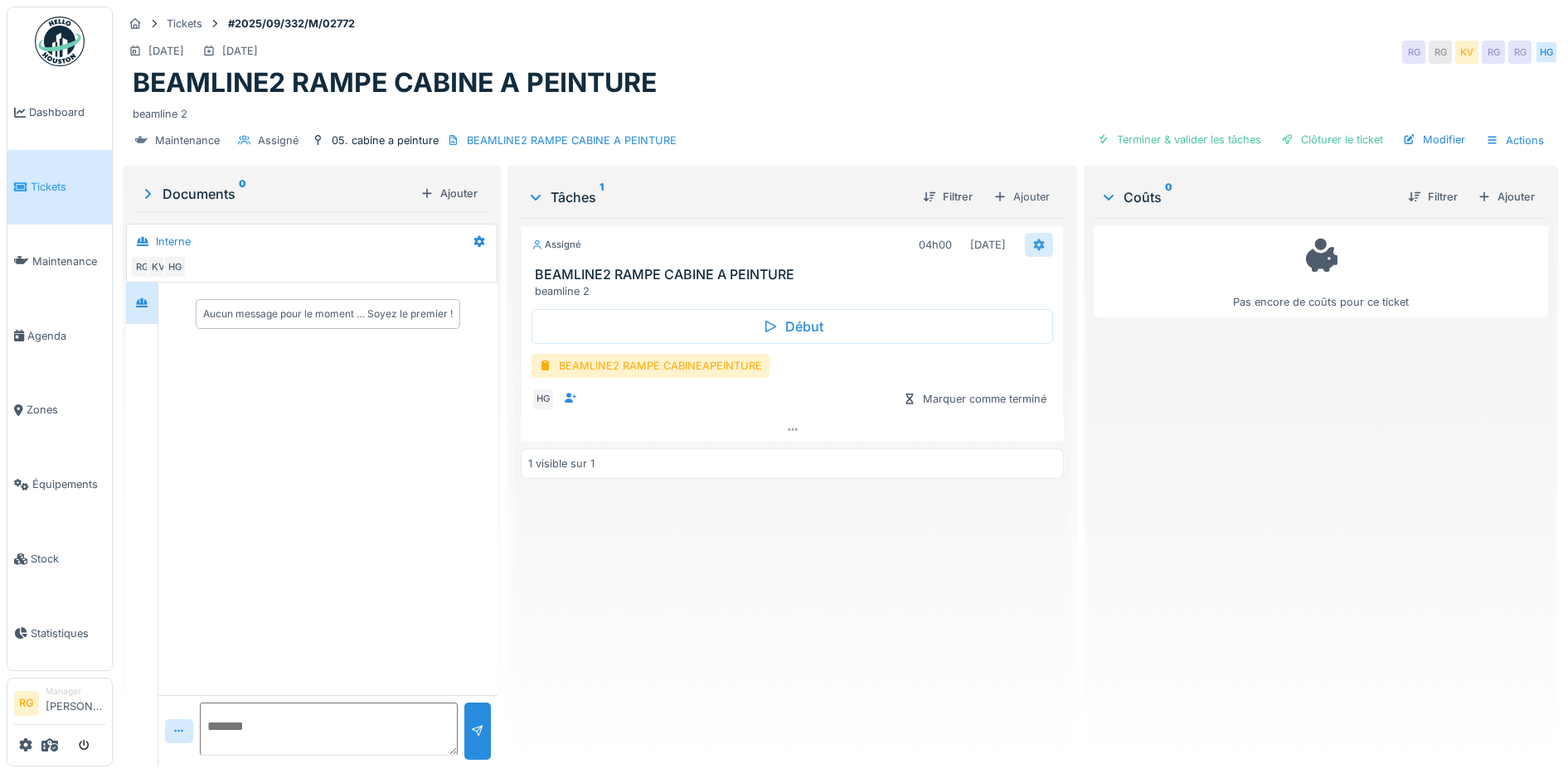
click at [1034, 246] on icon at bounding box center [1038, 245] width 10 height 11
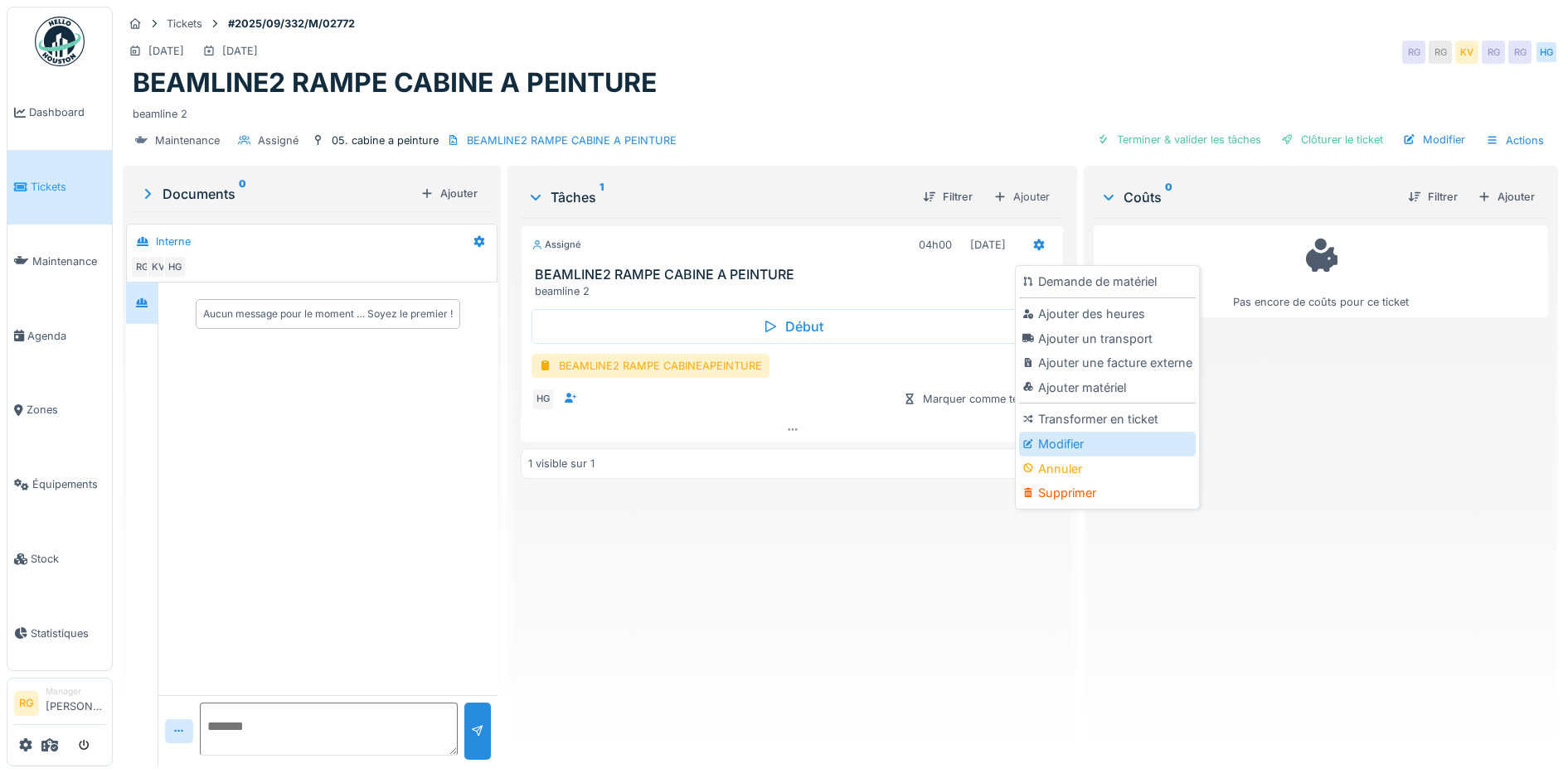
click at [1070, 444] on div "Modifier" at bounding box center [1107, 445] width 177 height 25
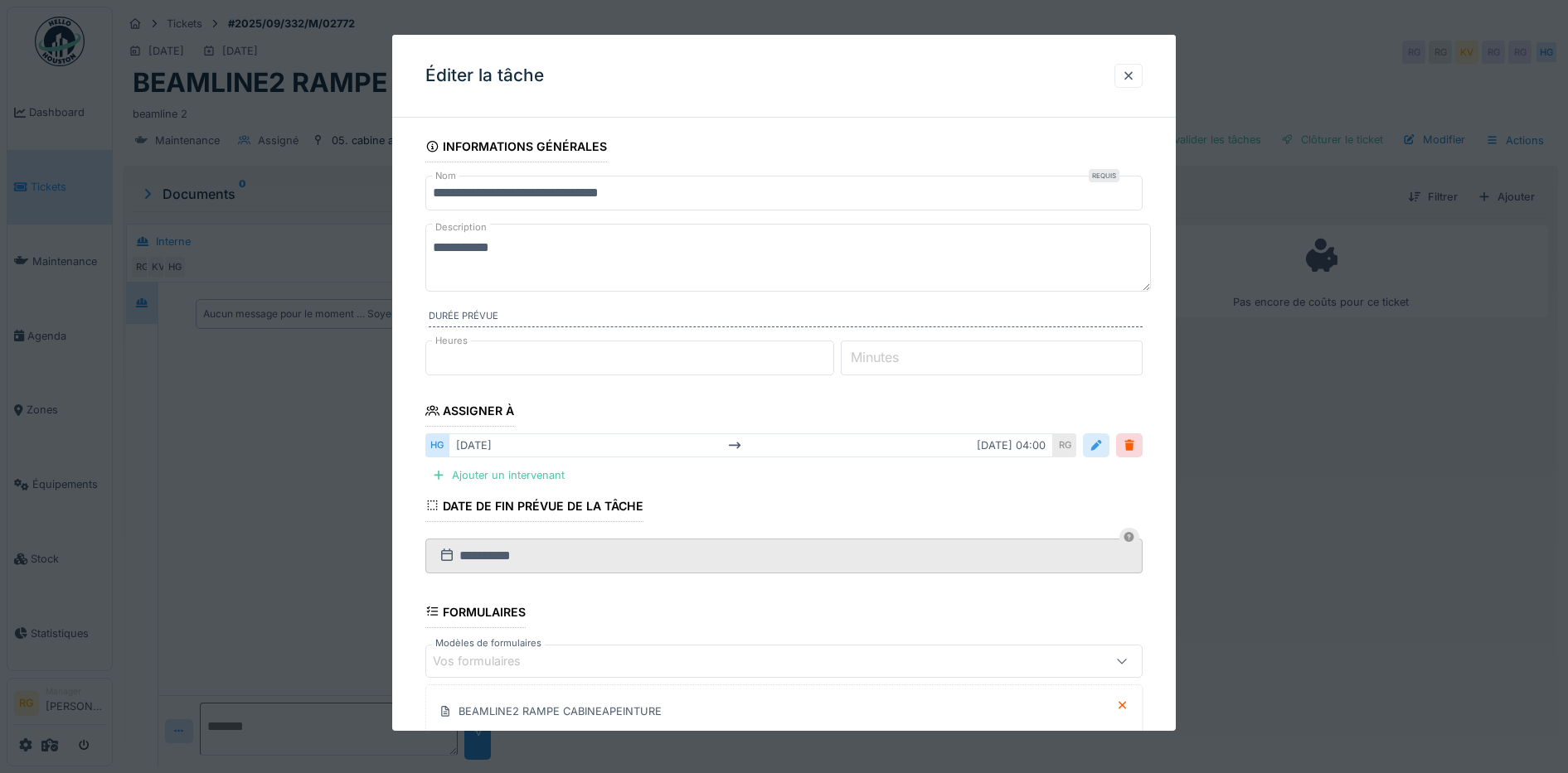
click at [1102, 448] on div at bounding box center [1096, 446] width 13 height 16
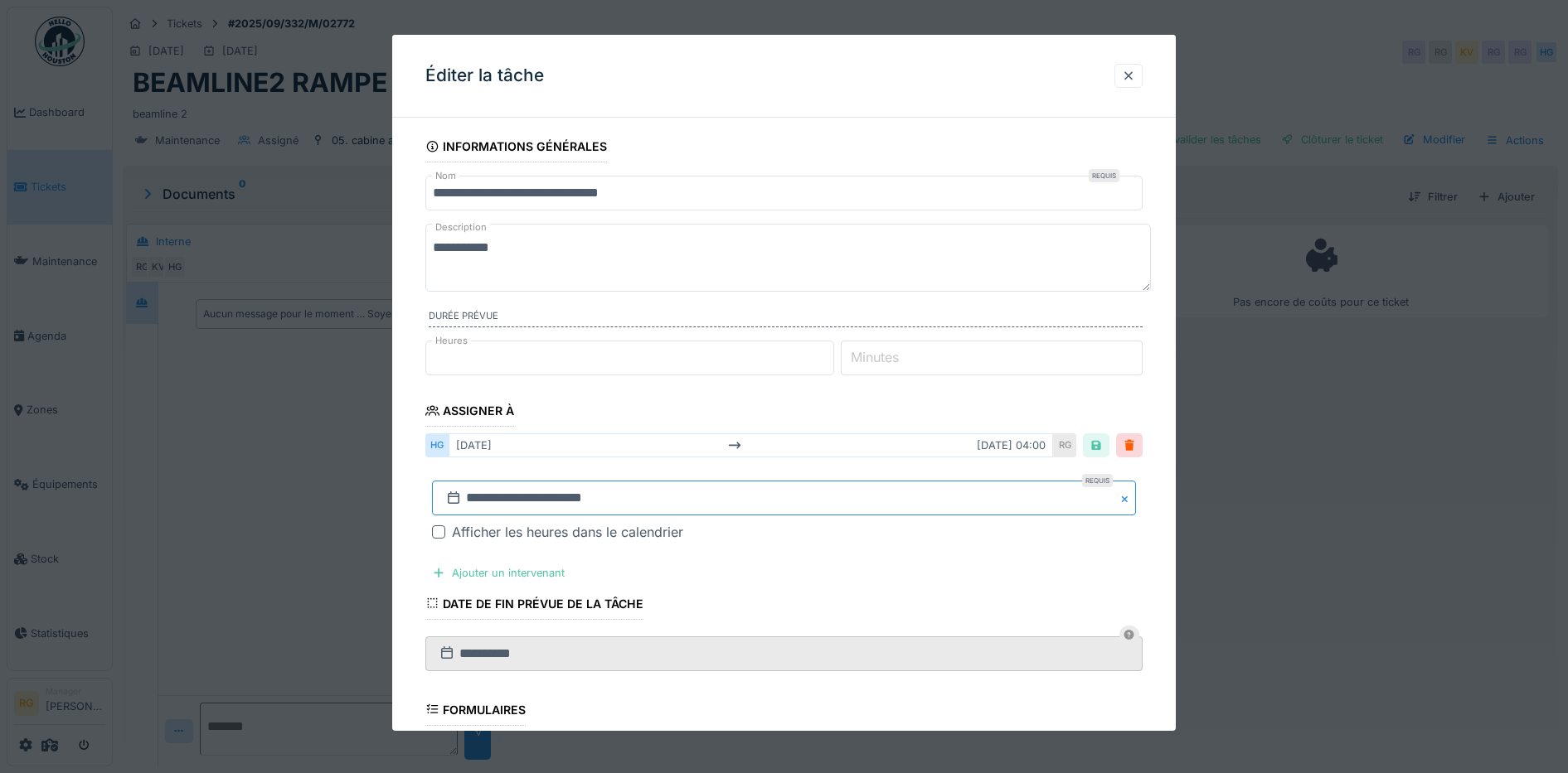
click at [493, 496] on input "**********" at bounding box center [784, 498] width 704 height 34
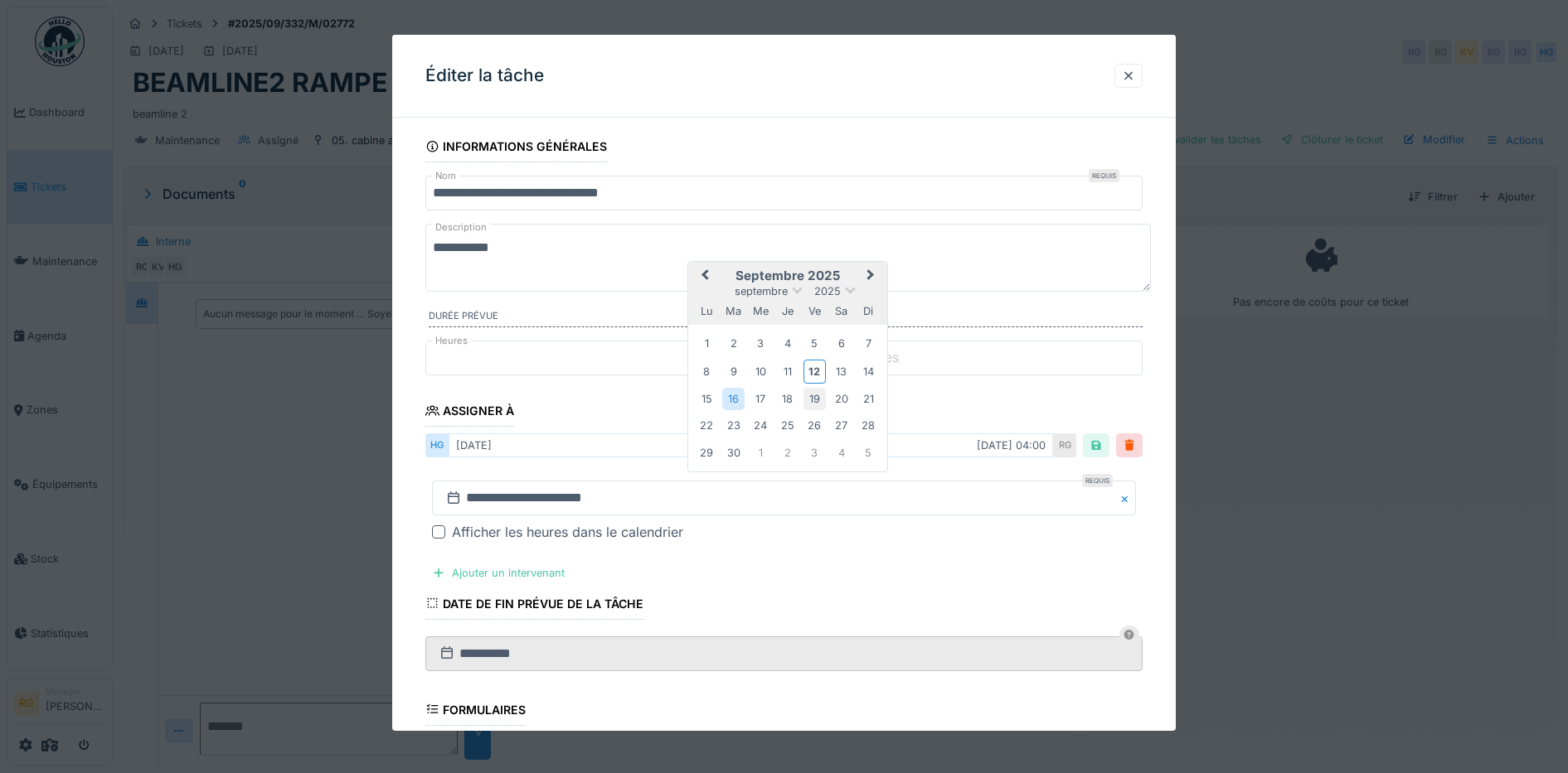
click at [817, 396] on div "19" at bounding box center [814, 399] width 22 height 22
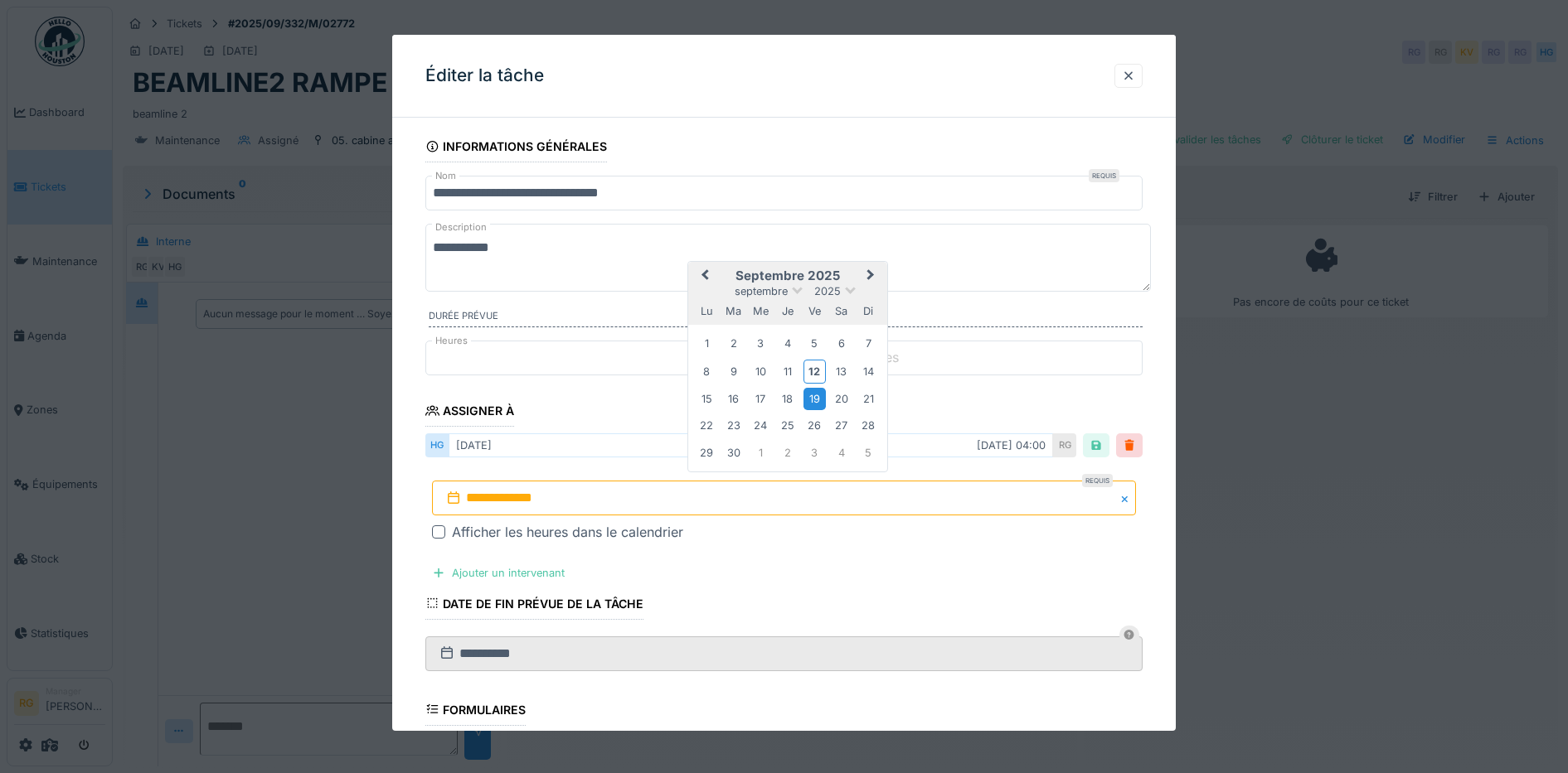
click at [817, 396] on div "19" at bounding box center [814, 399] width 22 height 22
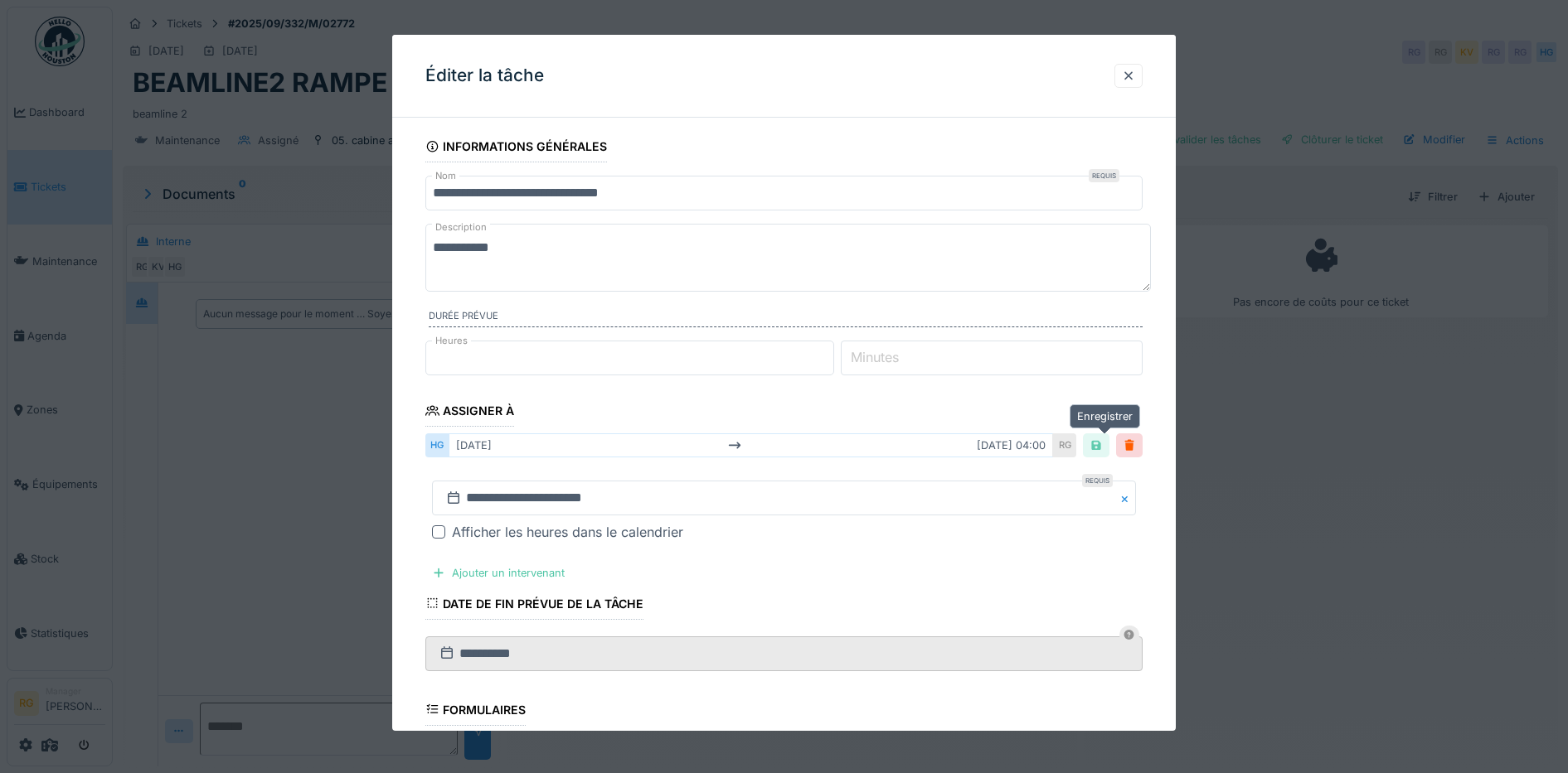
click at [1102, 446] on div at bounding box center [1096, 446] width 13 height 16
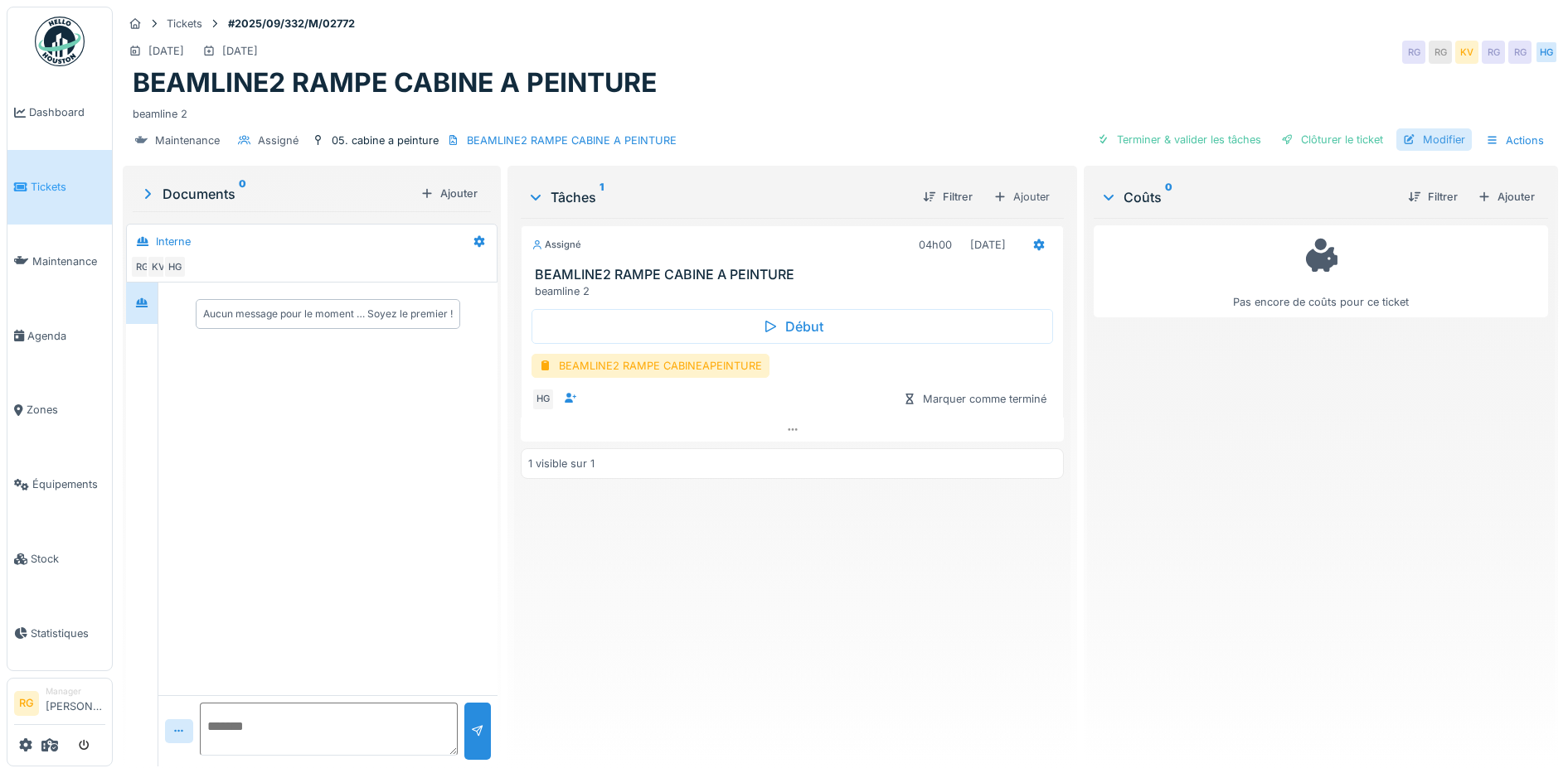
click at [1437, 142] on div "Modifier" at bounding box center [1433, 139] width 75 height 22
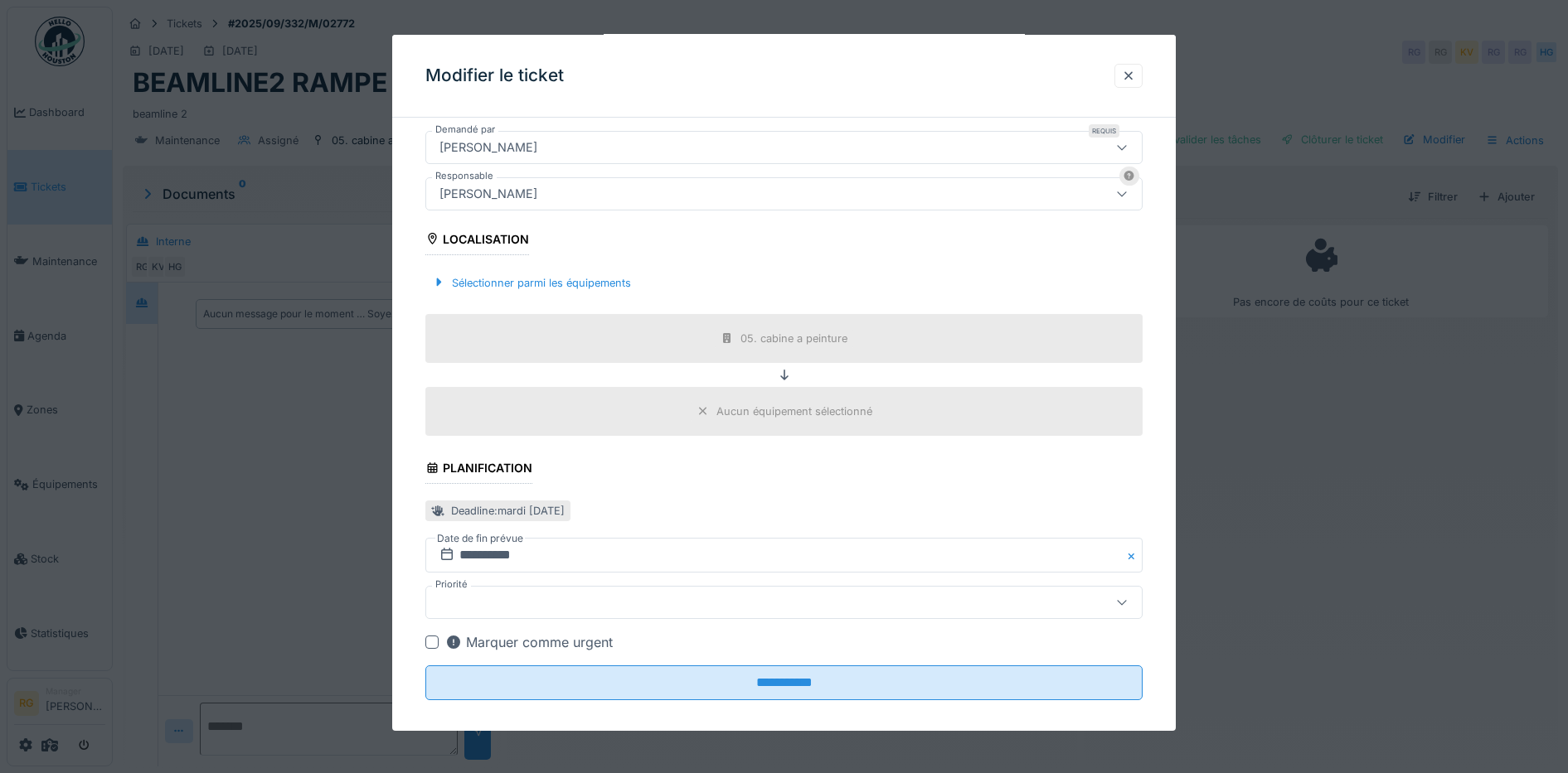
scroll to position [430, 0]
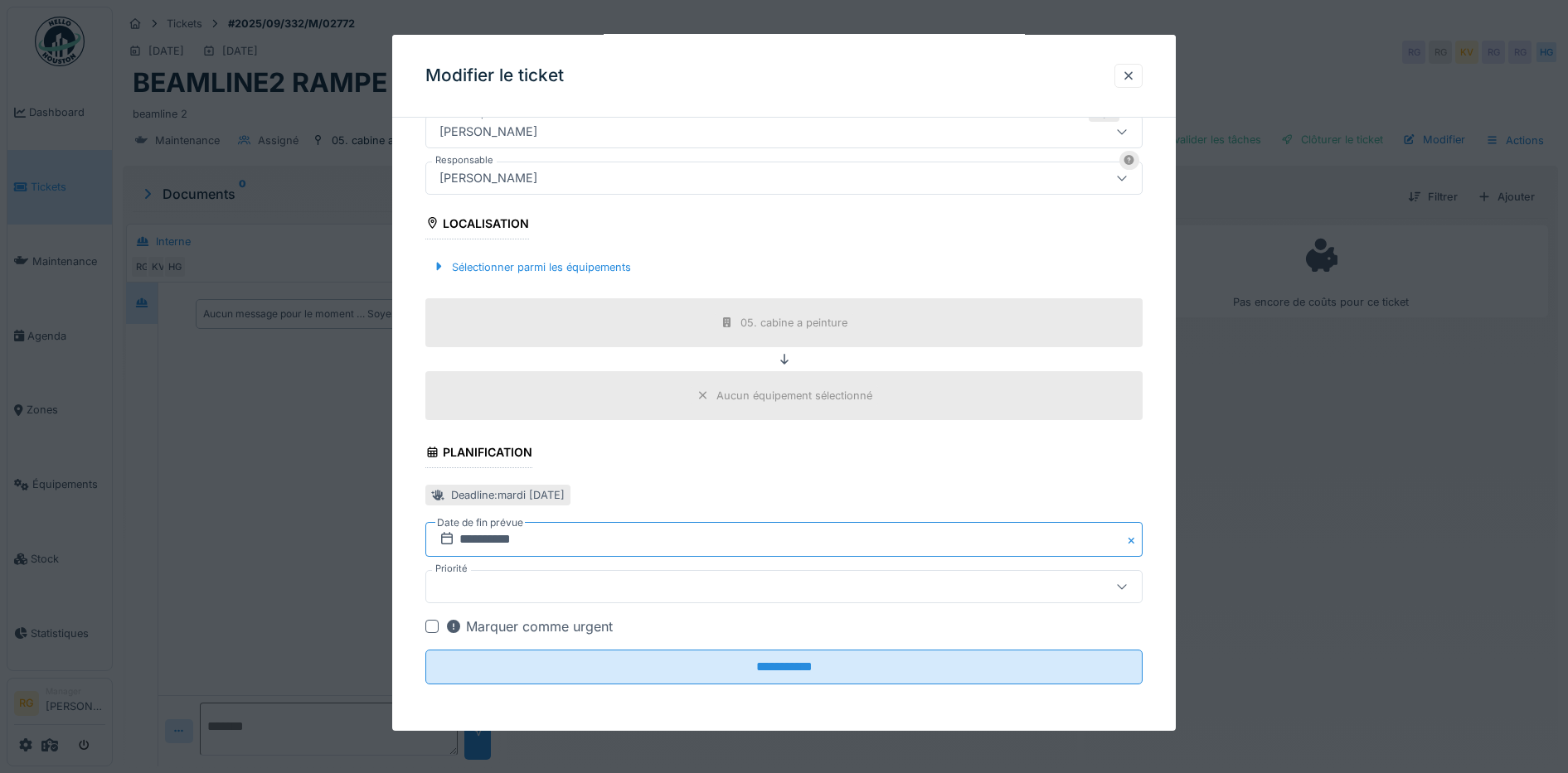
click at [478, 538] on input "**********" at bounding box center [784, 539] width 718 height 34
click at [816, 444] on div "19" at bounding box center [814, 440] width 22 height 22
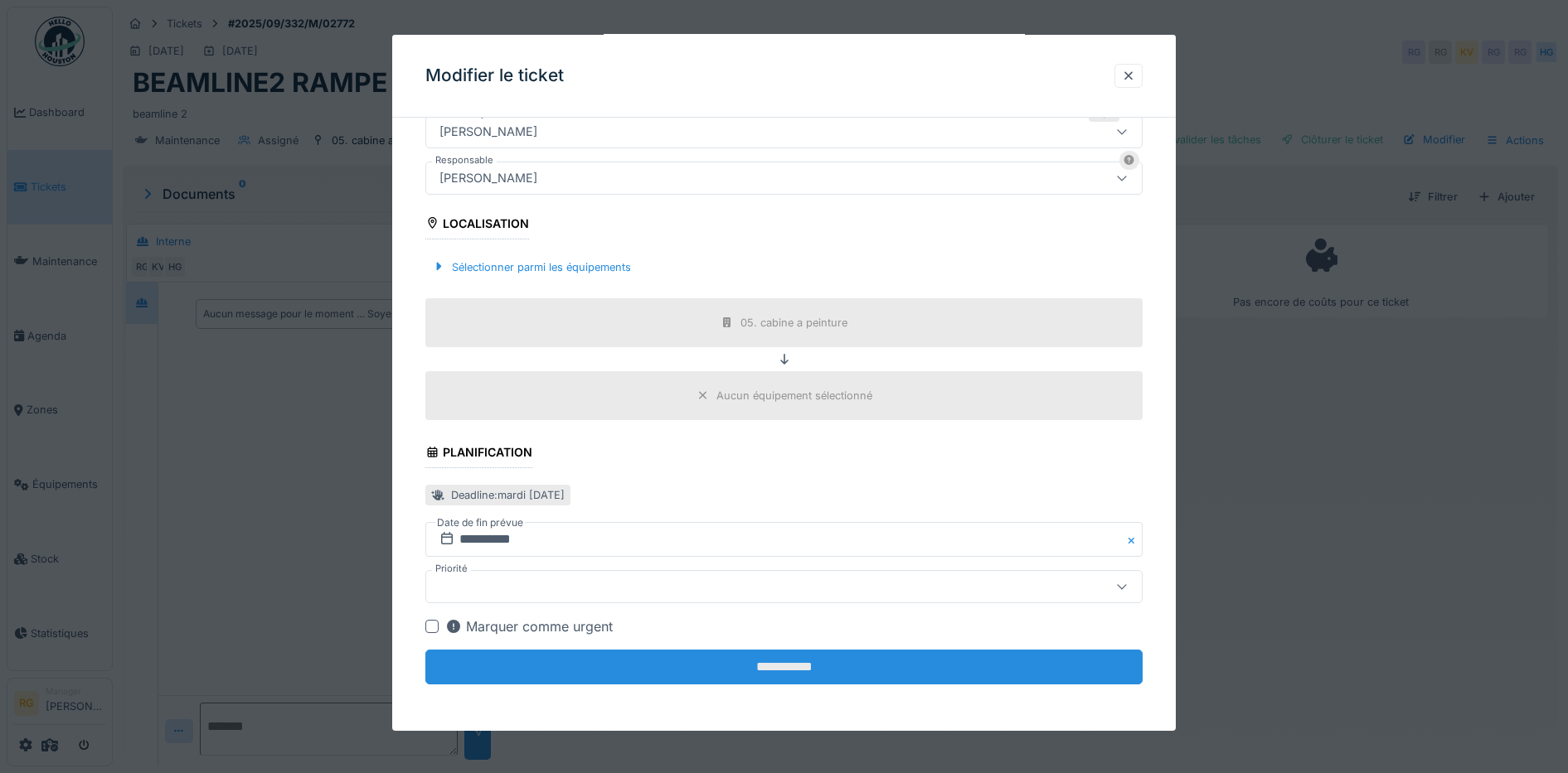
click at [798, 669] on input "**********" at bounding box center [784, 667] width 718 height 34
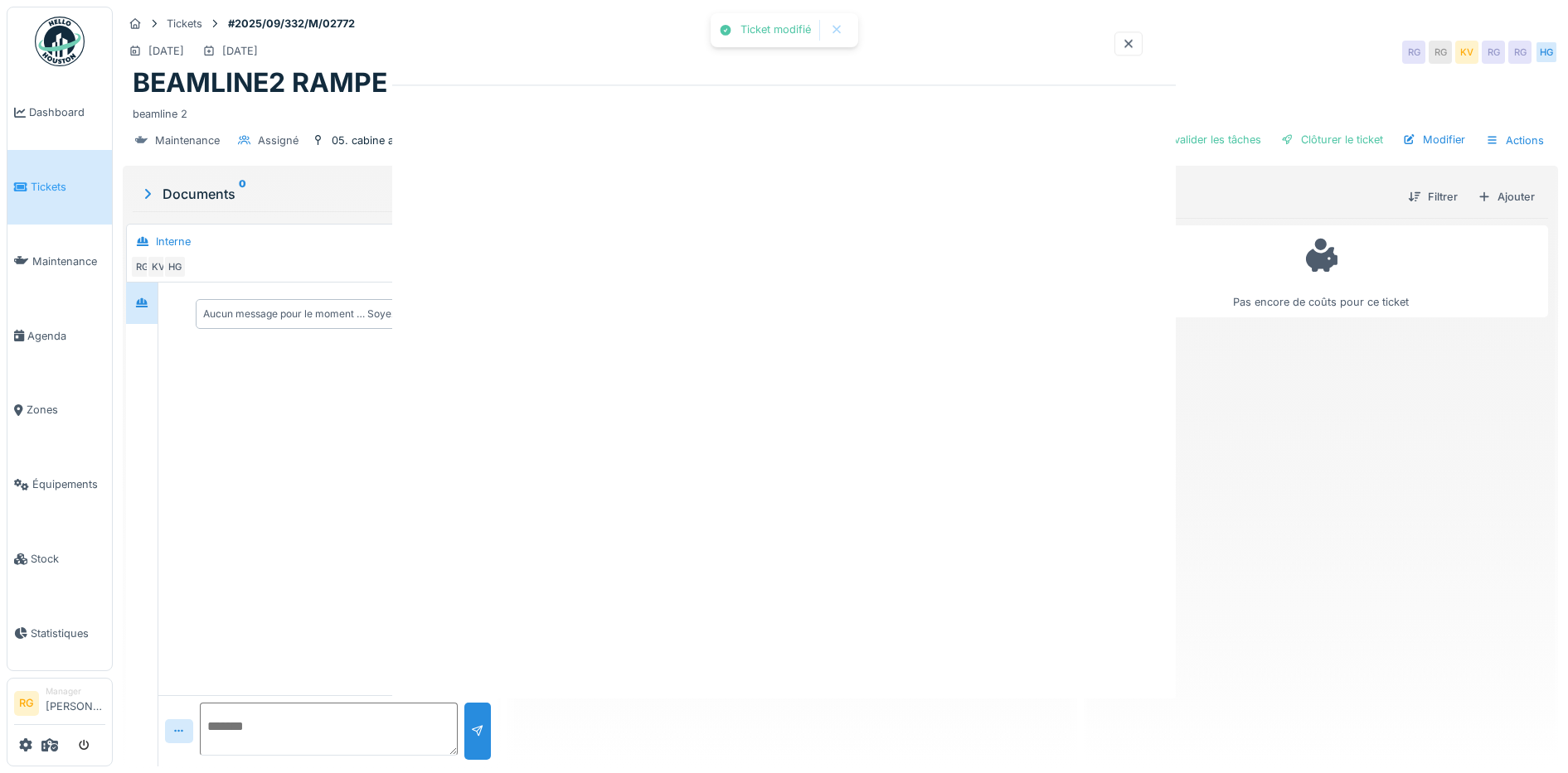
scroll to position [0, 0]
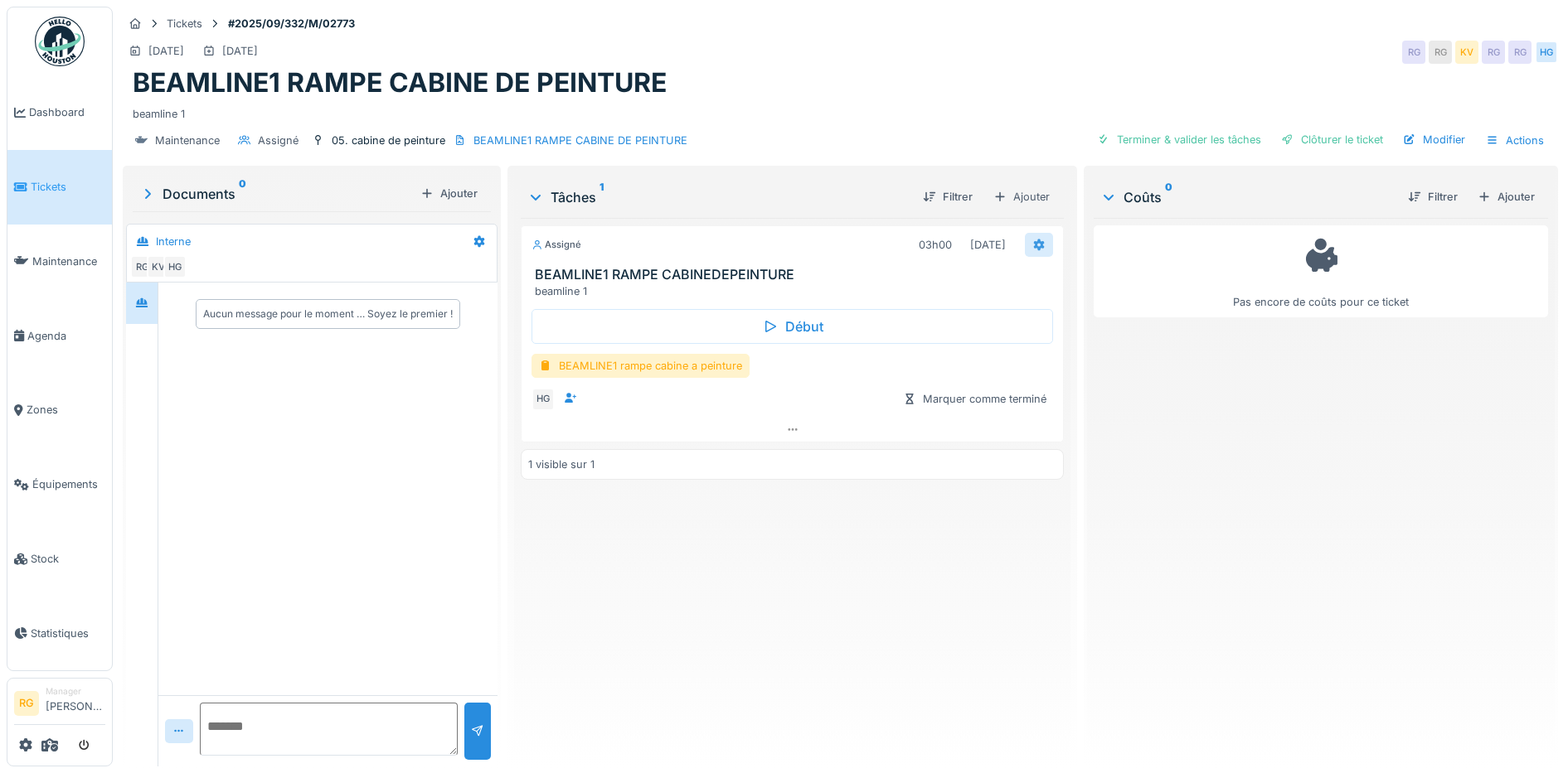
click at [1034, 247] on icon at bounding box center [1038, 245] width 10 height 11
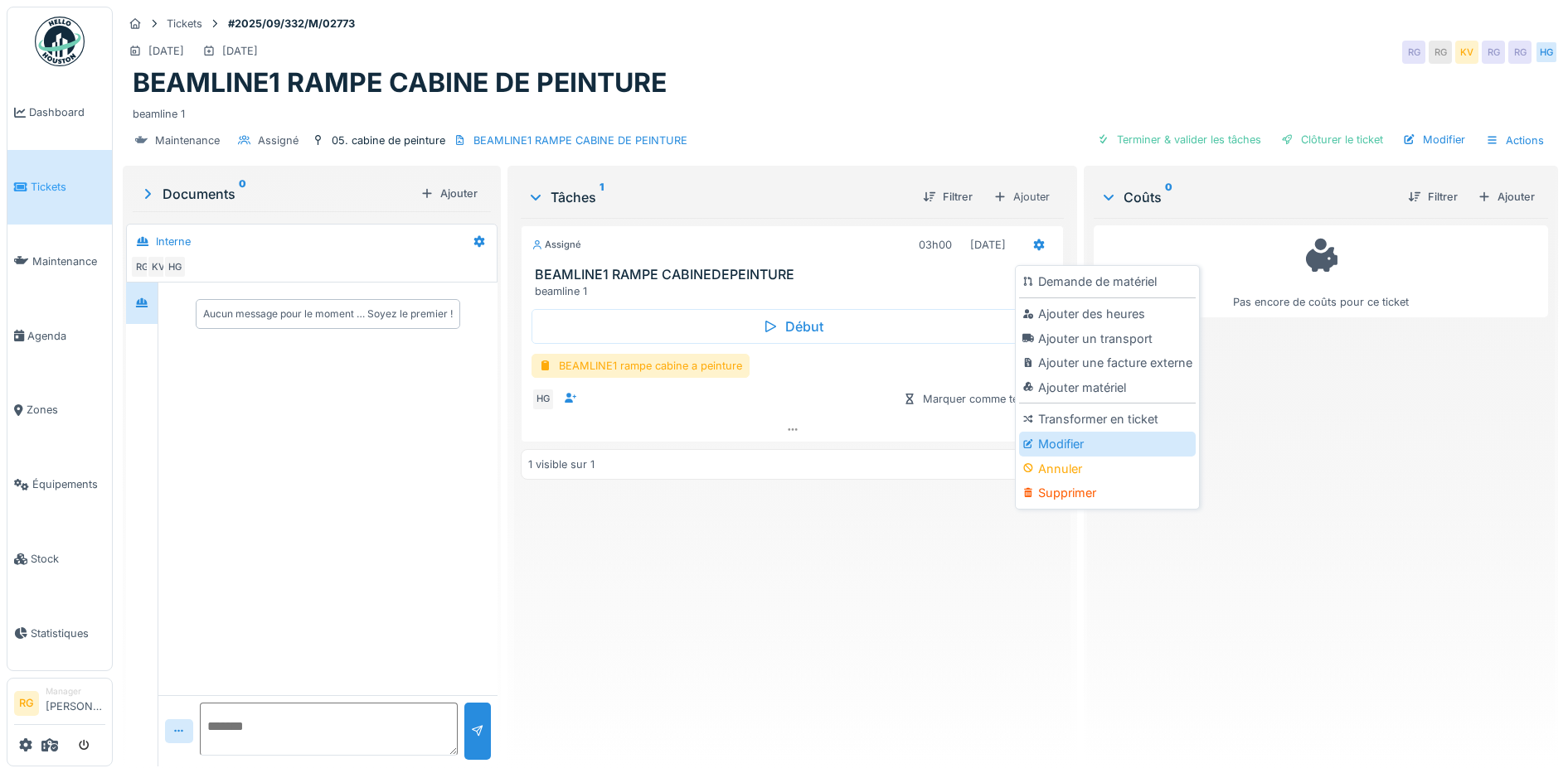
click at [1063, 449] on div "Modifier" at bounding box center [1107, 445] width 177 height 25
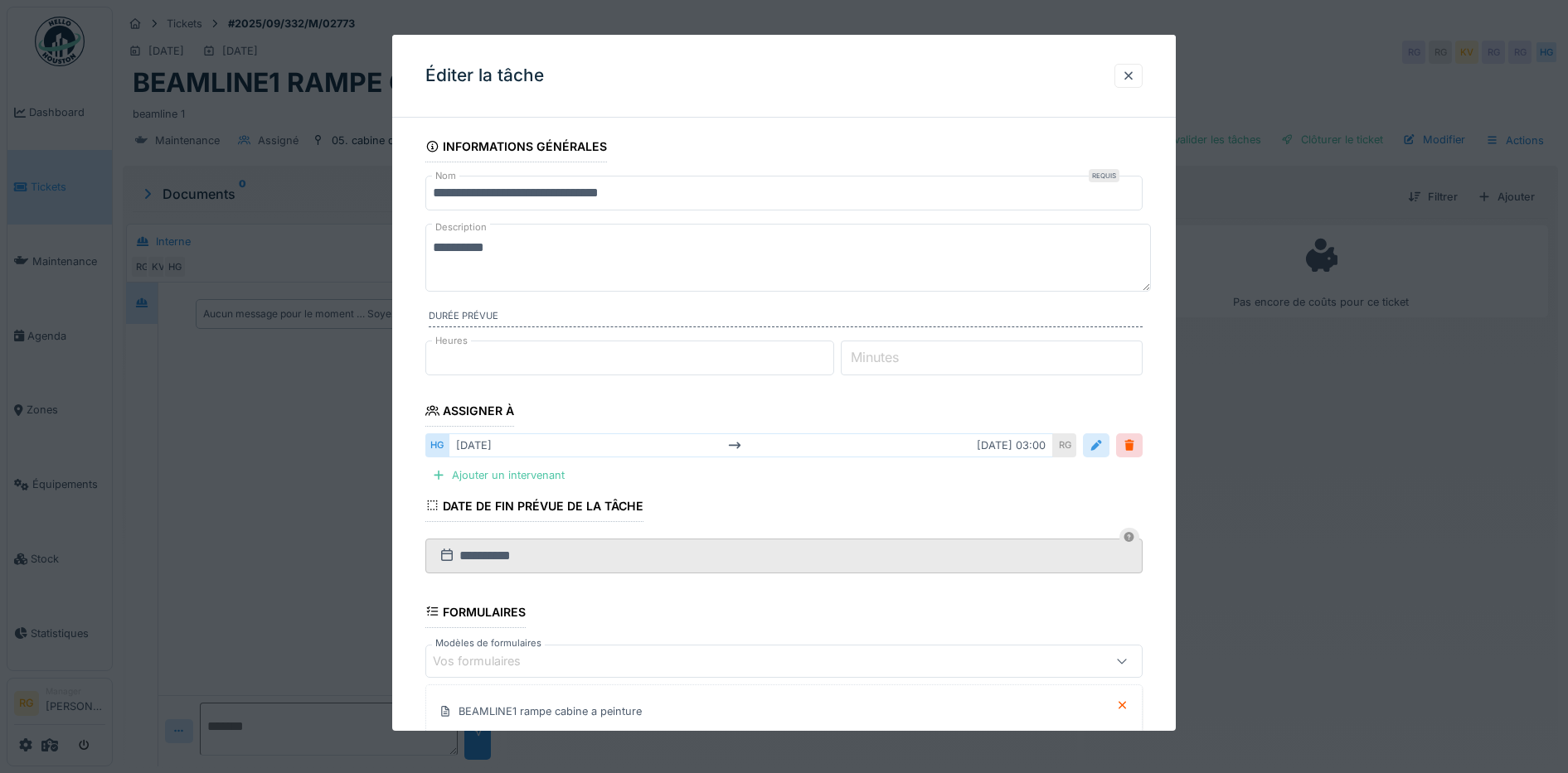
click at [1102, 449] on div at bounding box center [1096, 446] width 13 height 16
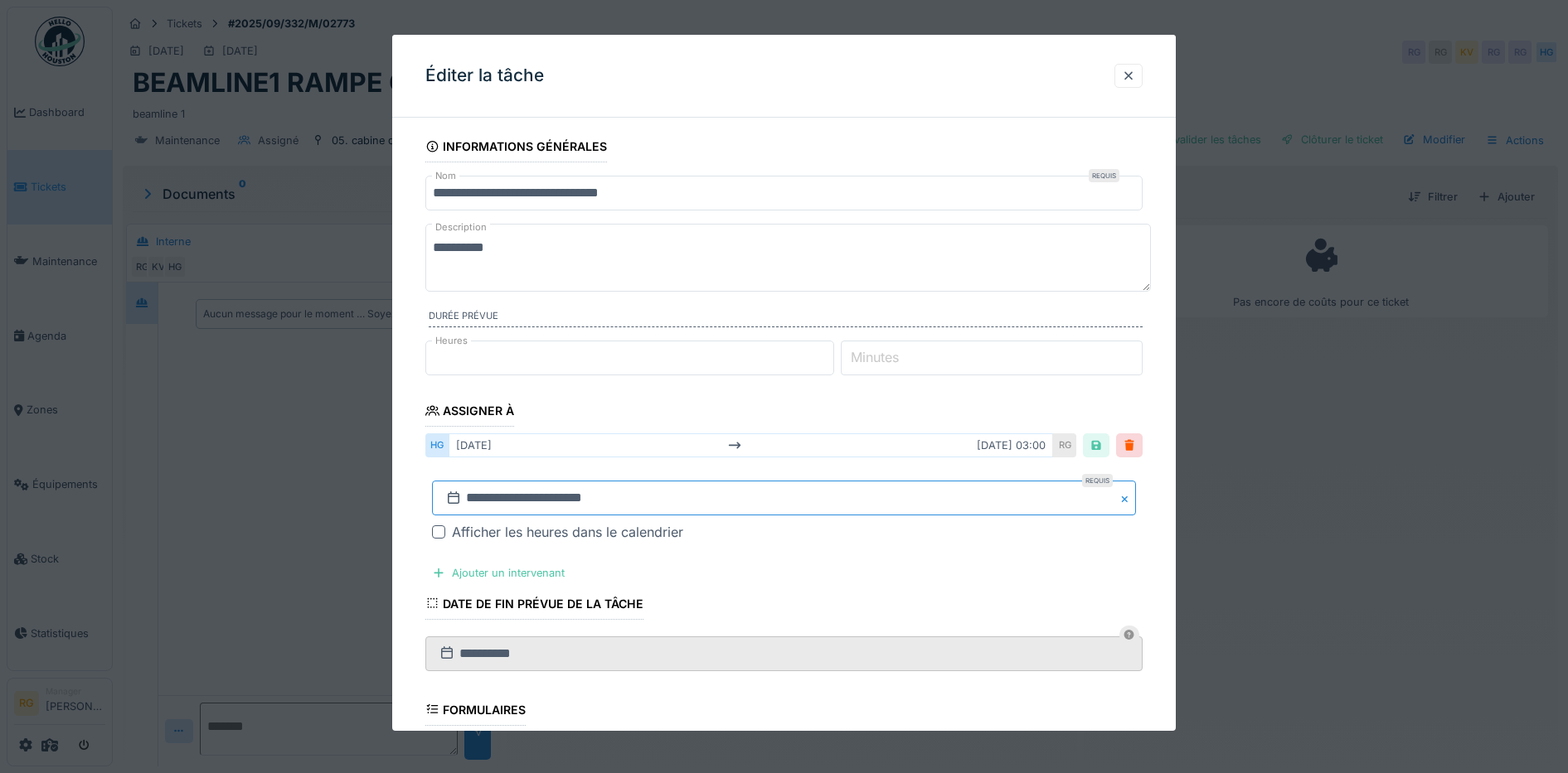
click at [480, 496] on input "**********" at bounding box center [784, 498] width 704 height 34
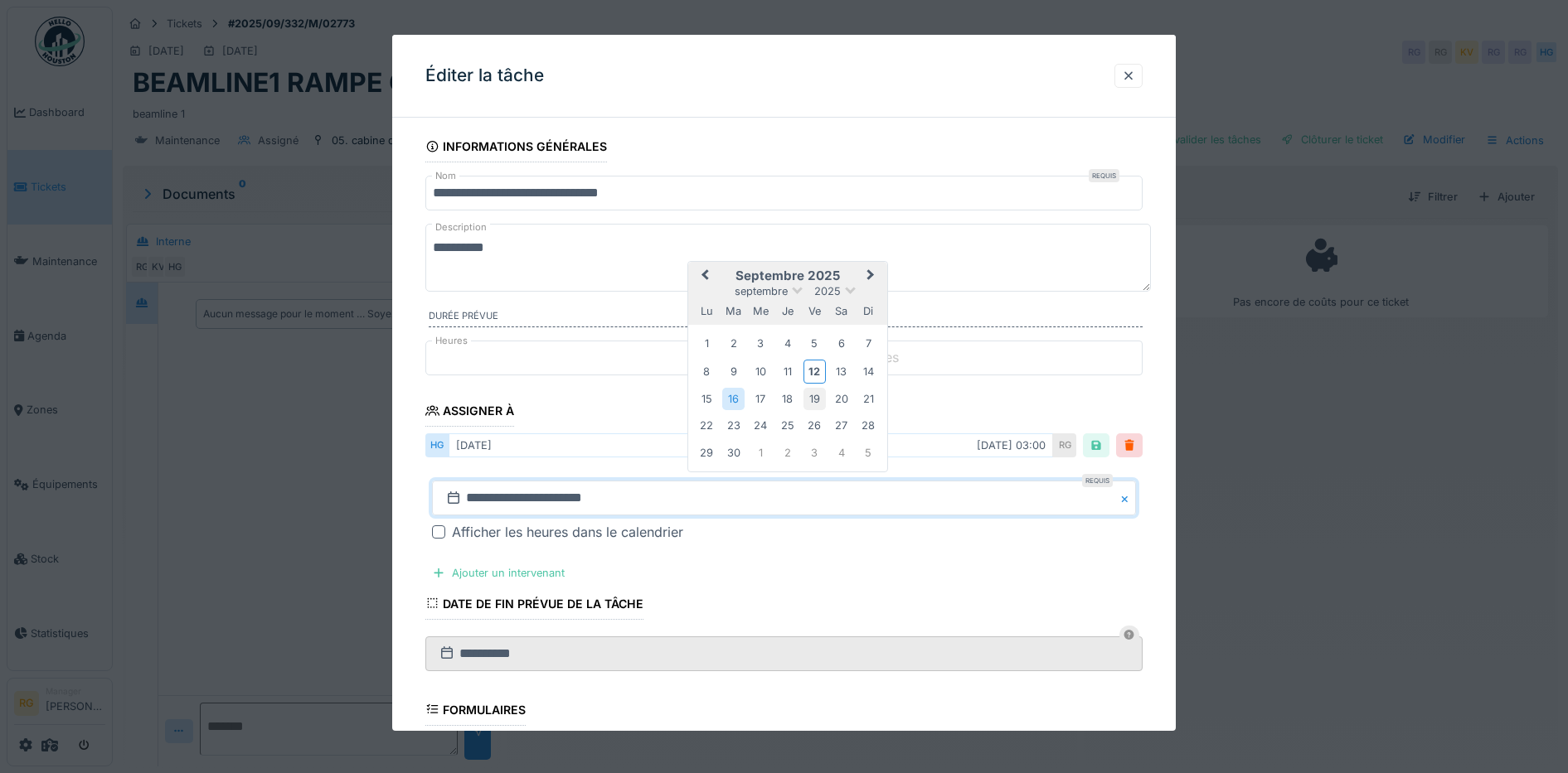
click at [810, 403] on div "19" at bounding box center [814, 399] width 22 height 22
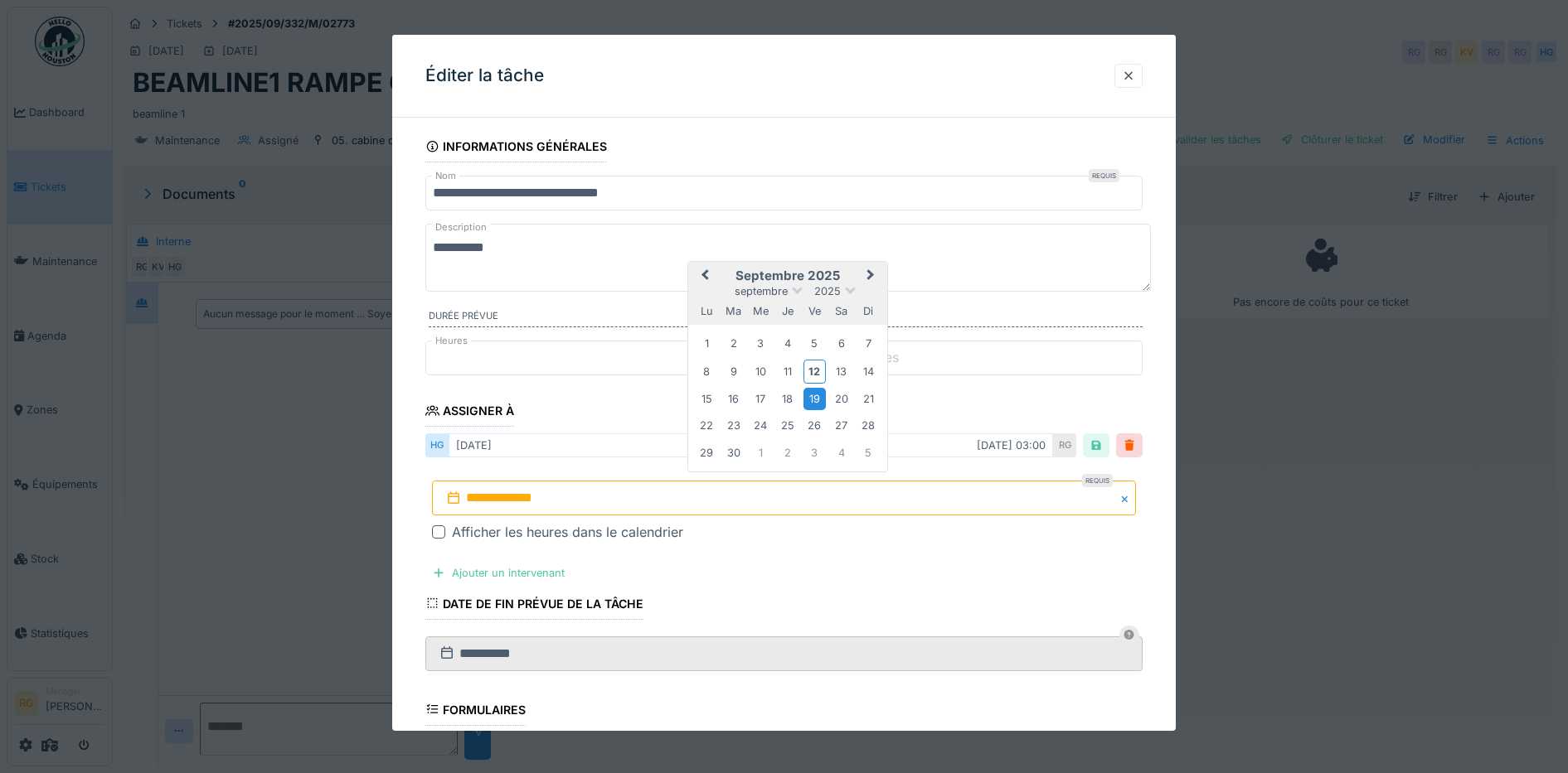
click at [815, 397] on div "19" at bounding box center [814, 399] width 22 height 22
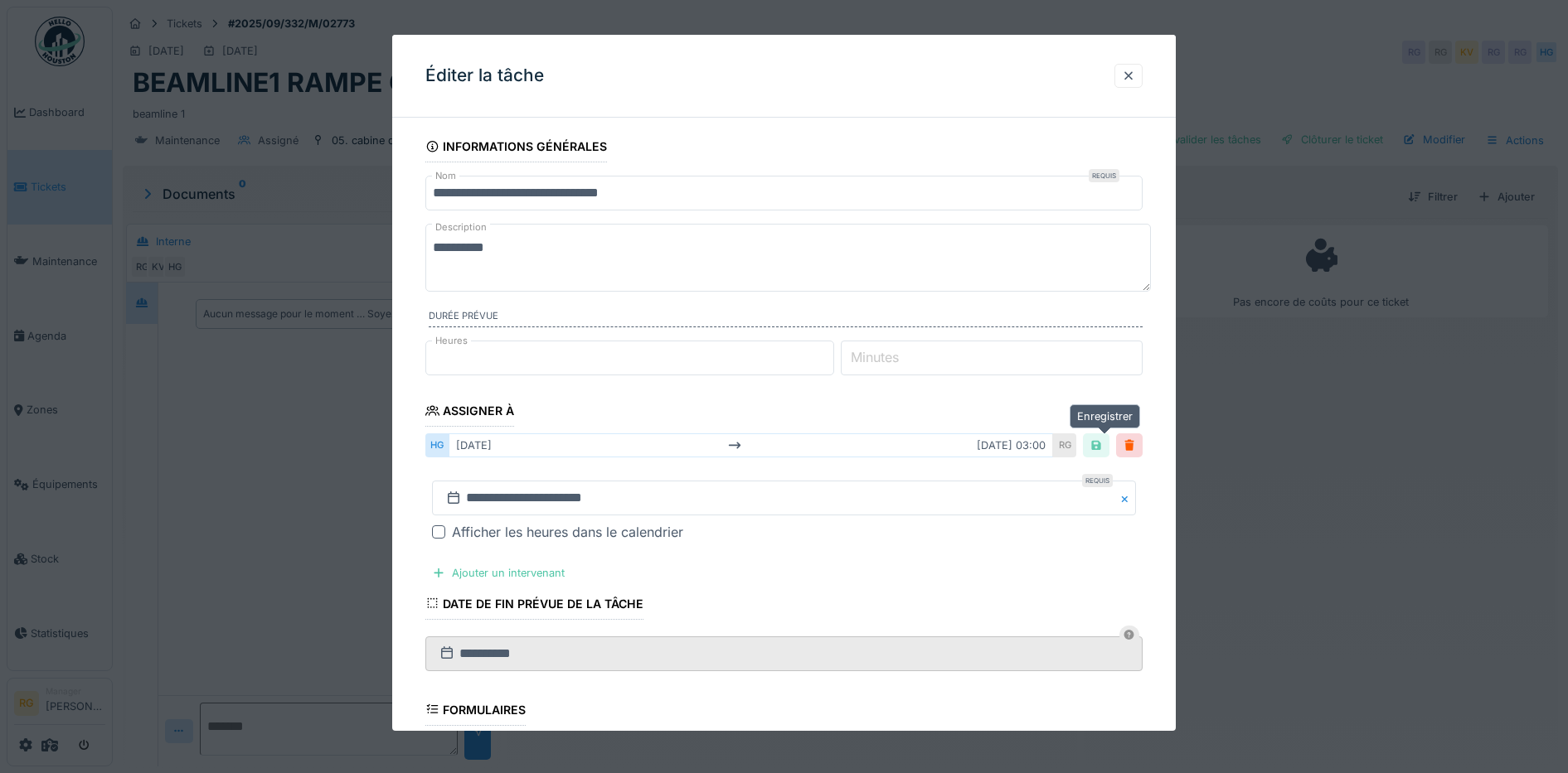
click at [1102, 446] on div at bounding box center [1096, 446] width 13 height 16
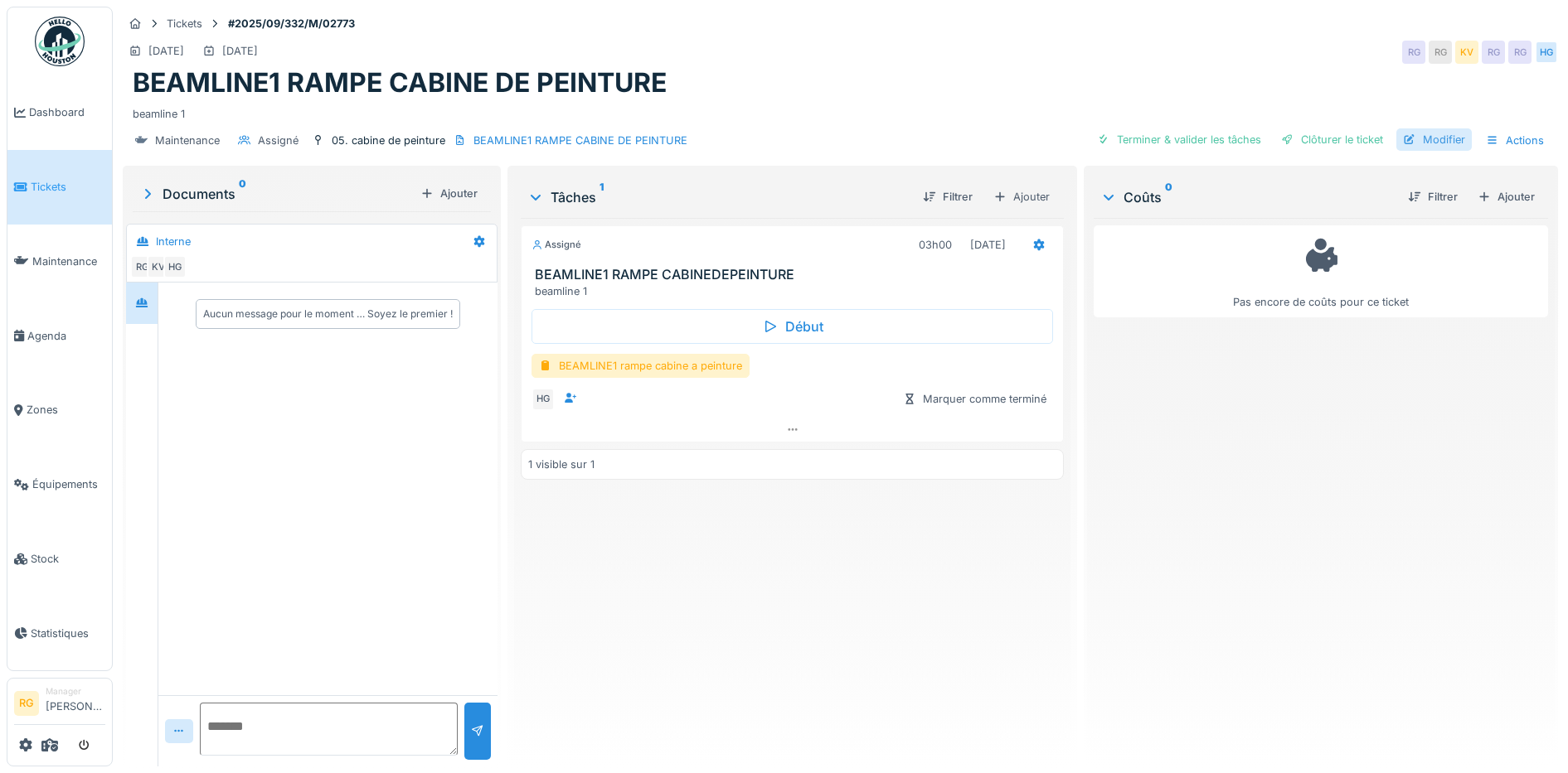
click at [1422, 144] on div "Modifier" at bounding box center [1433, 139] width 75 height 22
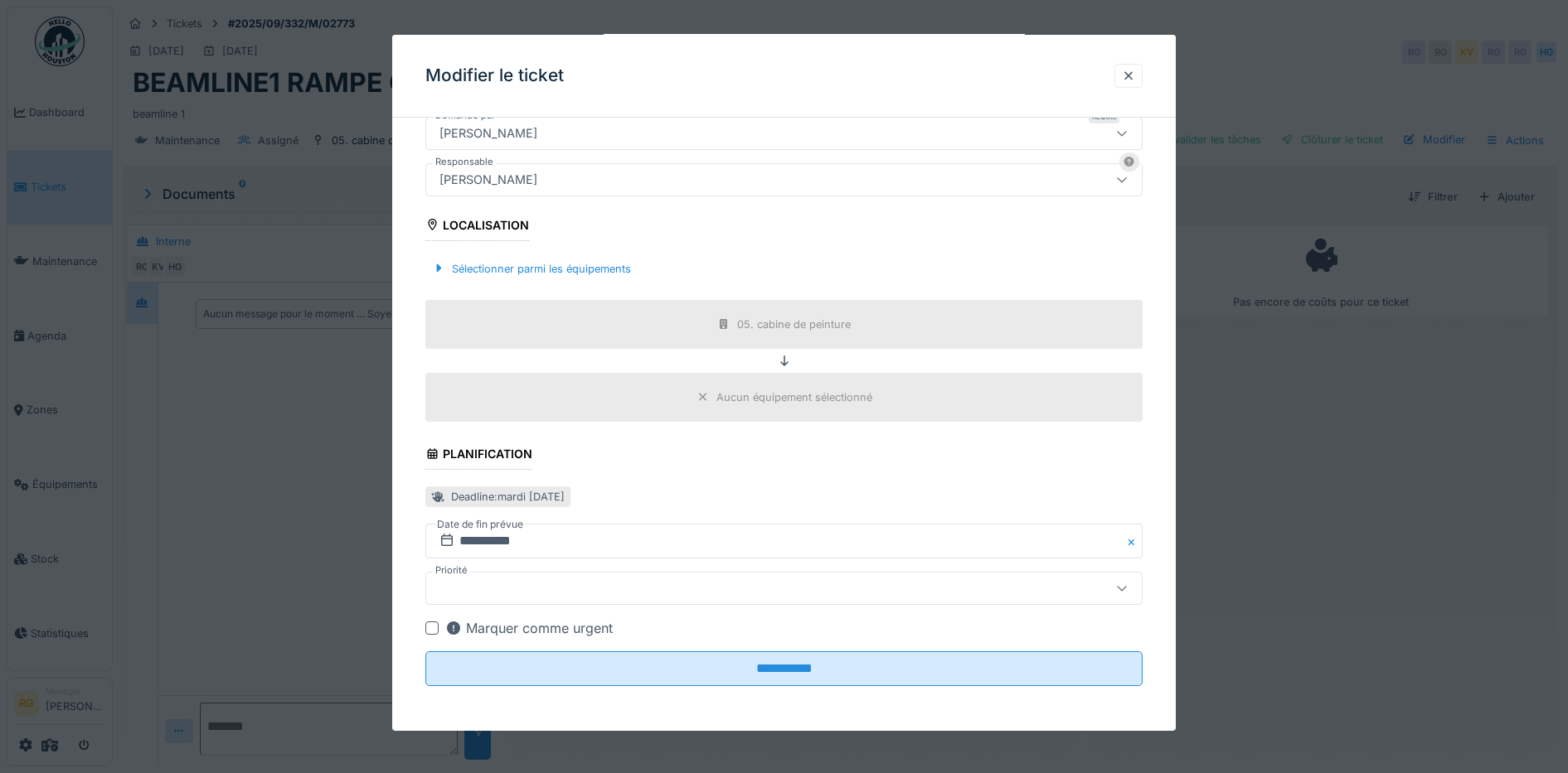
scroll to position [430, 0]
click at [471, 537] on input "**********" at bounding box center [784, 539] width 718 height 34
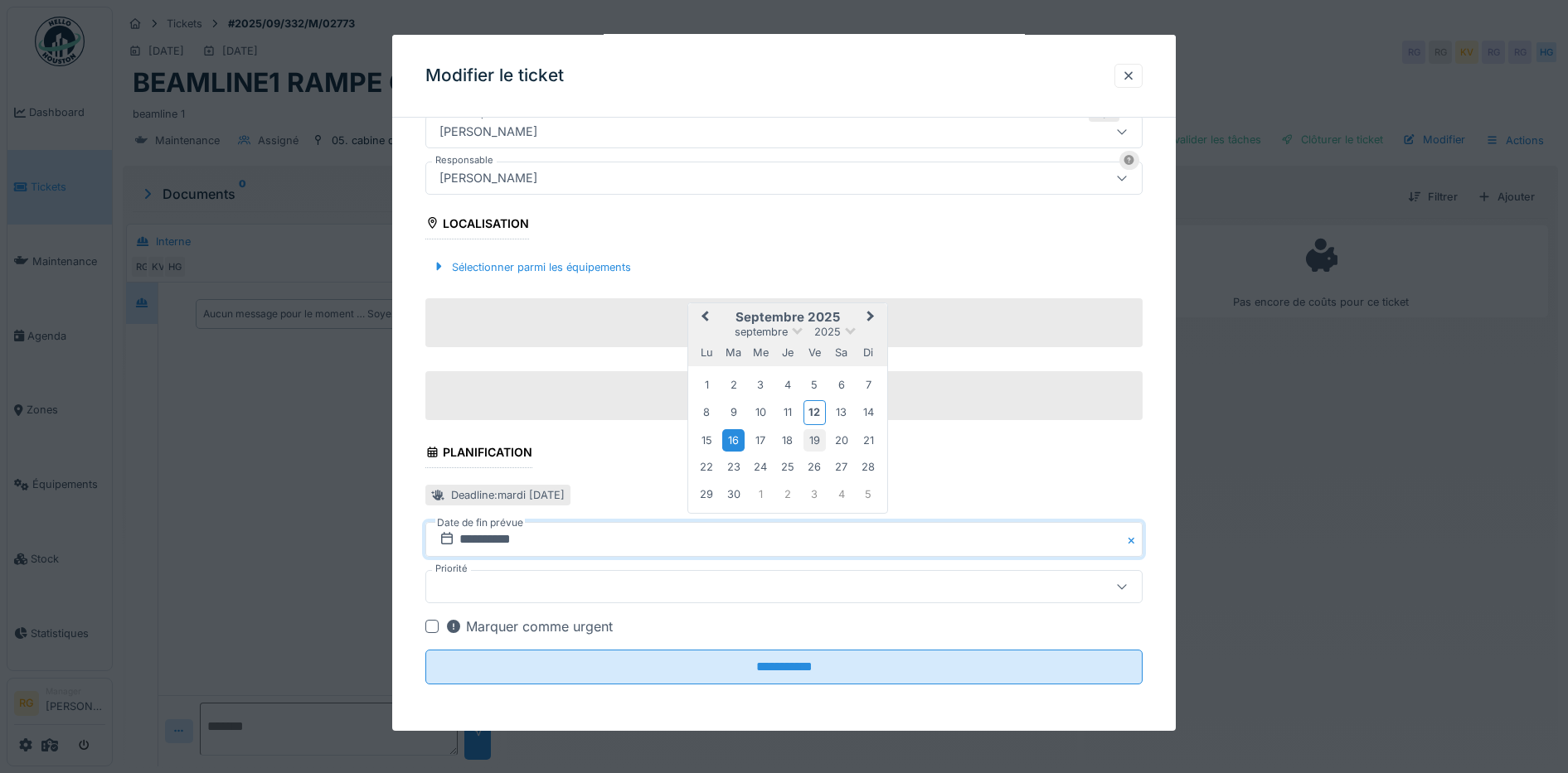
click at [817, 435] on div "19" at bounding box center [814, 440] width 22 height 22
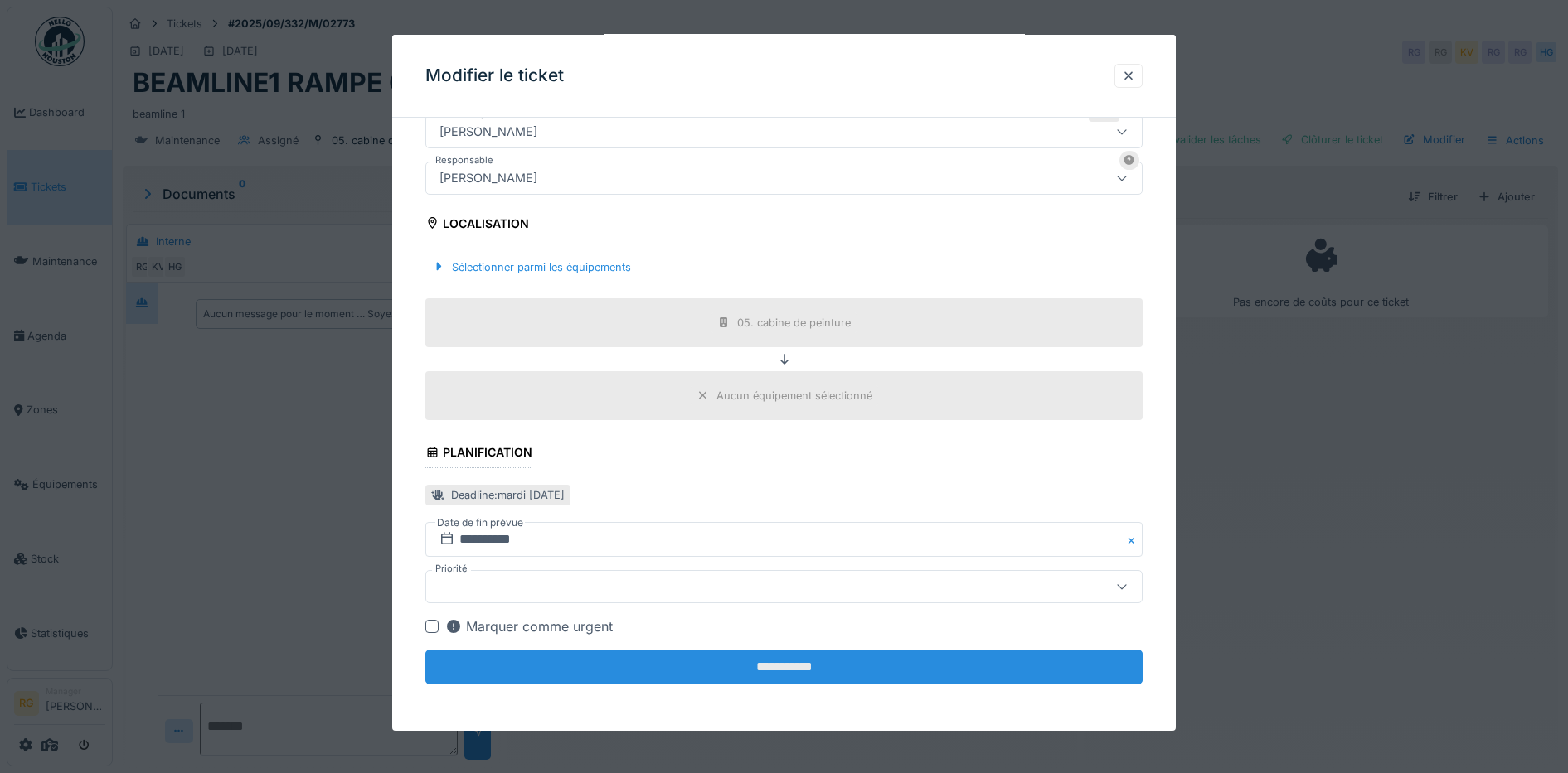
click at [769, 672] on input "**********" at bounding box center [784, 667] width 718 height 34
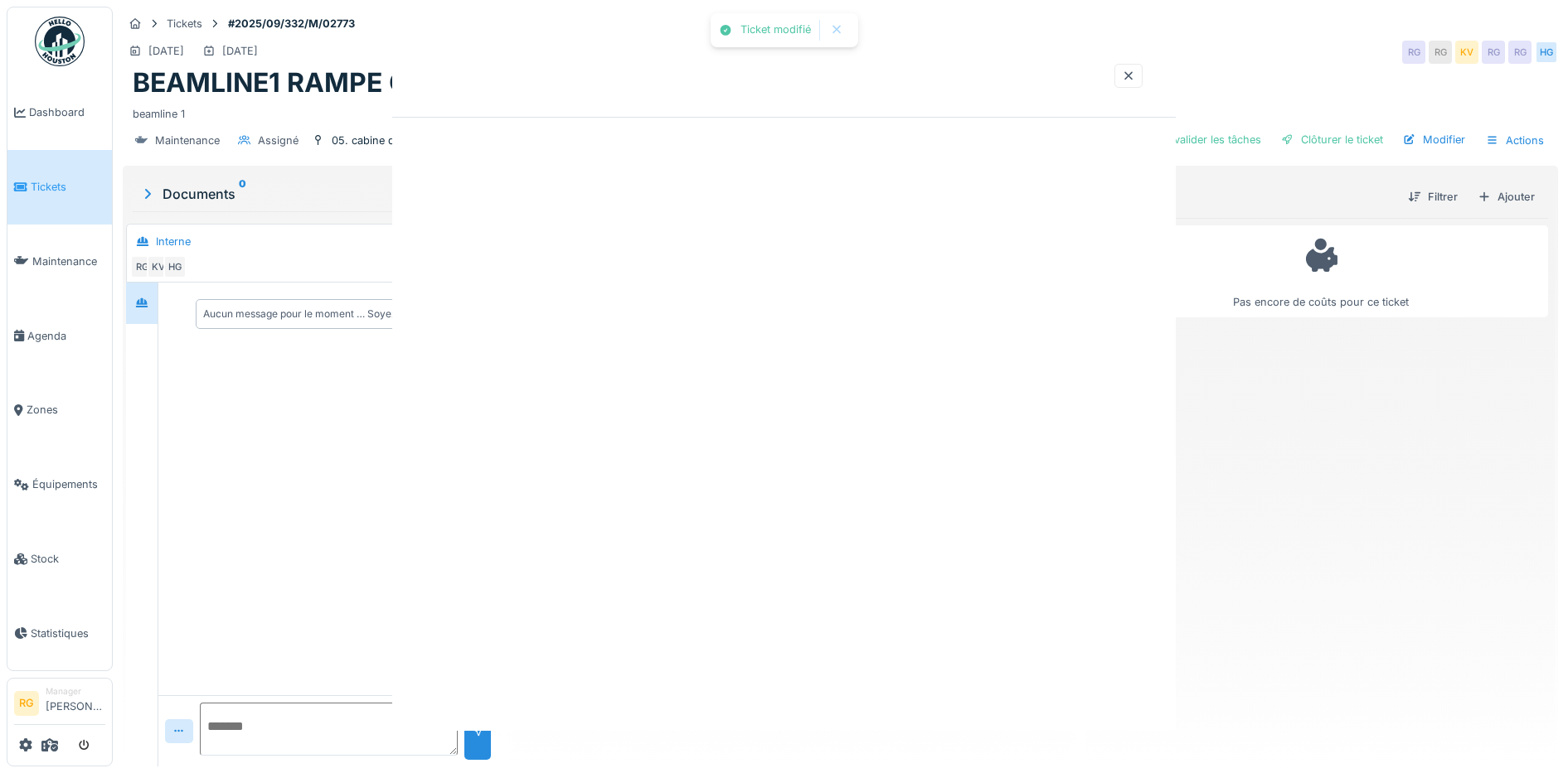
scroll to position [0, 0]
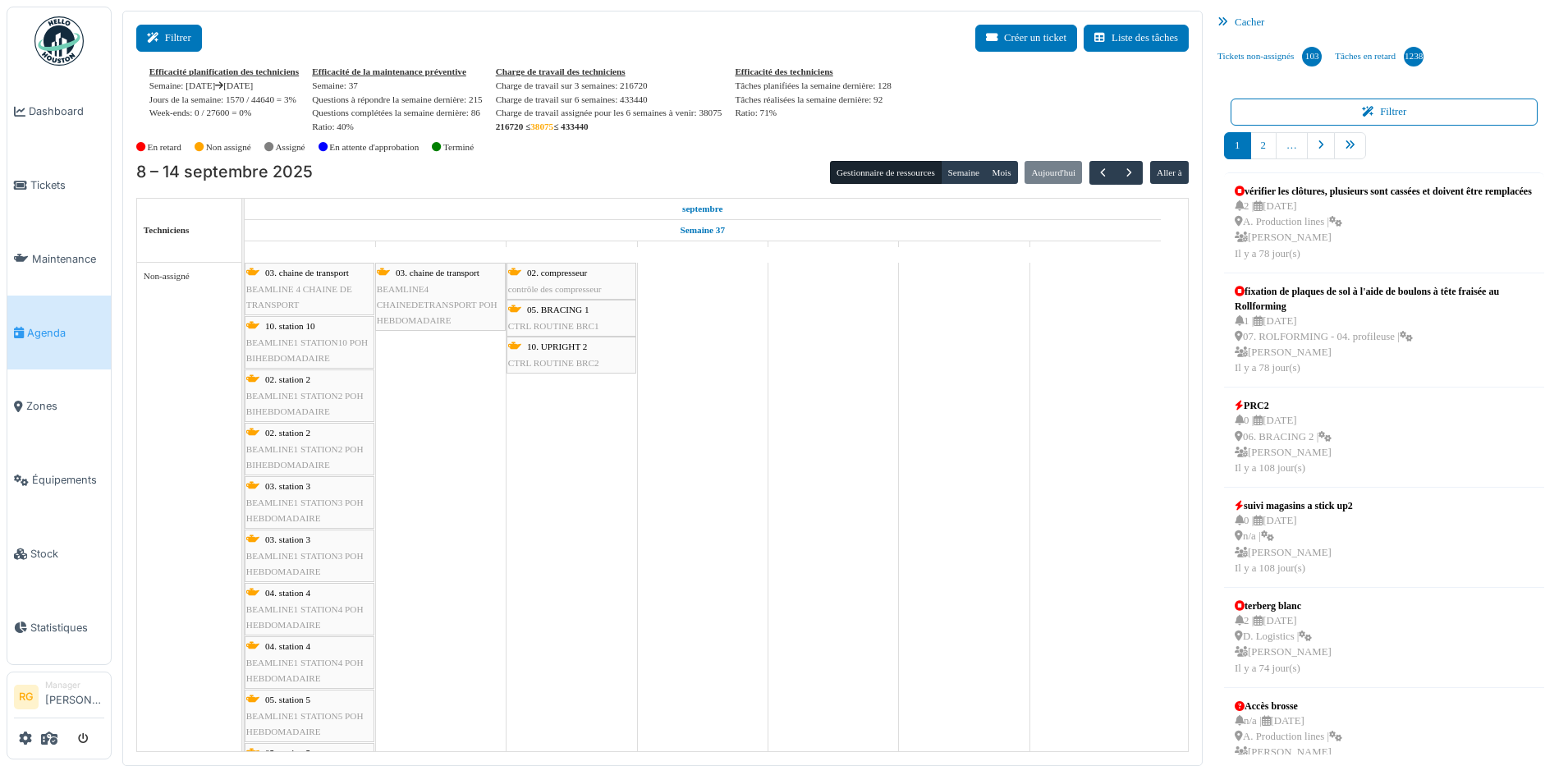
click at [178, 34] on button "Filtrer" at bounding box center [168, 38] width 65 height 27
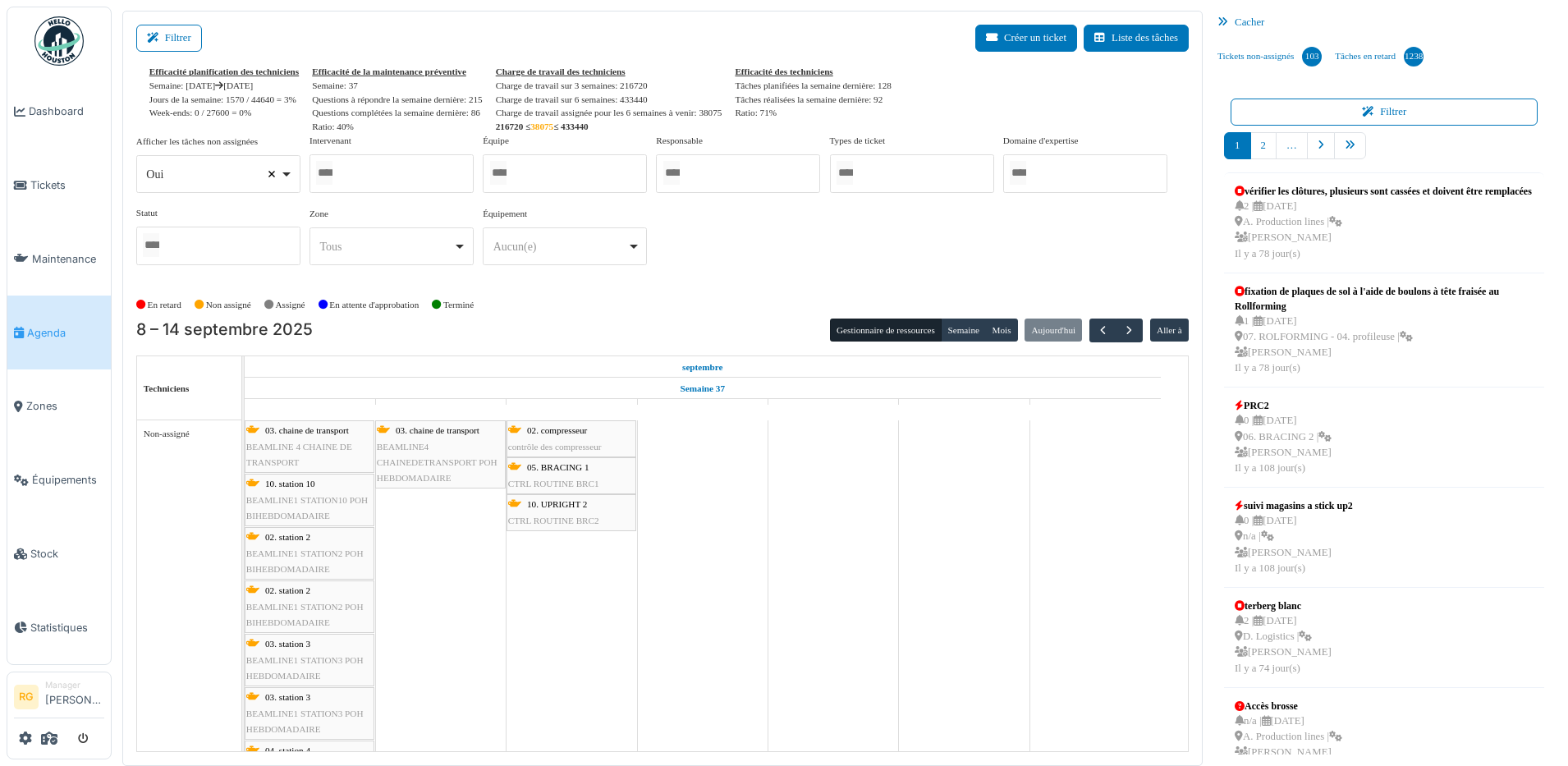
select select
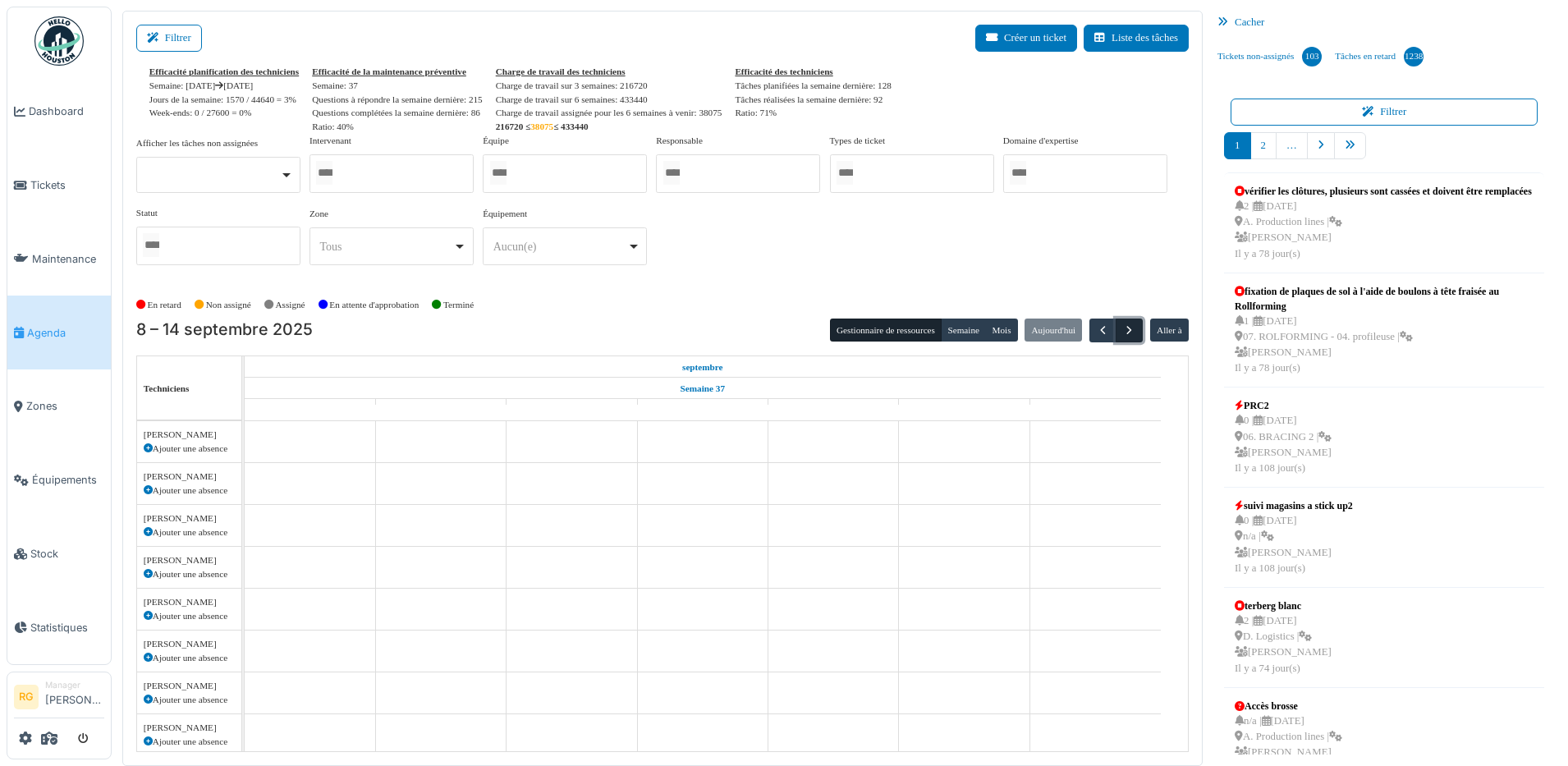
click at [1122, 331] on span "button" at bounding box center [1129, 330] width 14 height 14
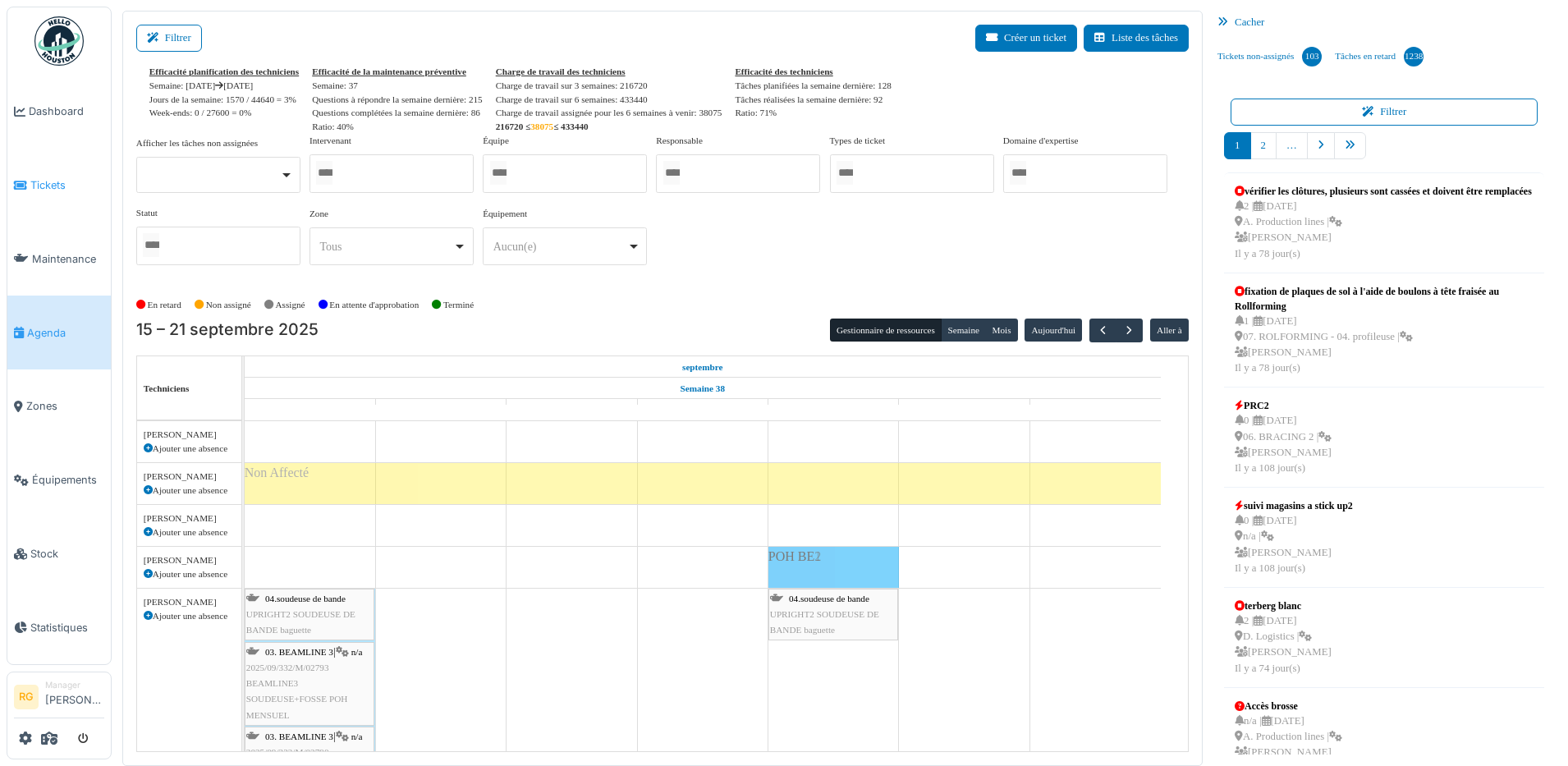
click at [43, 178] on span "Tickets" at bounding box center [67, 185] width 74 height 16
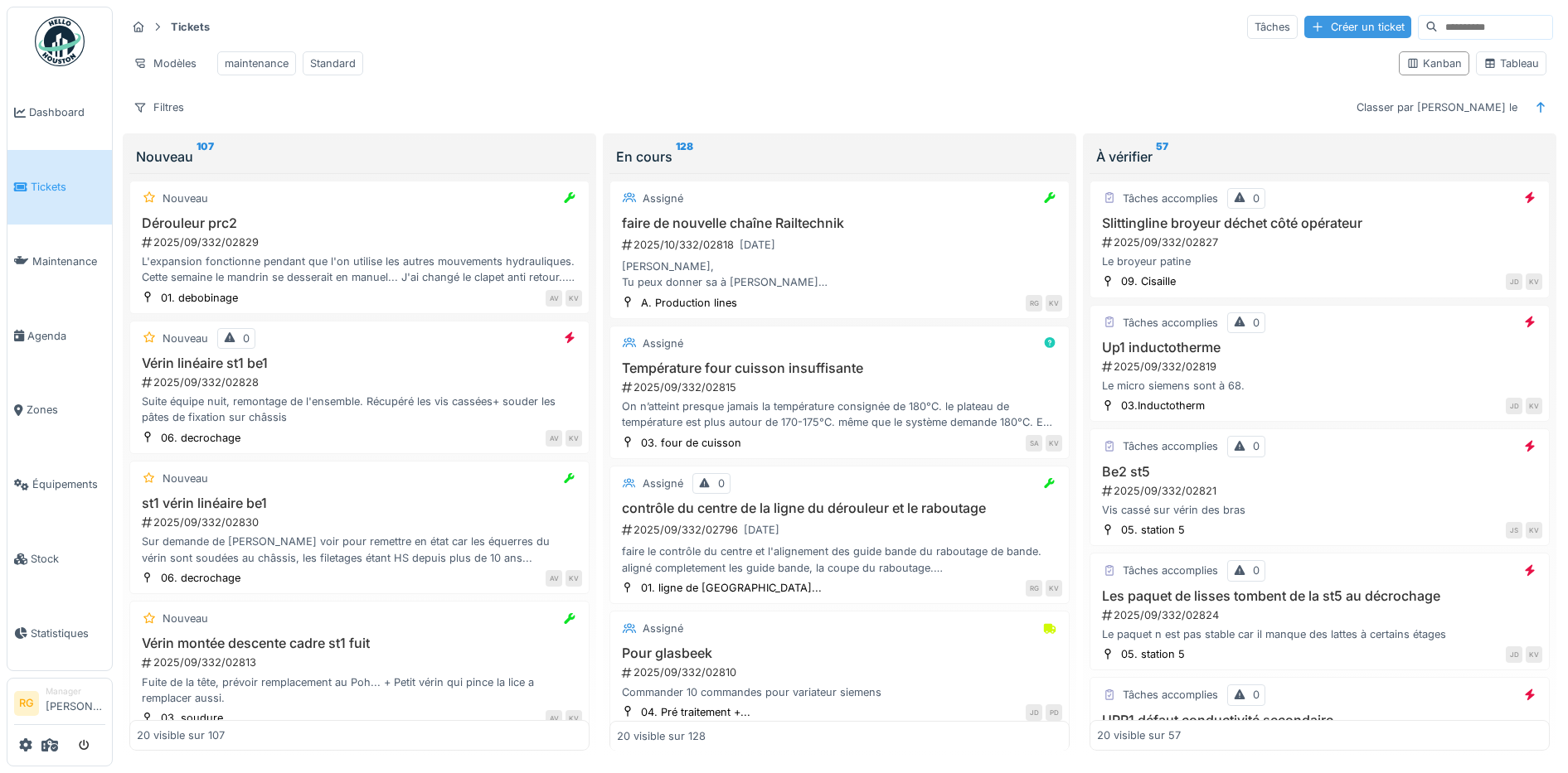
click at [1307, 25] on div "Créer un ticket" at bounding box center [1357, 27] width 107 height 22
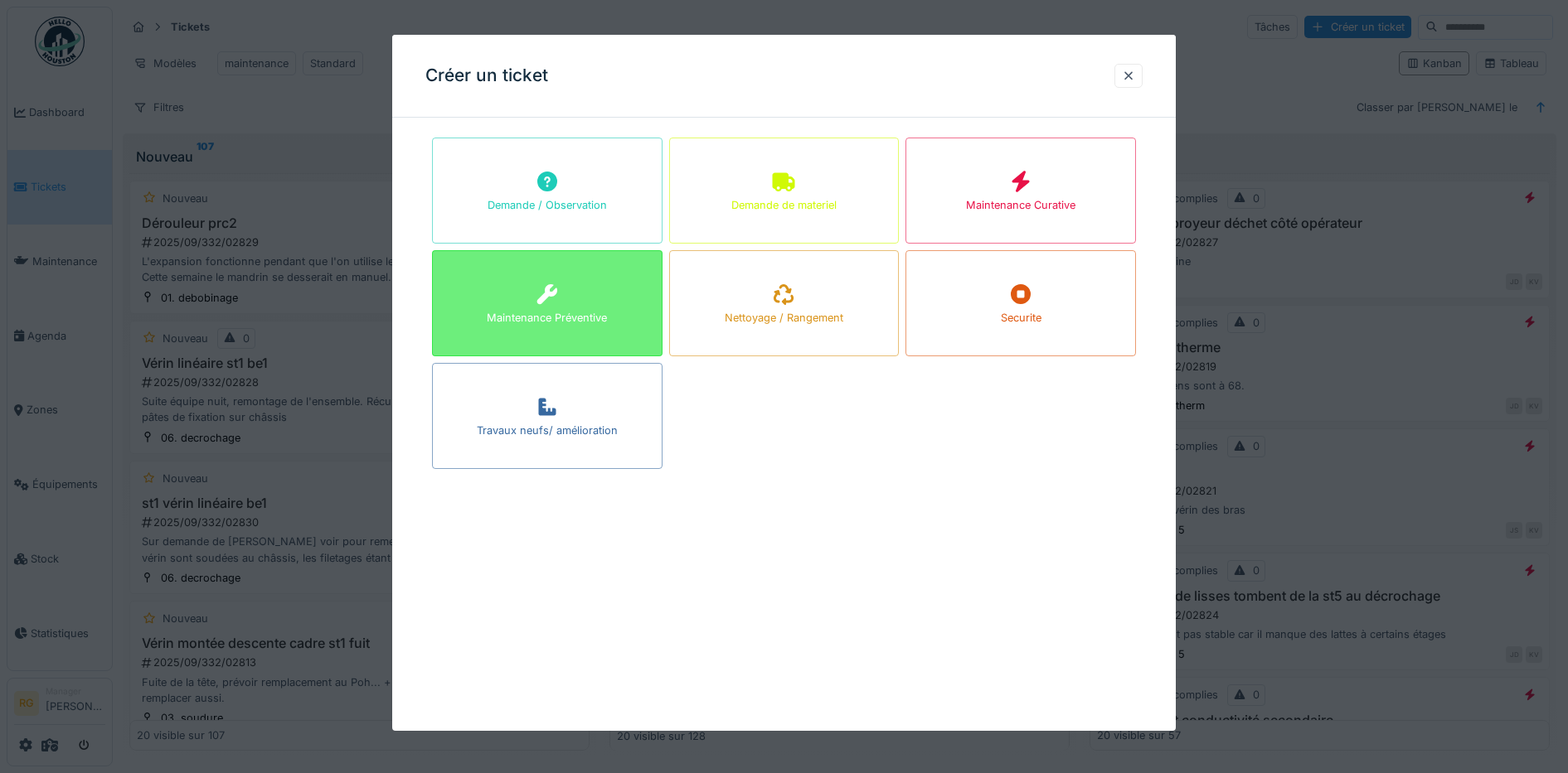
click at [557, 317] on div "Maintenance Préventive" at bounding box center [547, 318] width 120 height 16
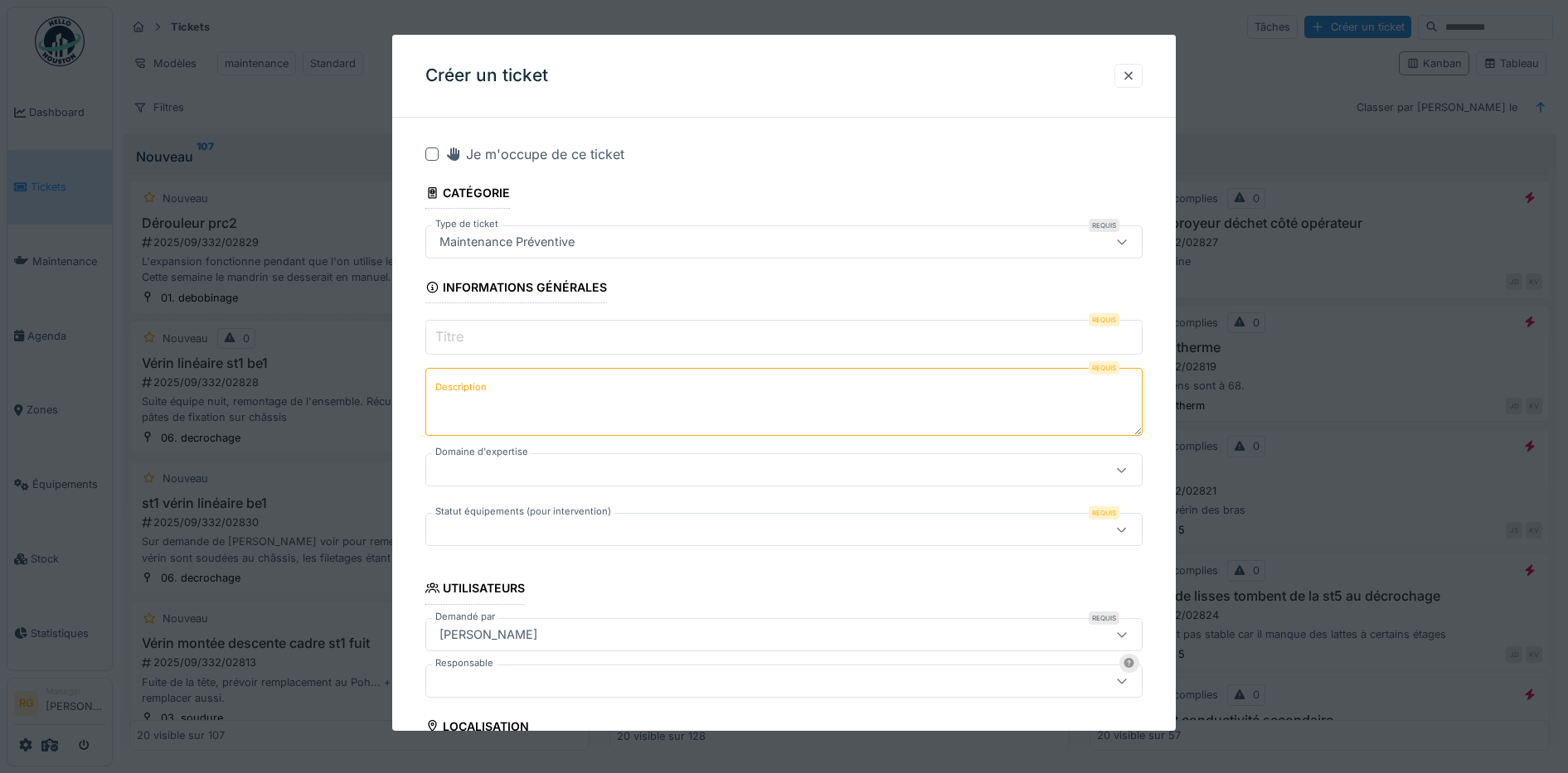
click at [547, 332] on input "Titre" at bounding box center [784, 337] width 718 height 34
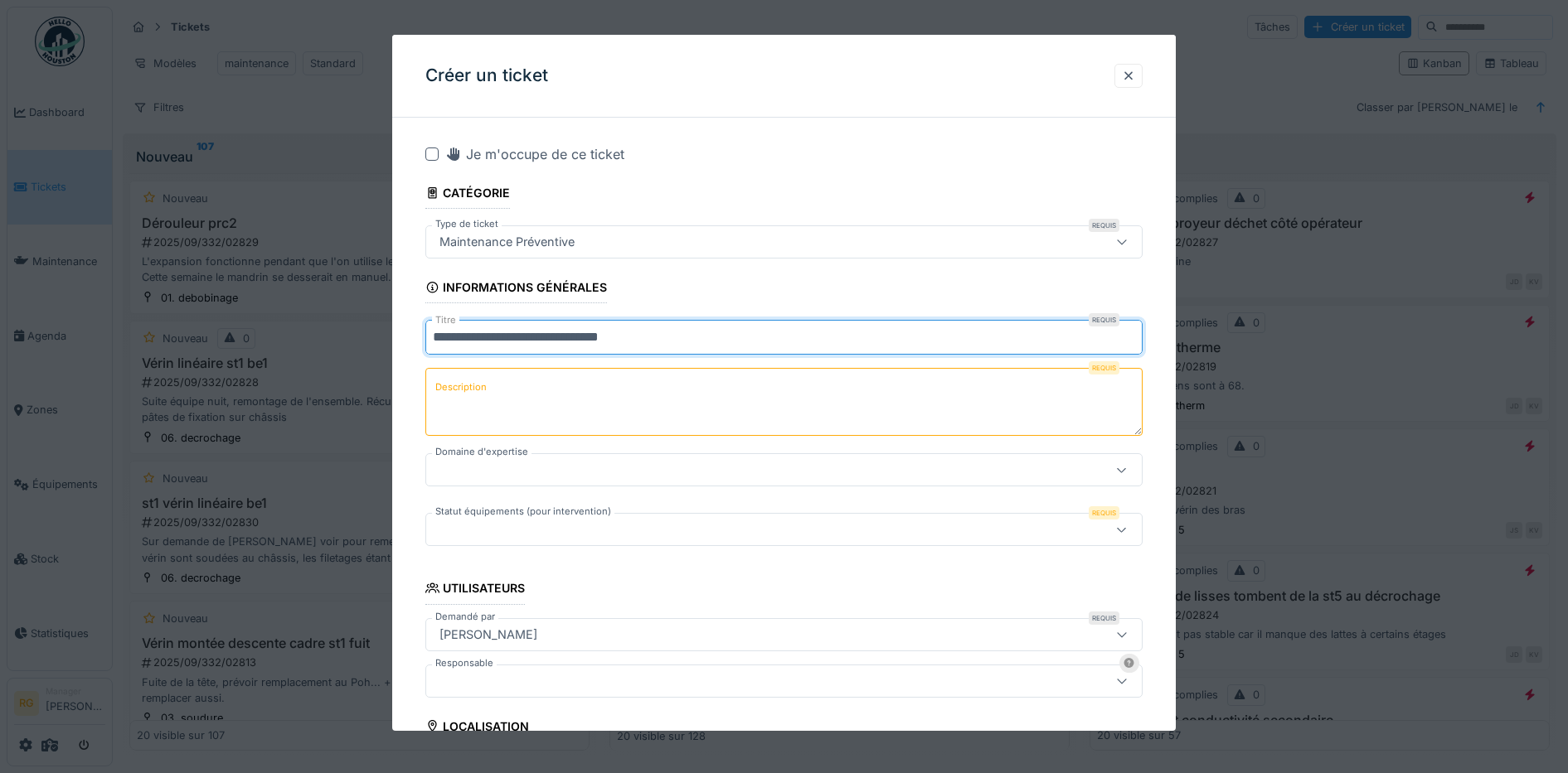
type input "**********"
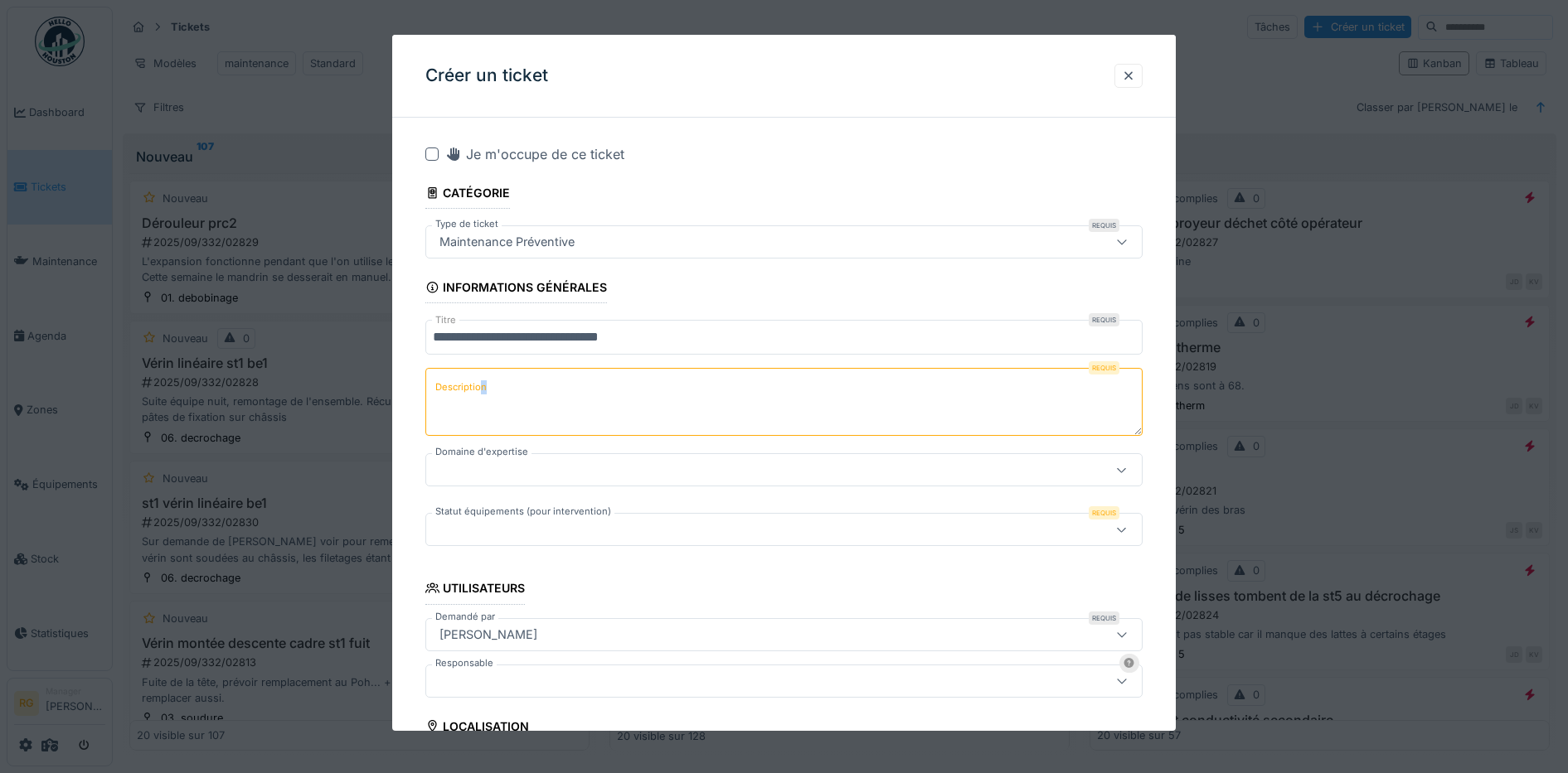
click at [484, 386] on label "Description" at bounding box center [461, 387] width 58 height 21
click at [484, 386] on textarea "Description" at bounding box center [784, 402] width 718 height 68
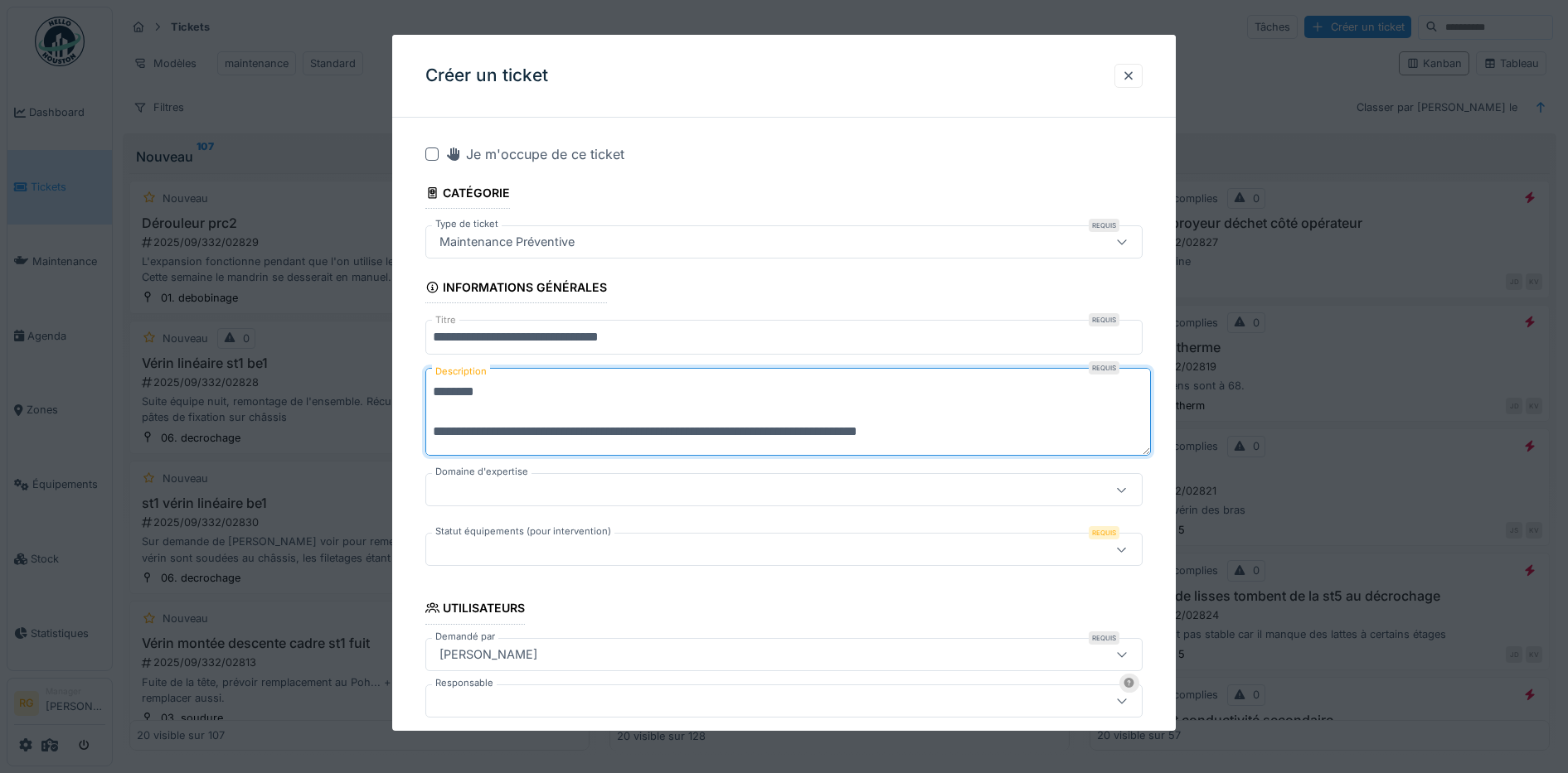
type textarea "**********"
click at [1121, 491] on div at bounding box center [1121, 490] width 40 height 31
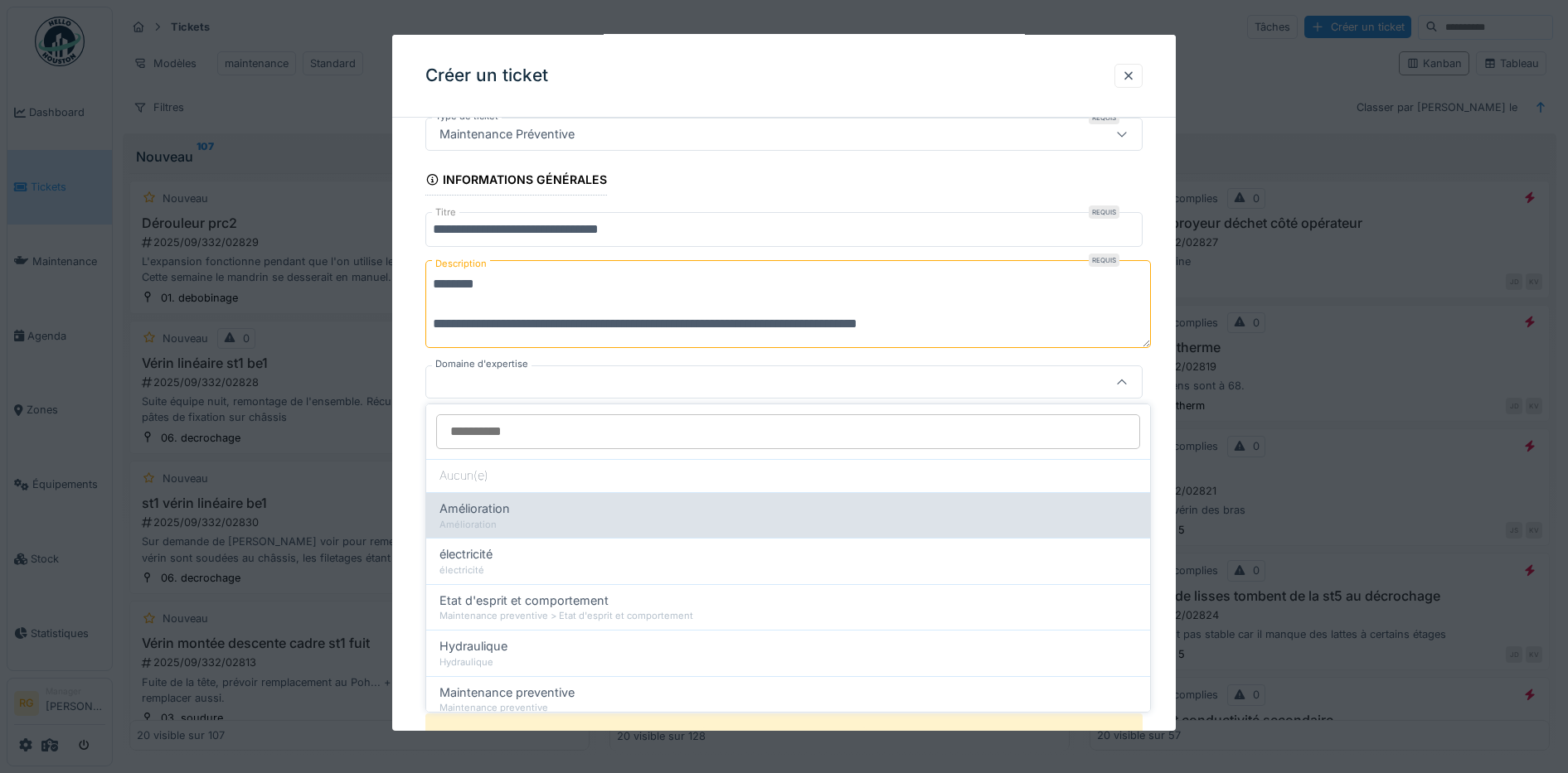
scroll to position [104, 0]
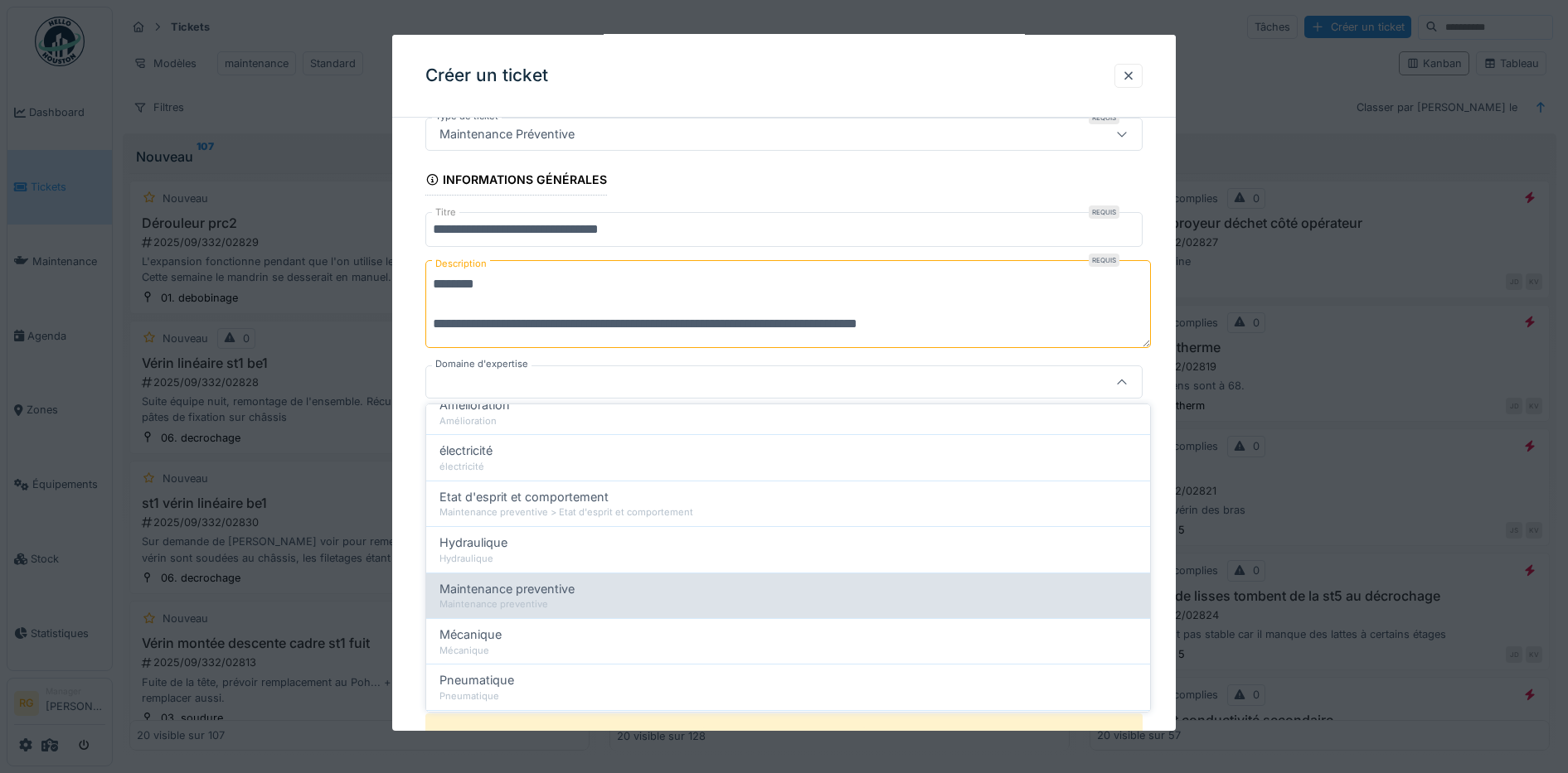
click at [515, 590] on span "Maintenance preventive" at bounding box center [507, 589] width 136 height 18
type input "***"
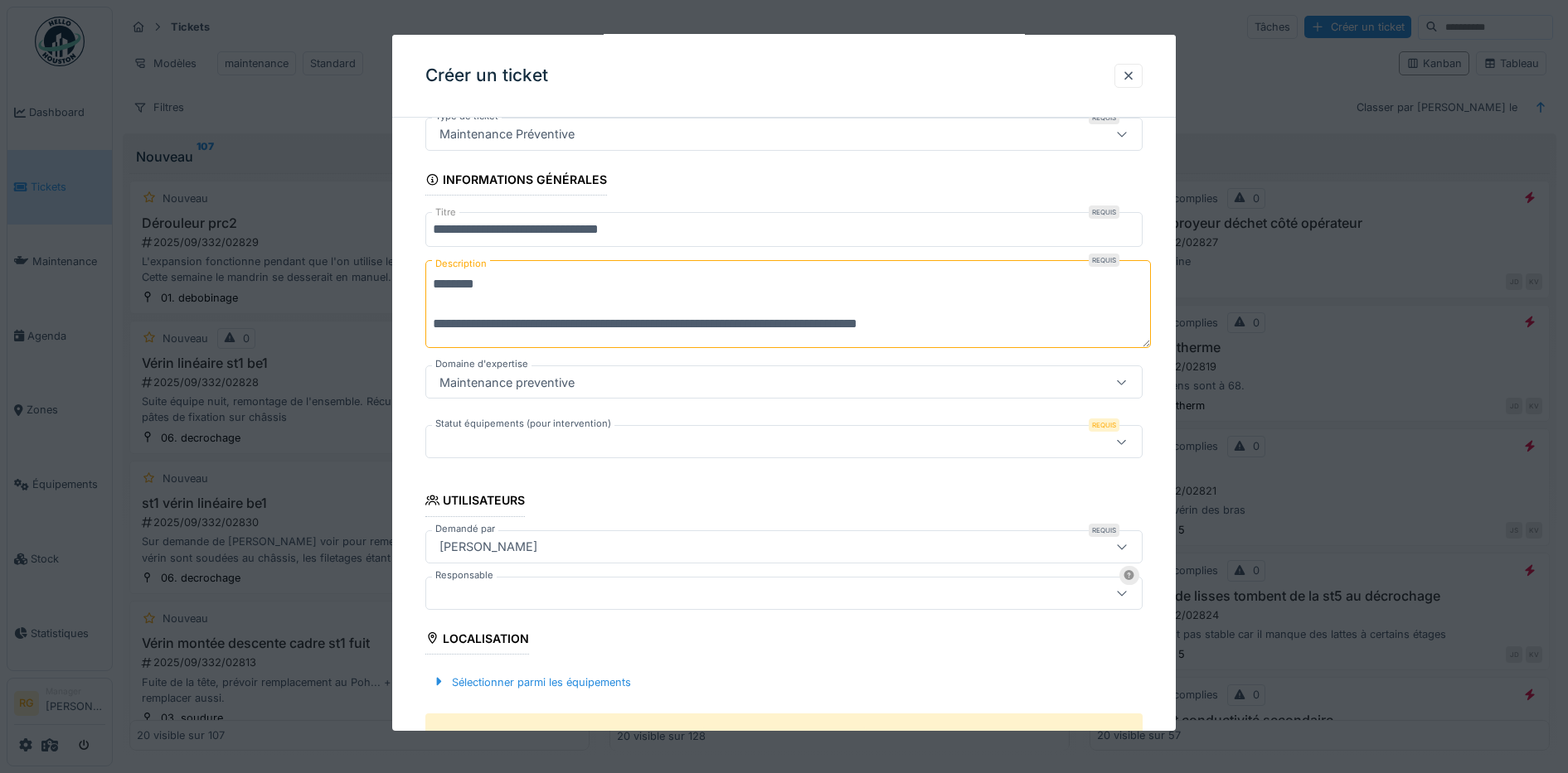
click at [1125, 443] on icon at bounding box center [1121, 442] width 13 height 10
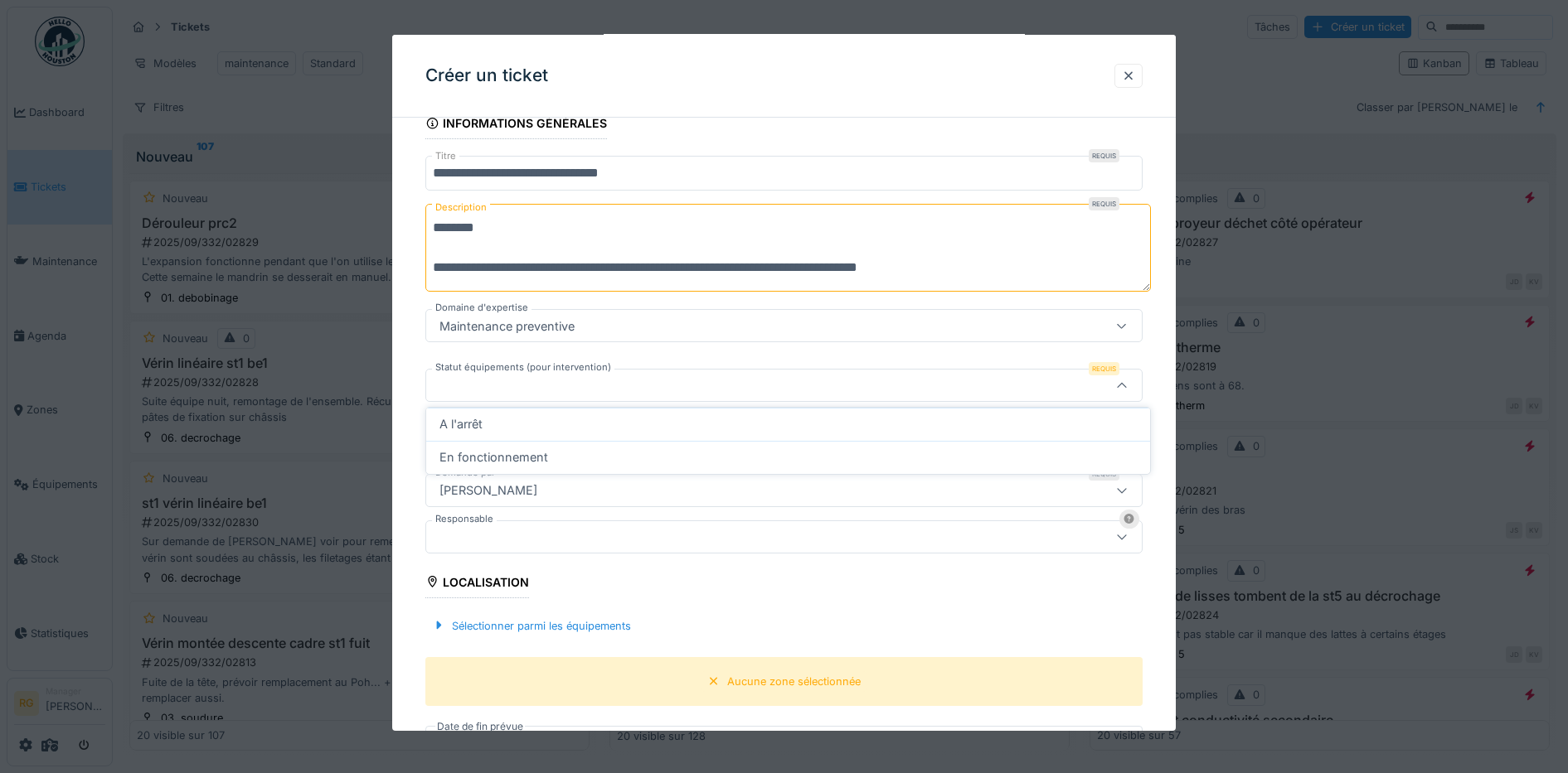
scroll to position [167, 0]
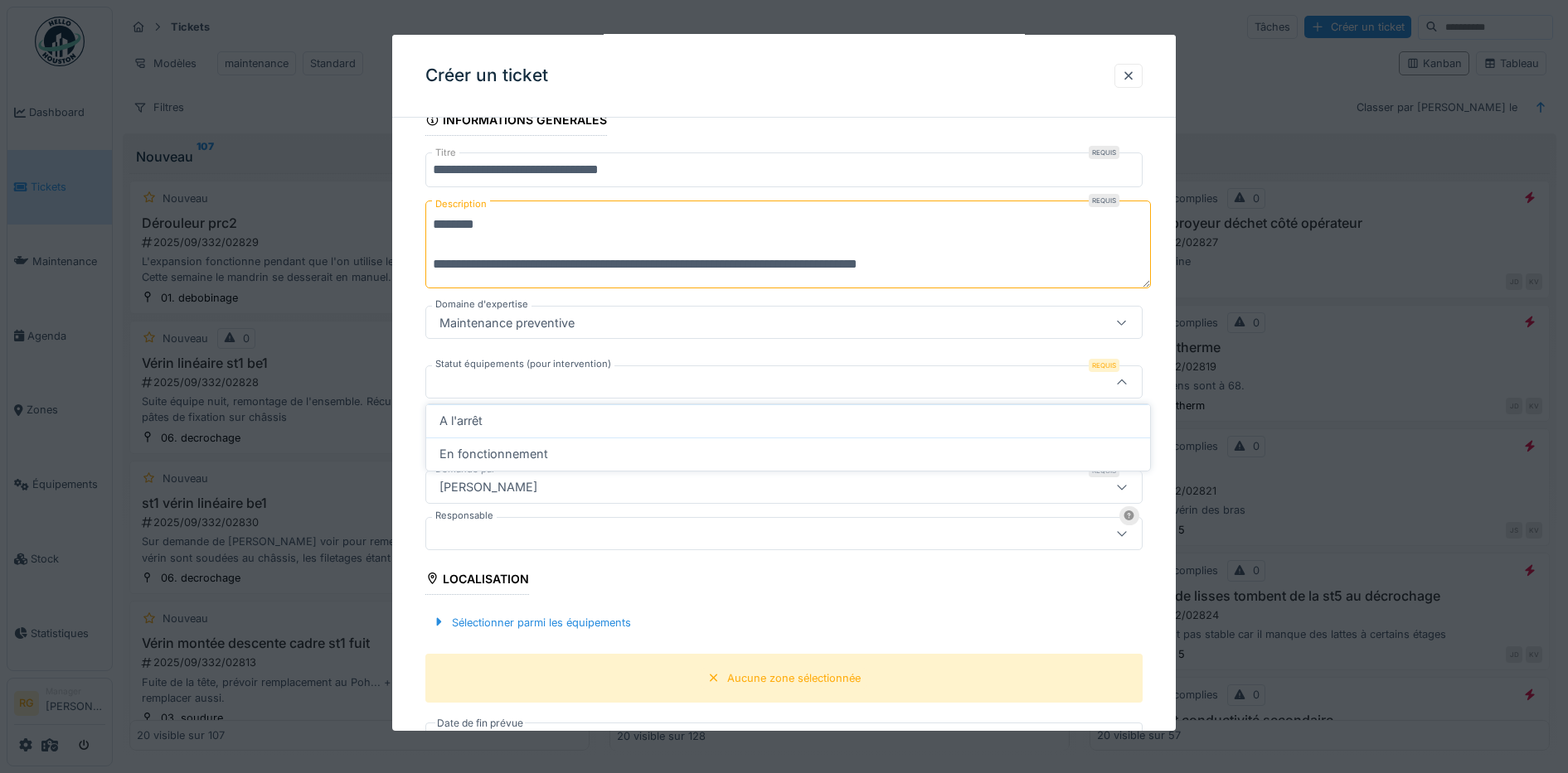
click at [482, 424] on span "A l'arrêt" at bounding box center [460, 421] width 43 height 18
type input "*********"
click at [1128, 538] on div at bounding box center [1121, 533] width 13 height 16
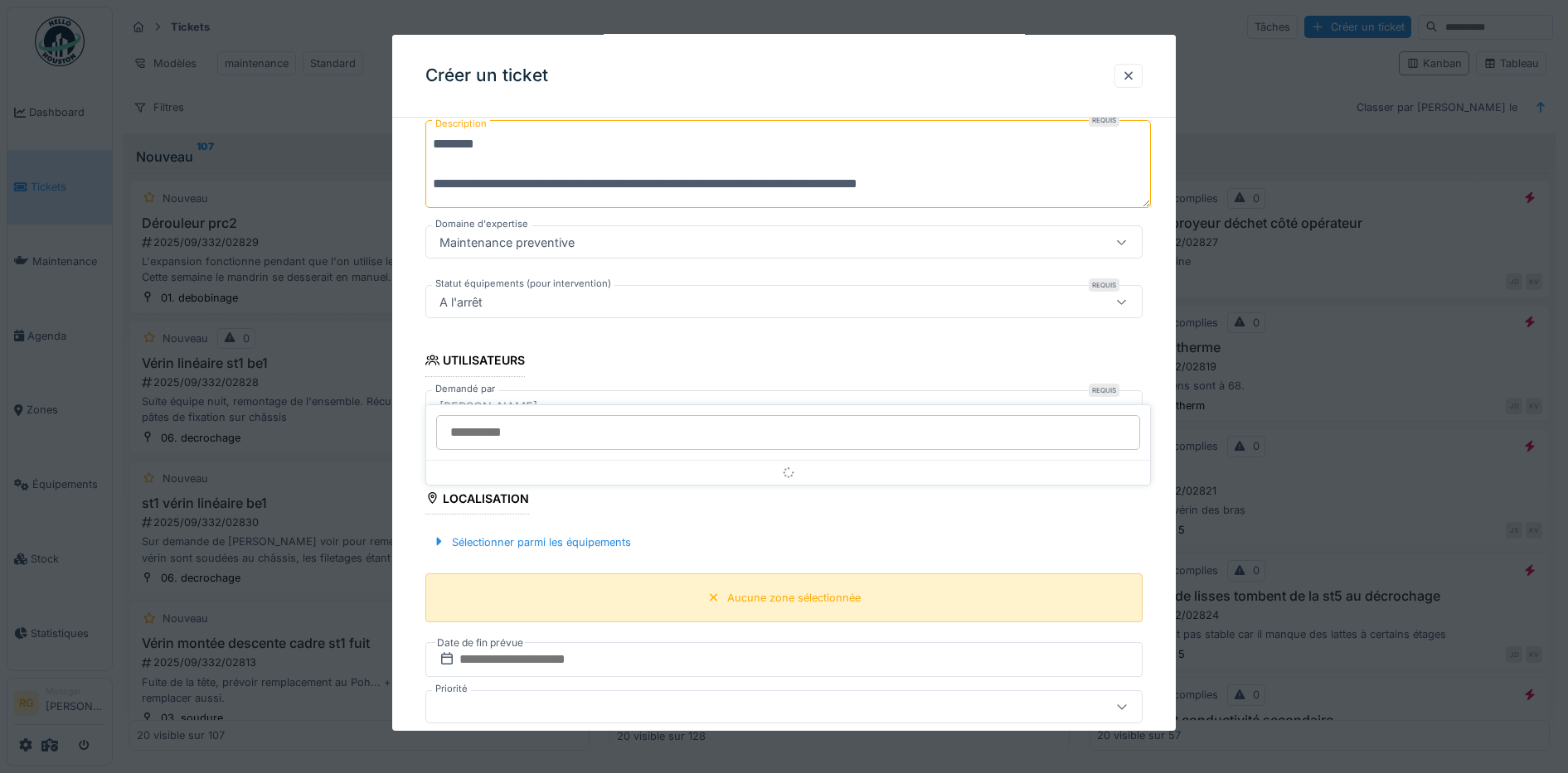
scroll to position [319, 0]
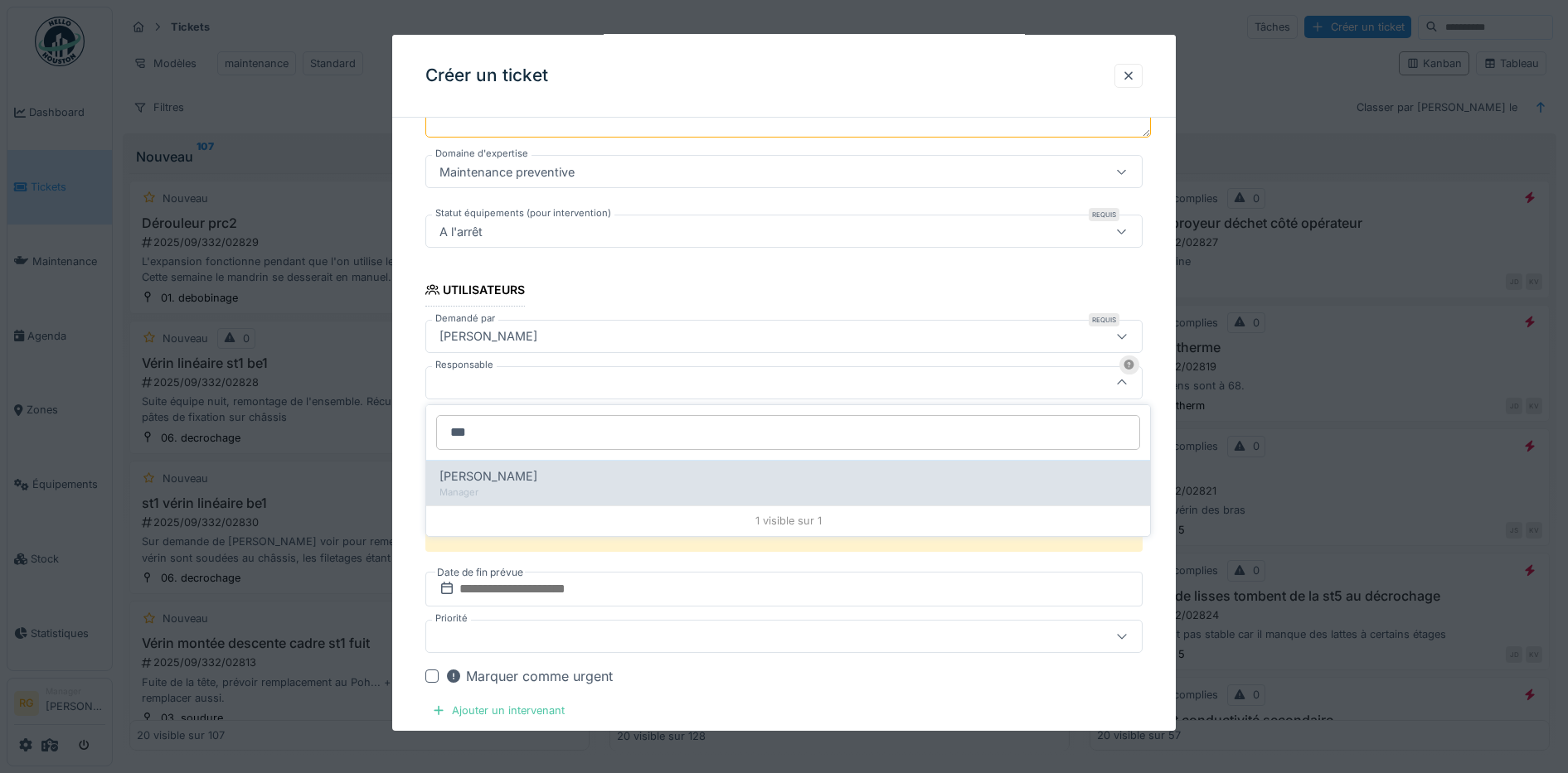
type input "***"
click at [523, 471] on span "[PERSON_NAME]" at bounding box center [488, 476] width 97 height 18
type input "*****"
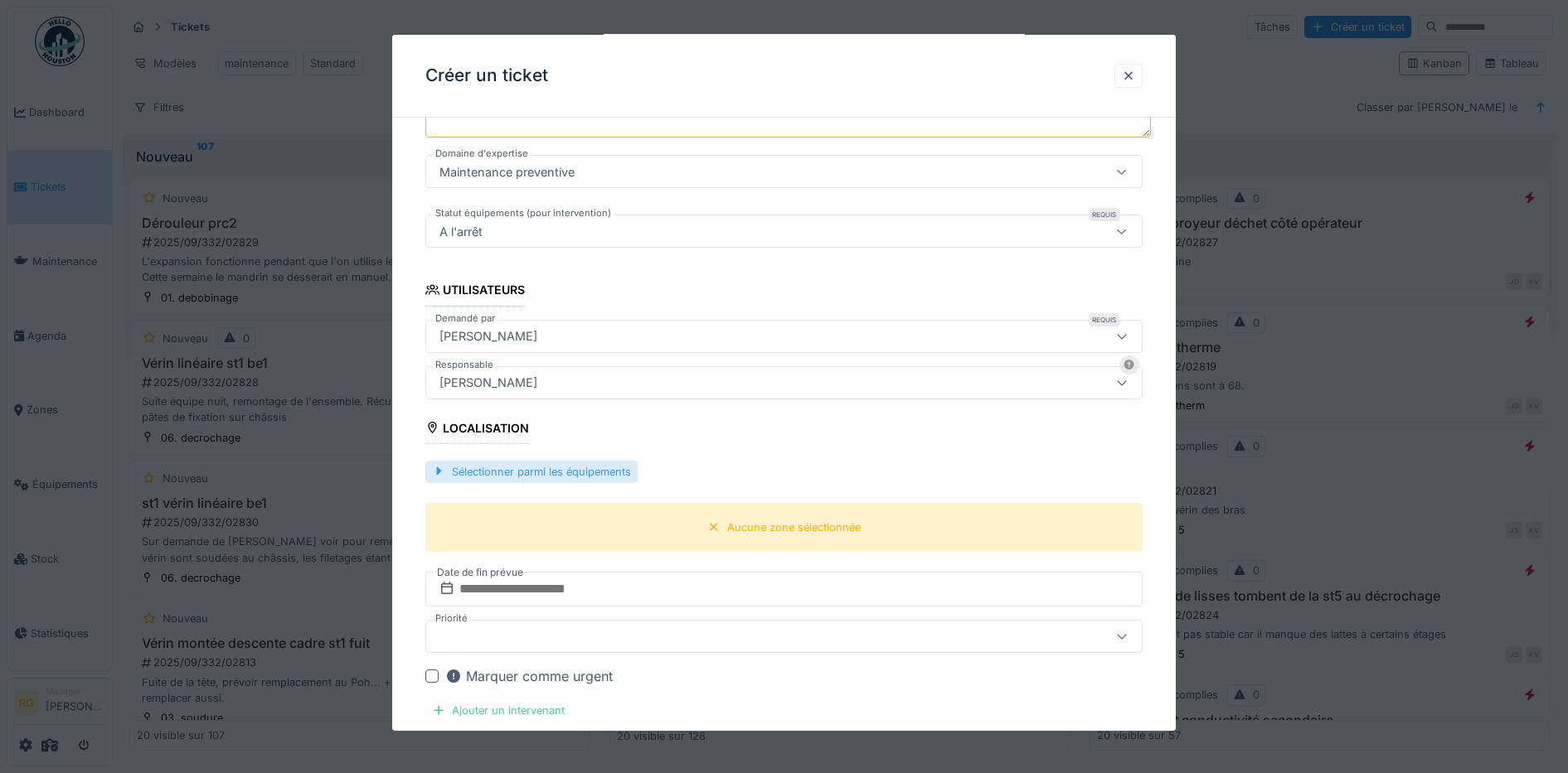
click at [569, 475] on div "Sélectionner parmi les équipements" at bounding box center [532, 471] width 212 height 22
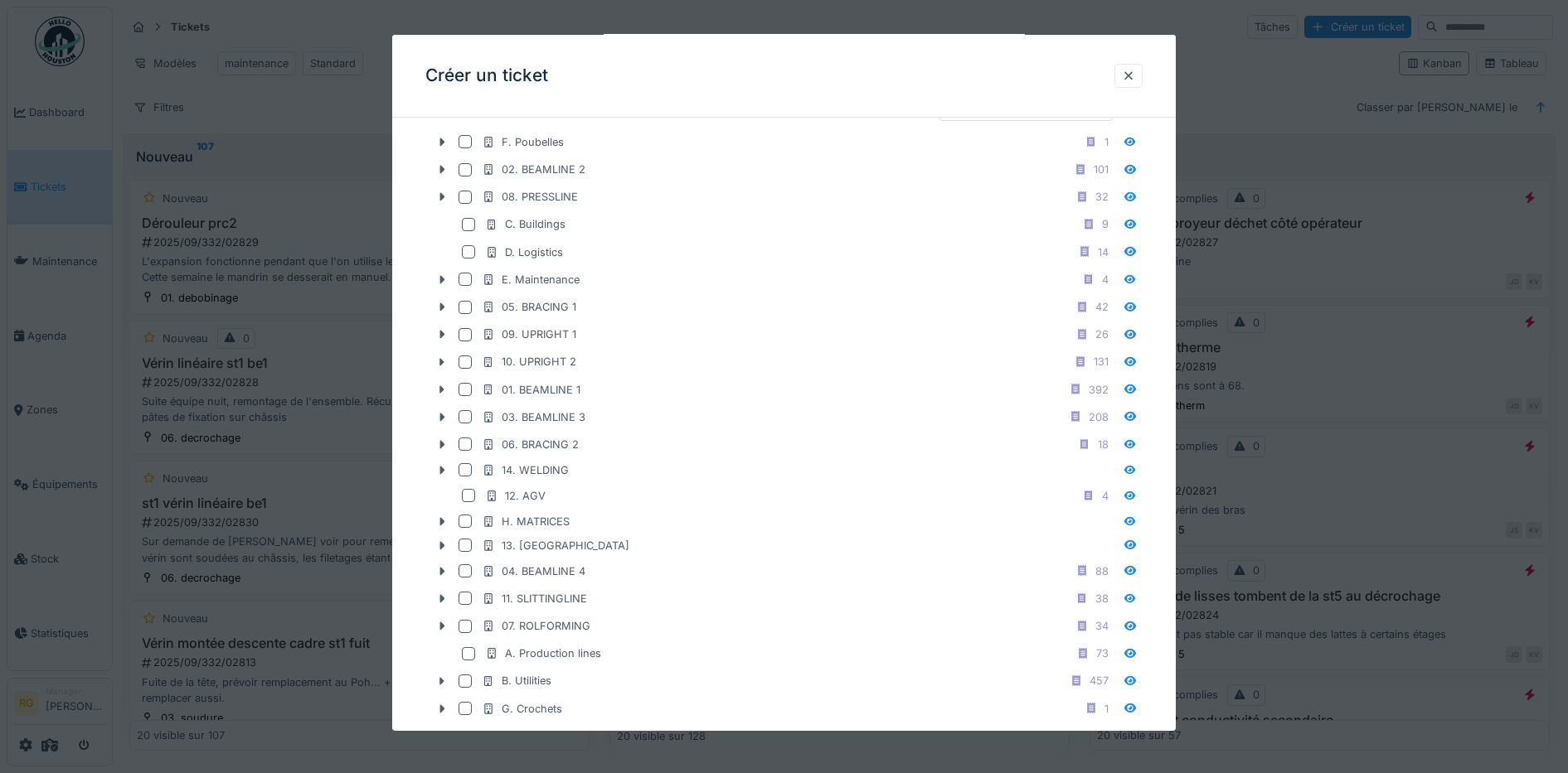
scroll to position [733, 0]
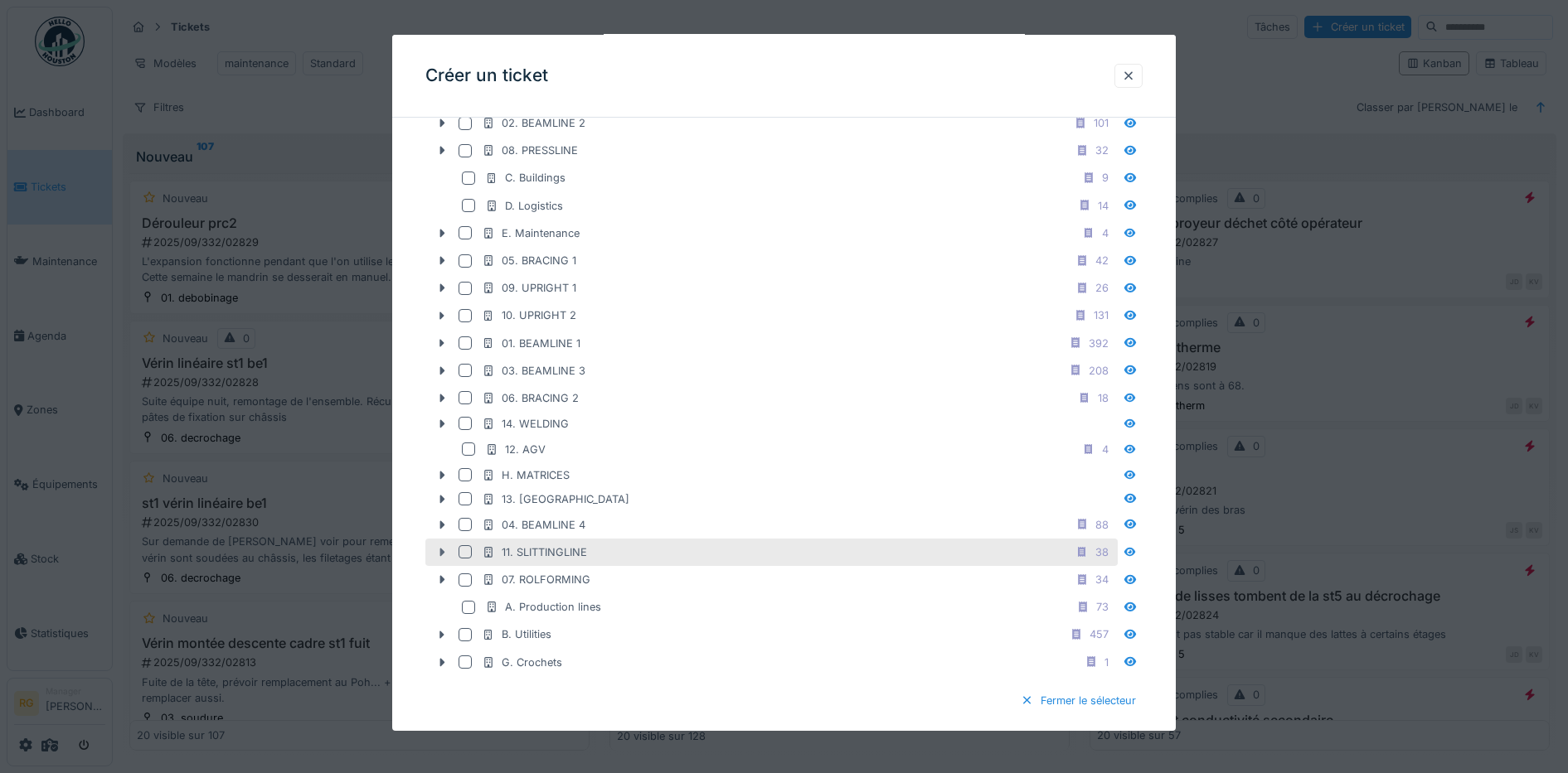
click at [441, 552] on icon at bounding box center [441, 553] width 5 height 9
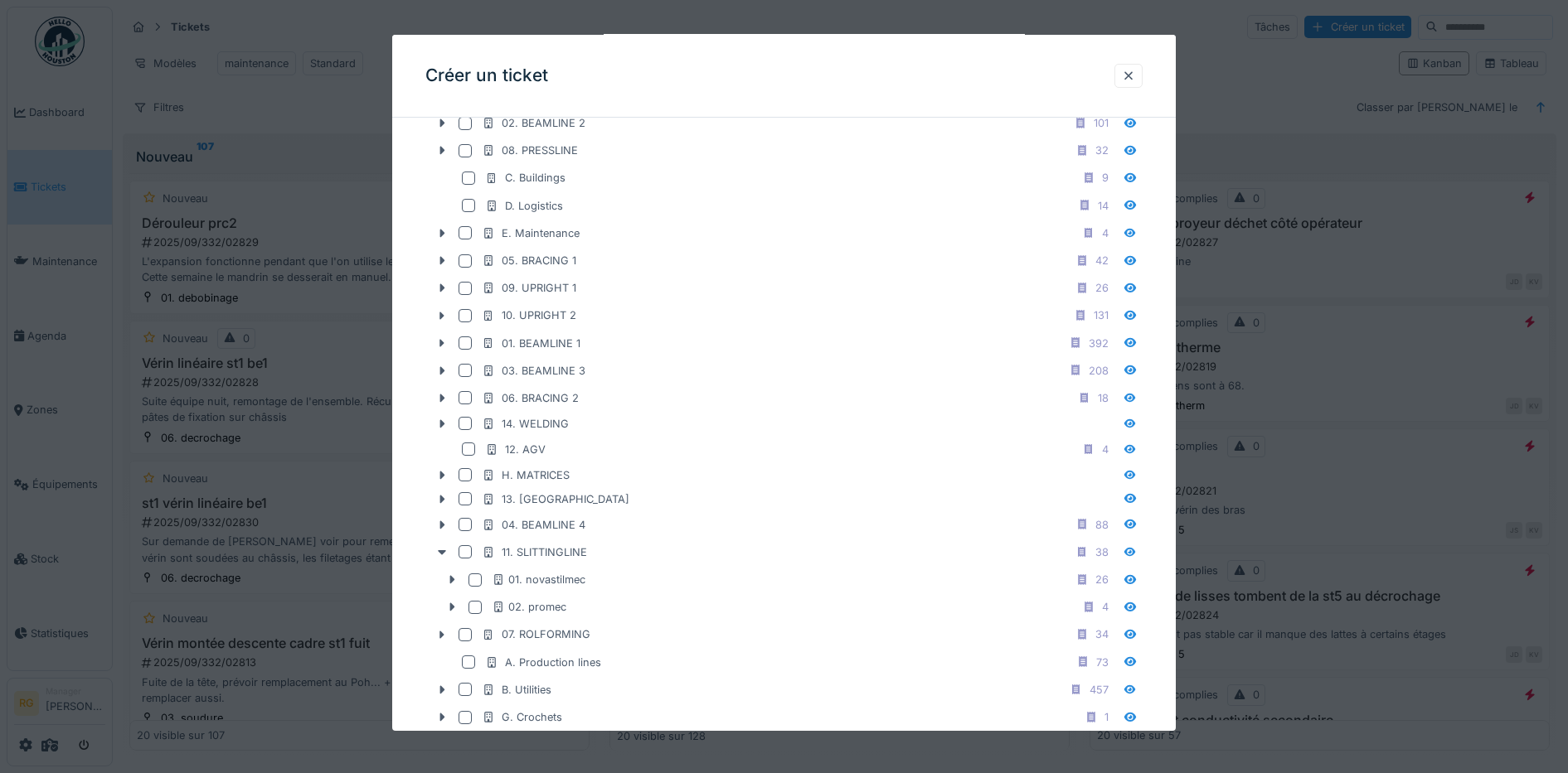
scroll to position [836, 0]
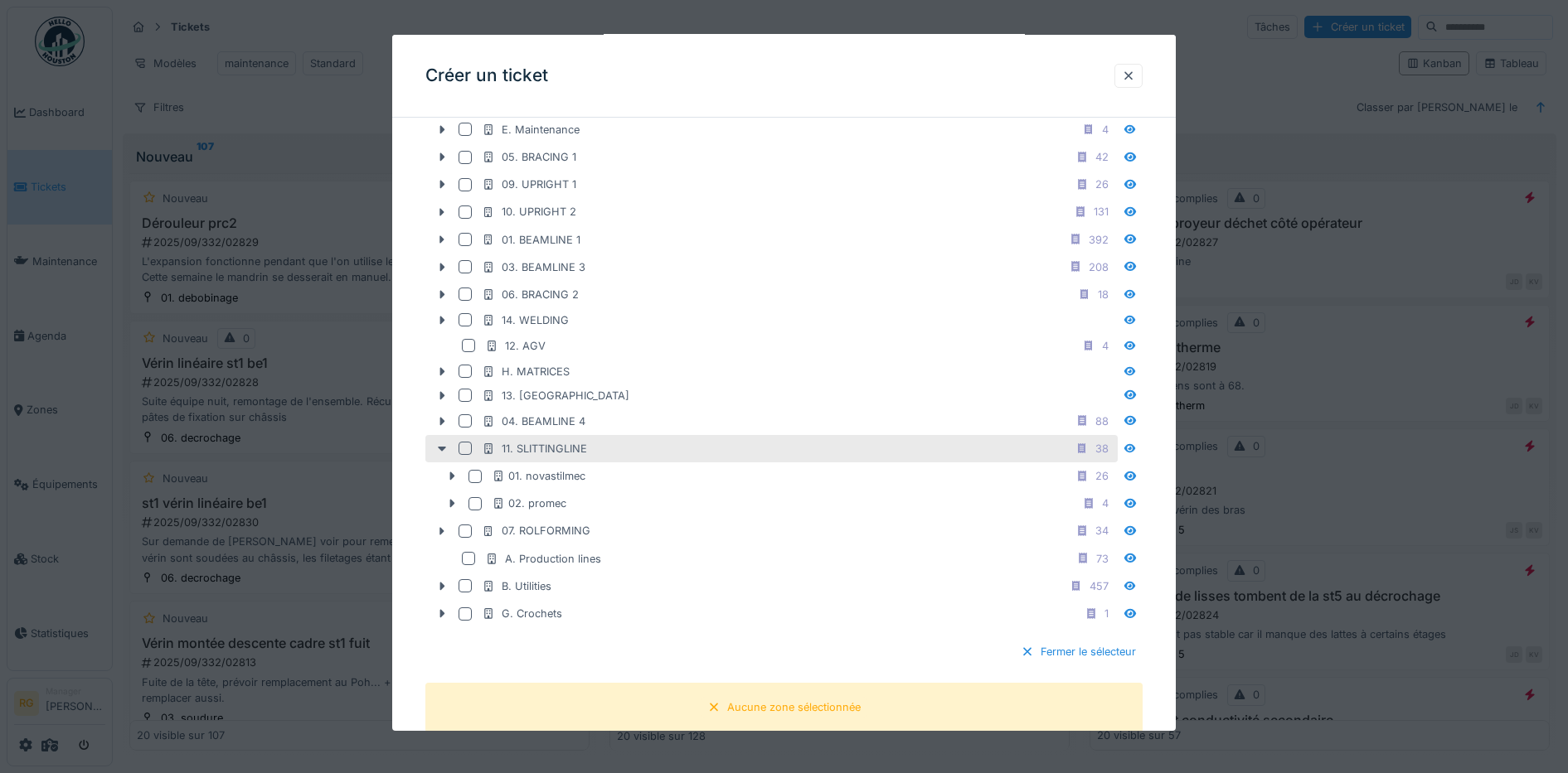
click at [465, 448] on div at bounding box center [465, 449] width 13 height 13
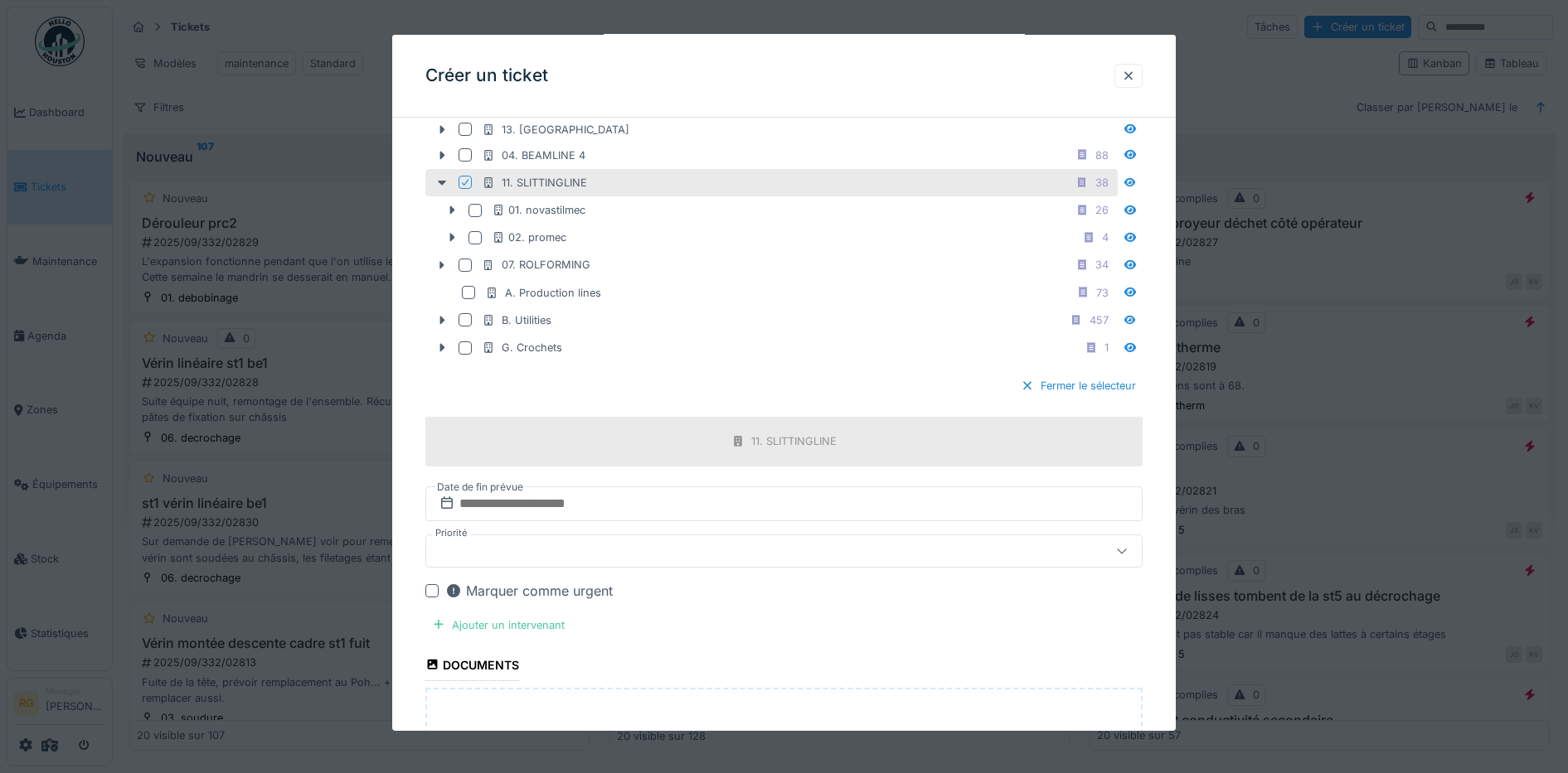
scroll to position [1044, 0]
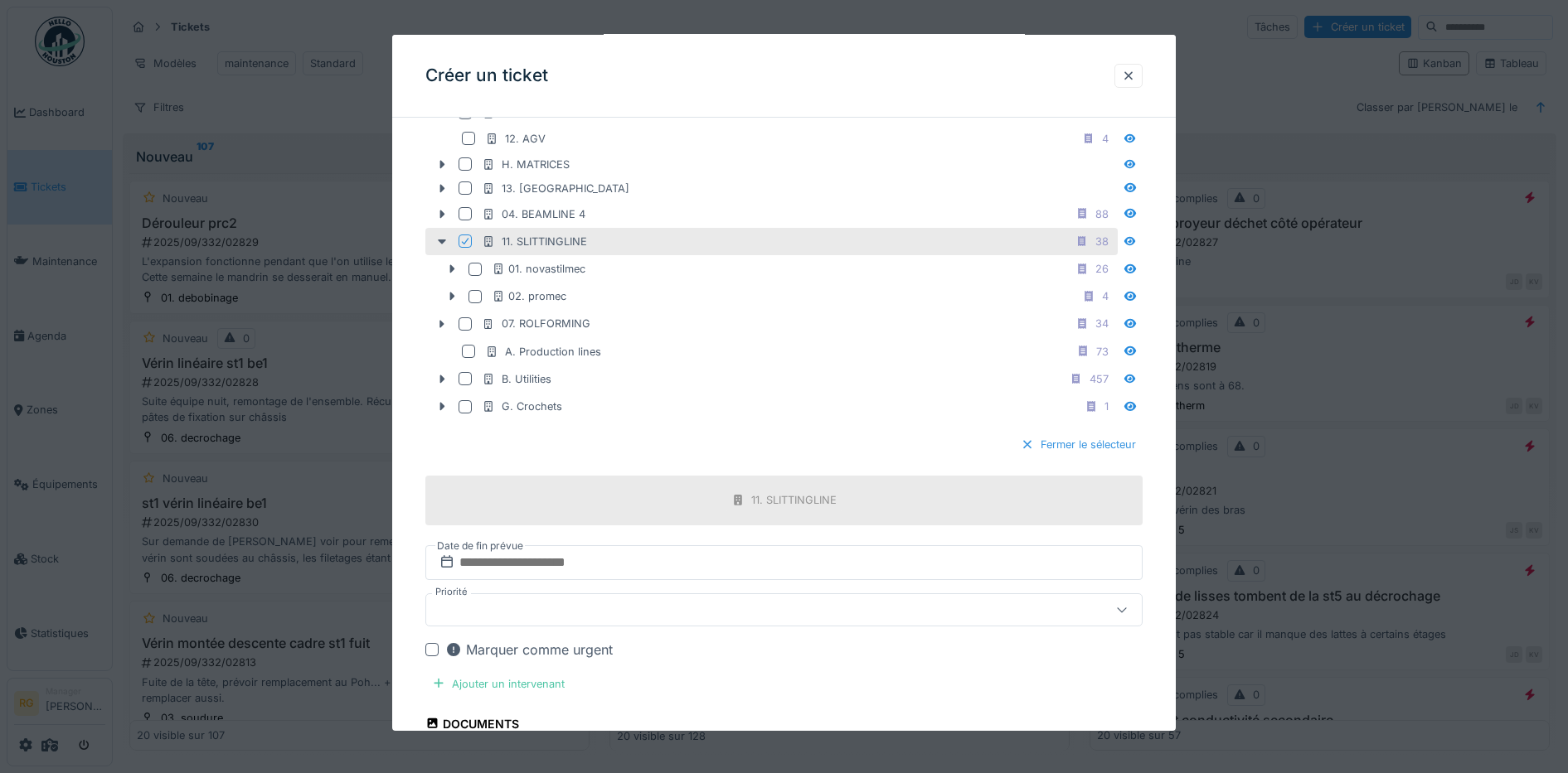
click at [1056, 447] on div "Fermer le sélecteur" at bounding box center [1077, 444] width 129 height 22
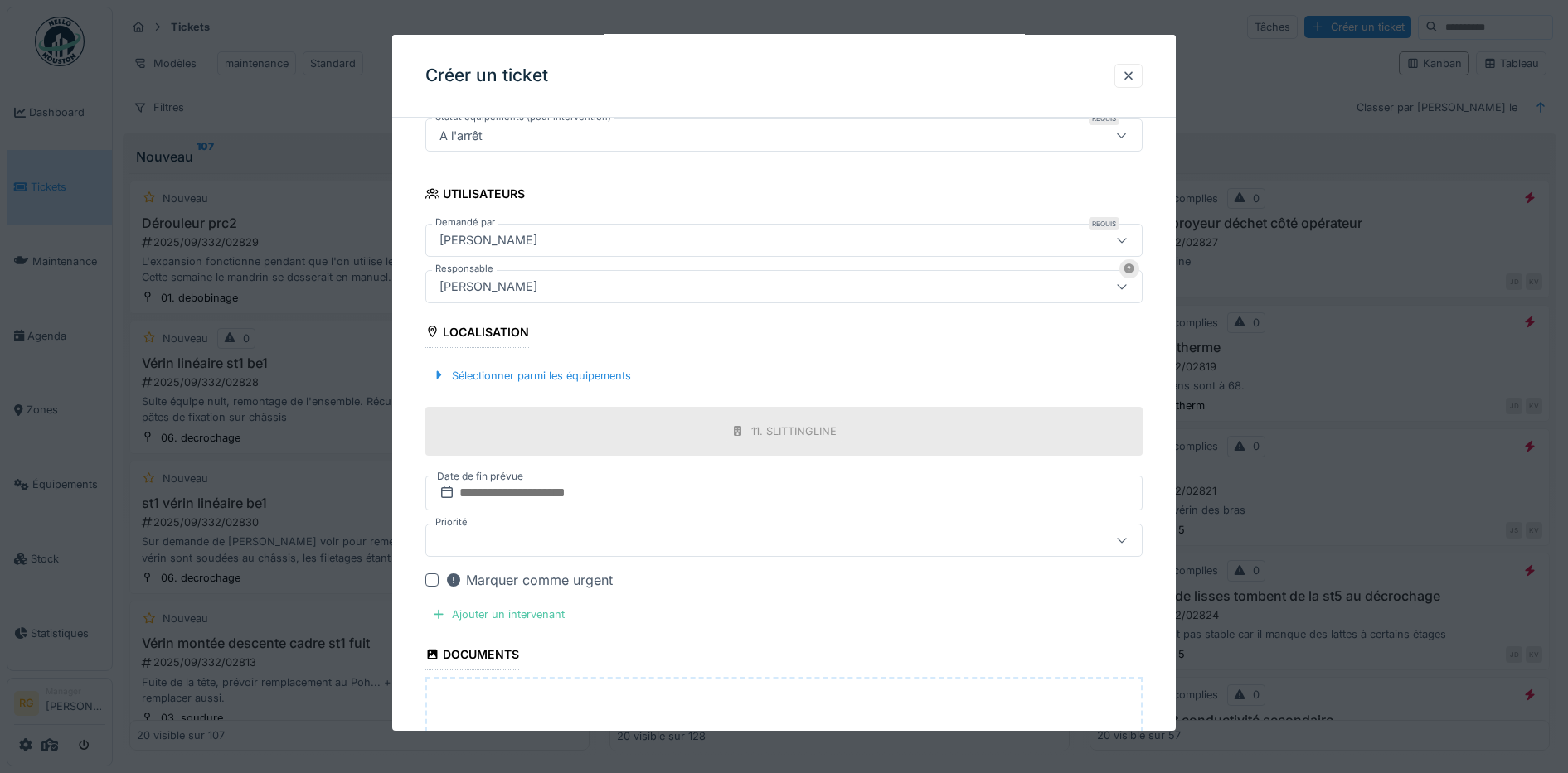
scroll to position [449, 0]
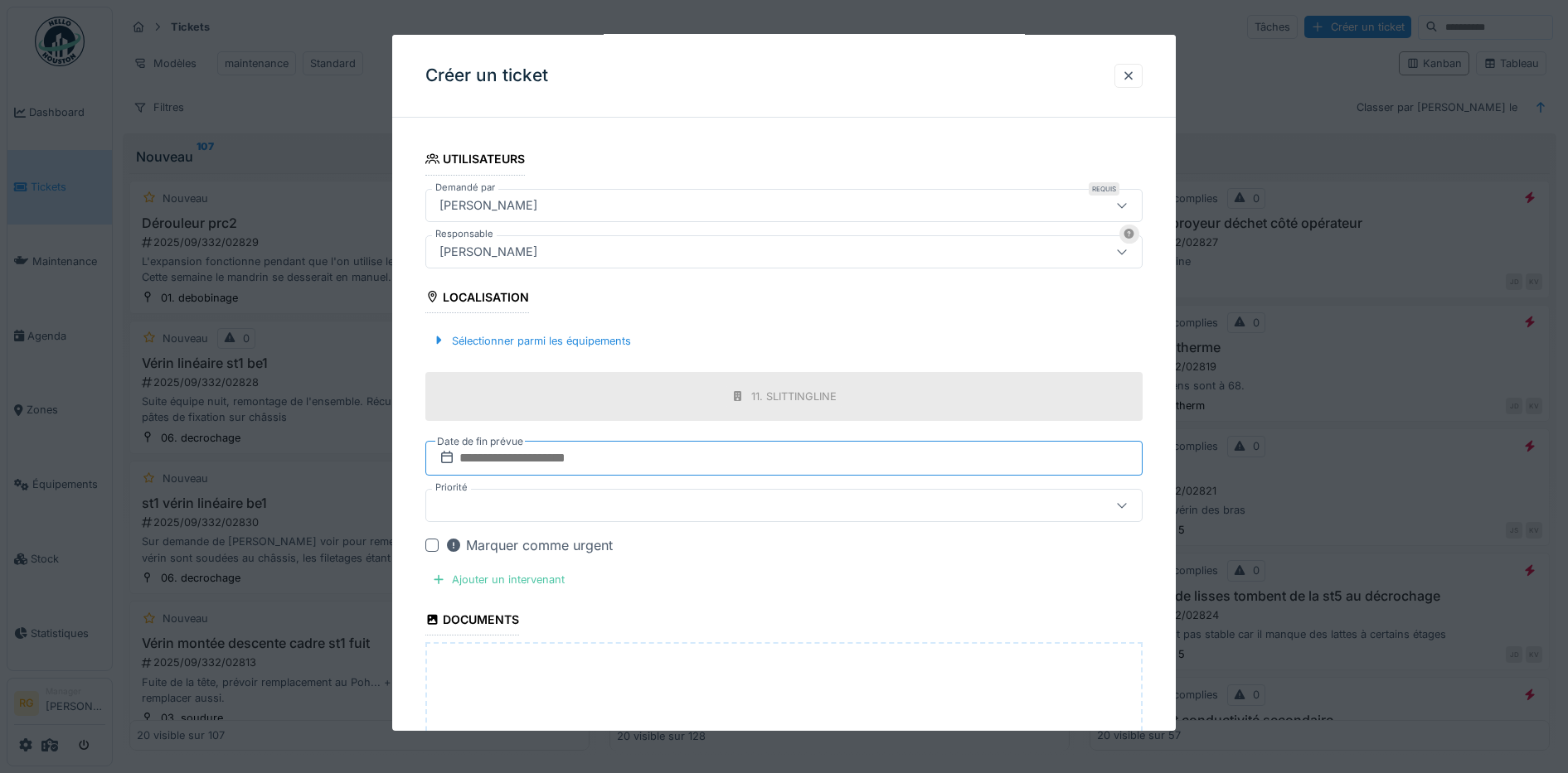
click at [497, 453] on input "text" at bounding box center [784, 458] width 718 height 34
click at [851, 495] on h2 "septembre 2025" at bounding box center [787, 499] width 199 height 15
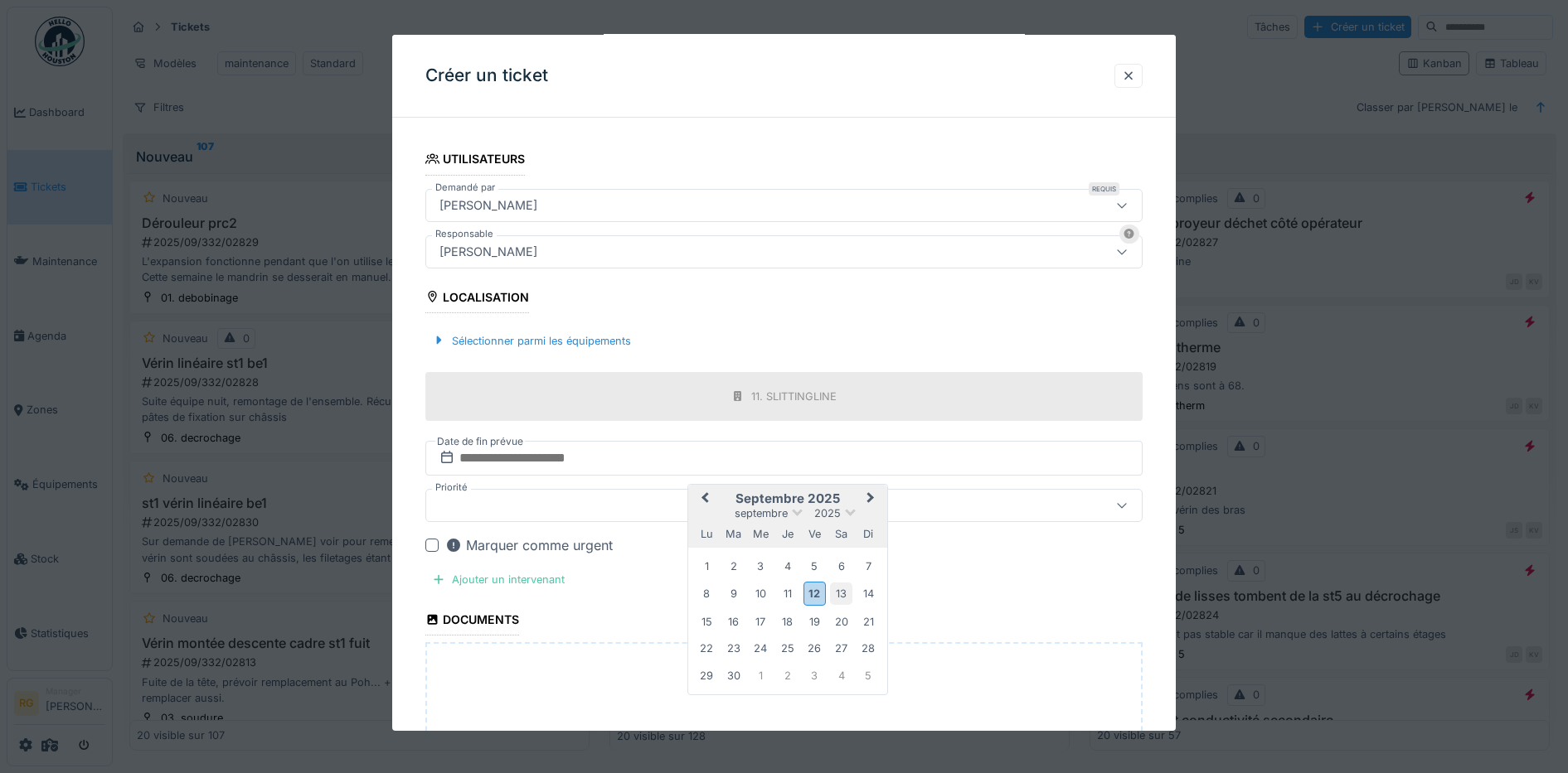
click at [843, 596] on div "13" at bounding box center [840, 594] width 22 height 22
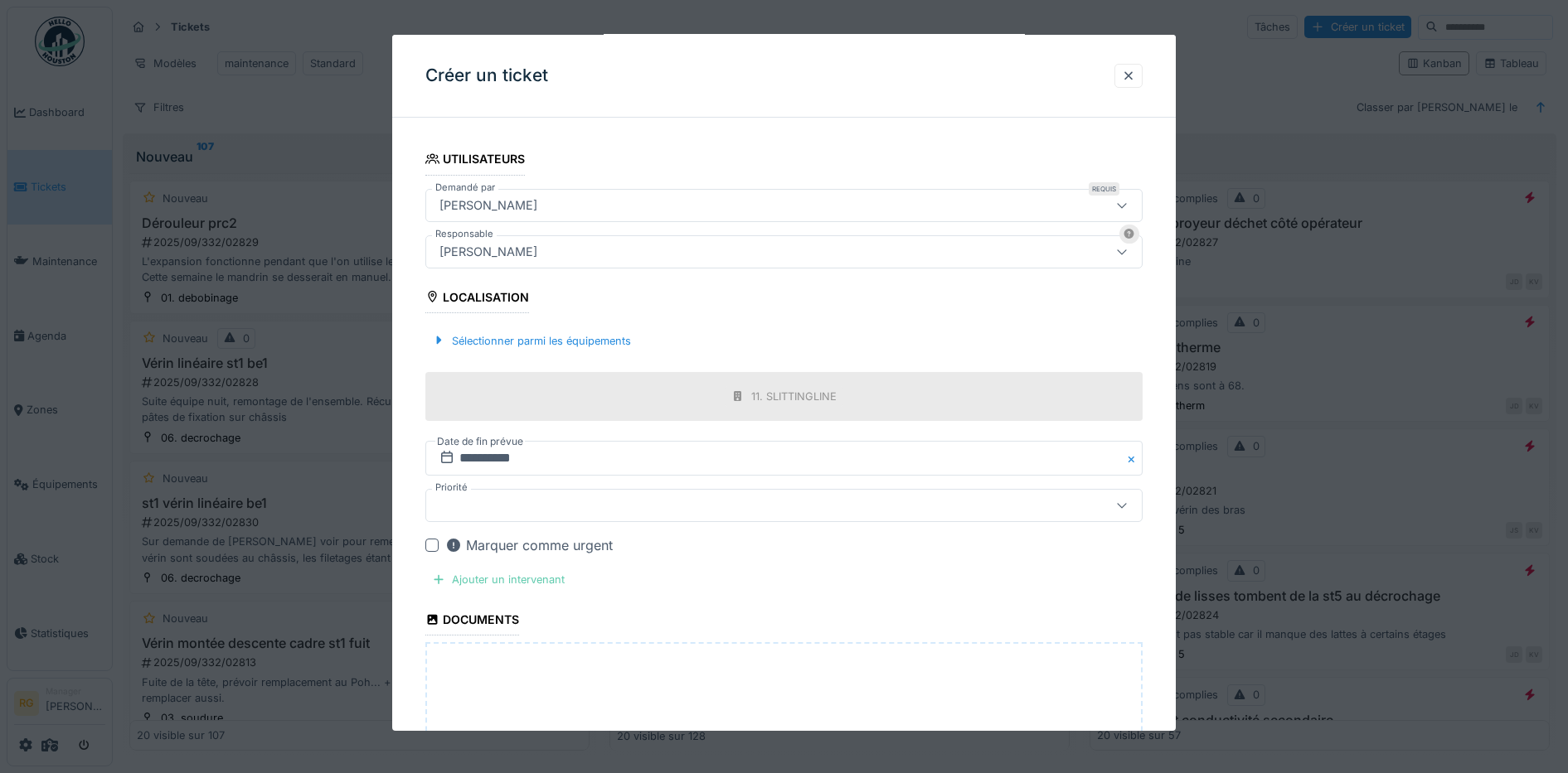
click at [469, 582] on div "Ajouter un intervenant" at bounding box center [498, 579] width 146 height 22
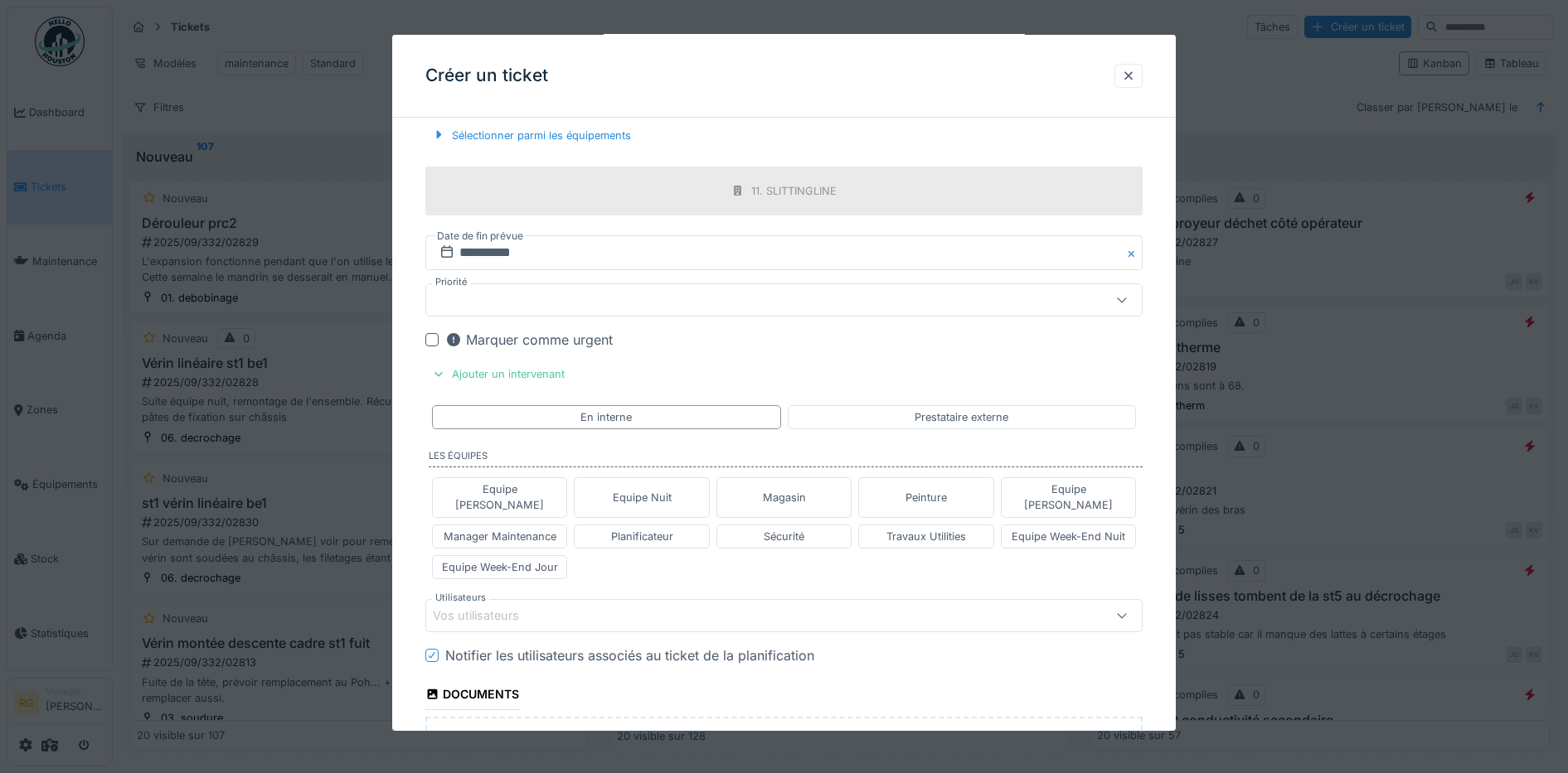
scroll to position [657, 0]
click at [499, 558] on div "Equipe Week-End Jour" at bounding box center [500, 566] width 116 height 16
type input "**********"
